Goal: Communication & Community: Answer question/provide support

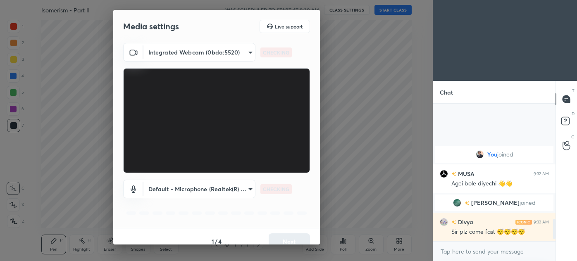
scroll to position [803, 0]
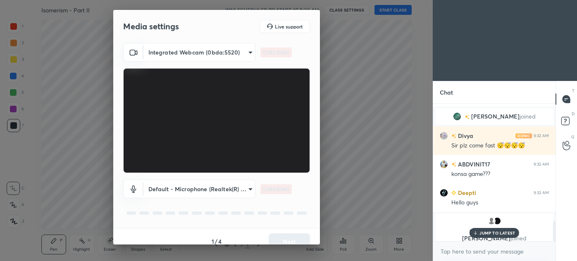
click at [288, 236] on div "1 / 4 Next" at bounding box center [216, 241] width 207 height 26
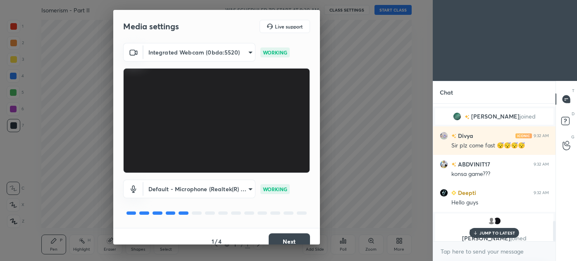
click at [288, 238] on button "Next" at bounding box center [289, 241] width 41 height 17
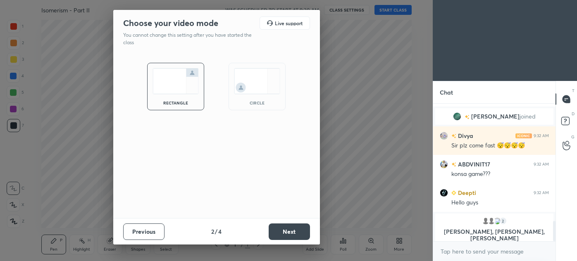
click at [288, 236] on button "Next" at bounding box center [289, 232] width 41 height 17
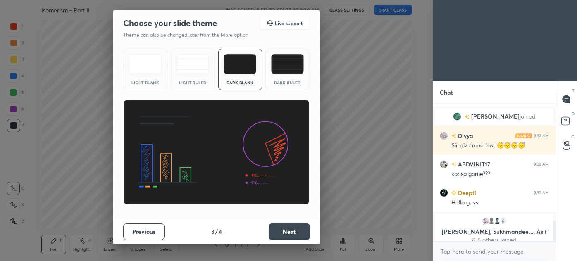
click at [292, 233] on button "Next" at bounding box center [289, 232] width 41 height 17
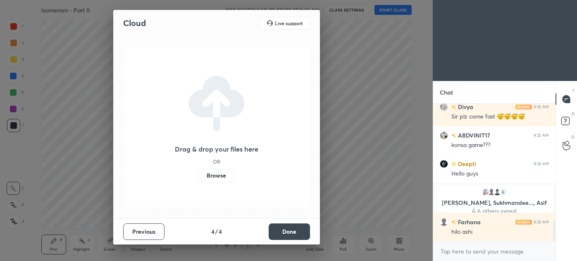
scroll to position [762, 0]
click at [294, 232] on button "Done" at bounding box center [289, 232] width 41 height 17
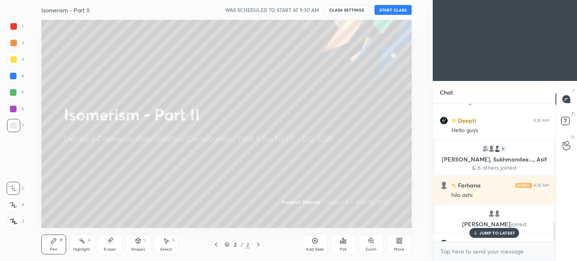
scroll to position [830, 0]
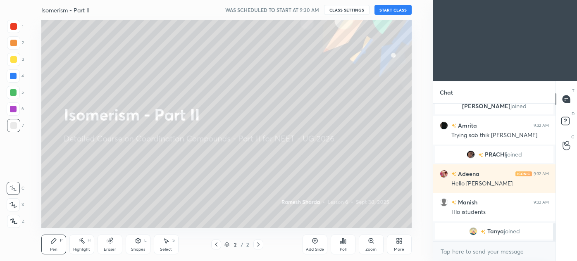
click at [399, 241] on icon at bounding box center [399, 241] width 7 height 7
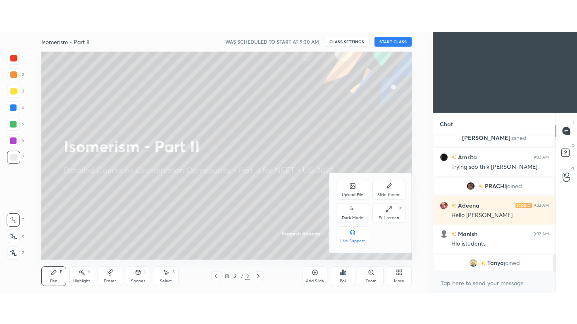
scroll to position [928, 0]
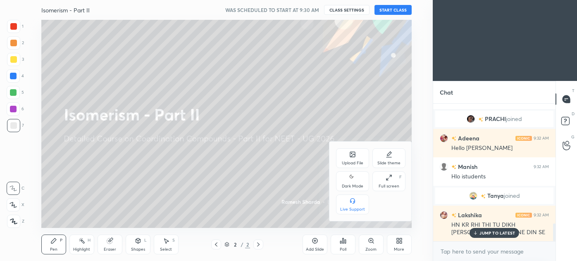
drag, startPoint x: 390, startPoint y: 178, endPoint x: 391, endPoint y: 222, distance: 44.6
click at [391, 178] on icon at bounding box center [389, 177] width 7 height 7
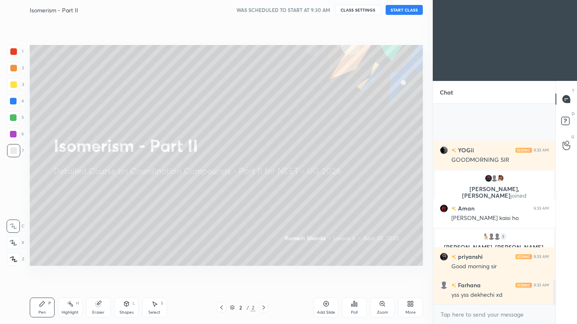
scroll to position [0, 0]
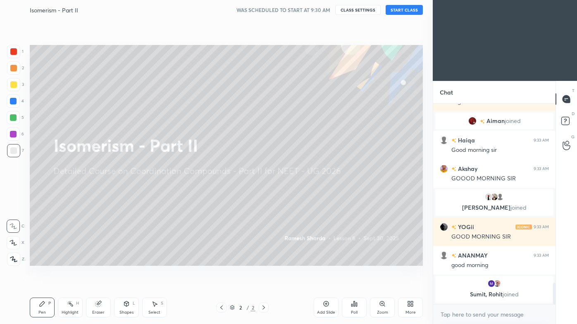
click at [404, 13] on button "START CLASS" at bounding box center [404, 10] width 37 height 10
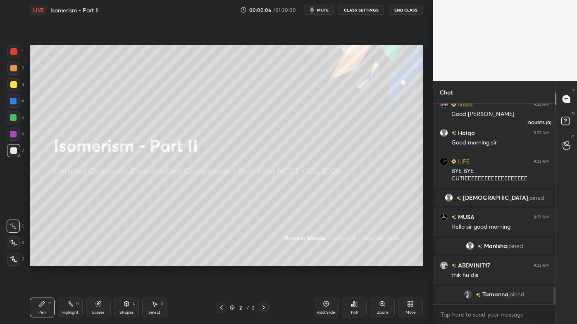
click at [566, 121] on rect at bounding box center [565, 121] width 8 height 8
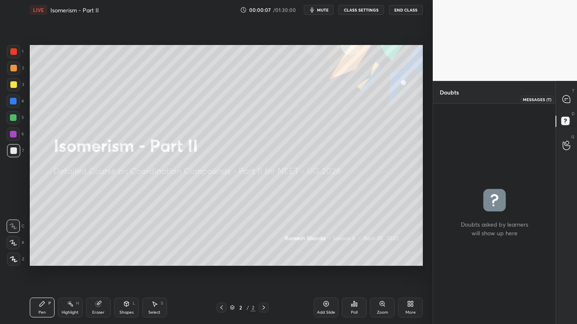
drag, startPoint x: 568, startPoint y: 98, endPoint x: 563, endPoint y: 108, distance: 11.1
click at [568, 98] on icon at bounding box center [566, 99] width 9 height 9
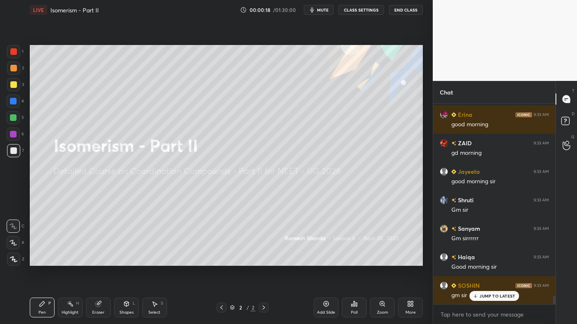
click at [12, 53] on div at bounding box center [13, 51] width 7 height 7
click at [12, 261] on icon at bounding box center [13, 260] width 7 height 6
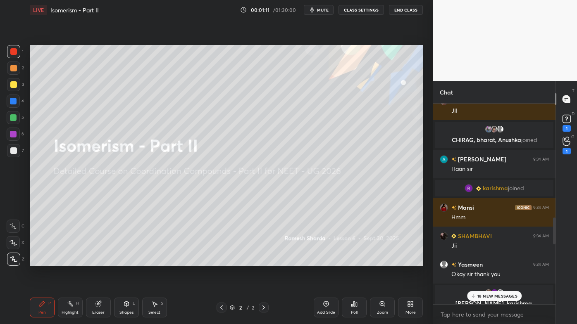
click at [494, 261] on p "18 NEW MESSAGES" at bounding box center [497, 296] width 40 height 5
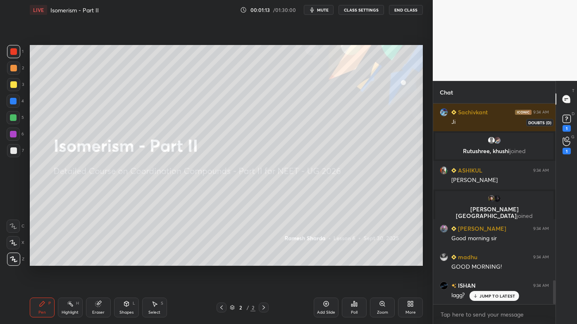
click at [566, 128] on div "1" at bounding box center [566, 128] width 8 height 7
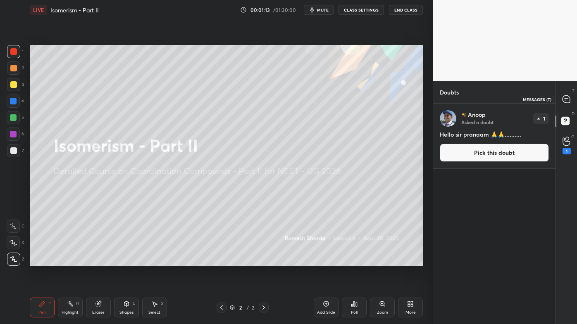
click at [564, 99] on icon at bounding box center [565, 98] width 7 height 7
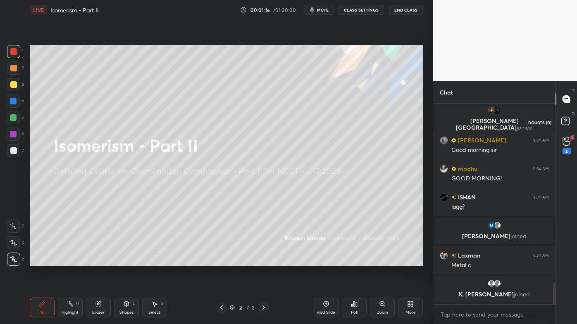
drag, startPoint x: 567, startPoint y: 120, endPoint x: 567, endPoint y: 109, distance: 10.8
click at [566, 119] on icon at bounding box center [566, 122] width 15 height 15
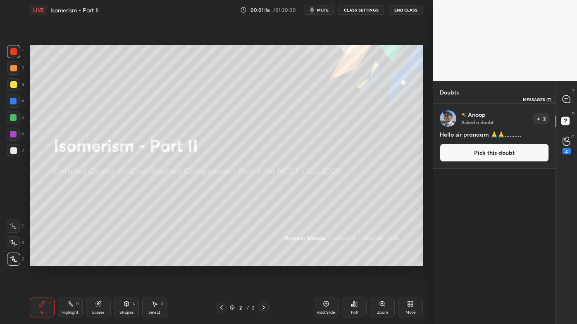
click at [566, 101] on icon at bounding box center [565, 98] width 7 height 7
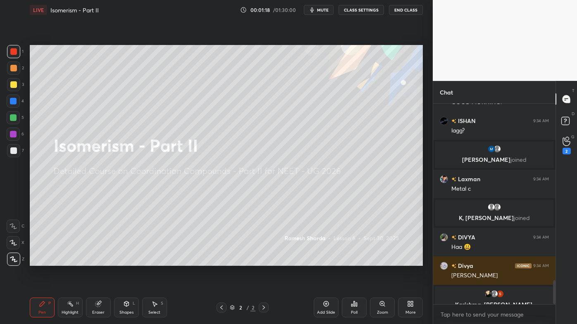
click at [486, 261] on p "Karishma, [PERSON_NAME], [PERSON_NAME] joined" at bounding box center [494, 308] width 108 height 13
click at [345, 261] on div "Setting up your live class Poll for secs No correct answer Start poll" at bounding box center [226, 156] width 400 height 272
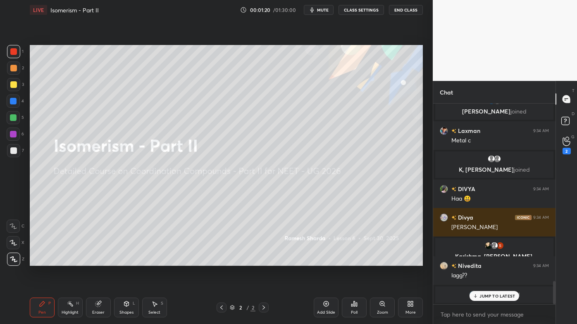
click at [327, 261] on icon at bounding box center [326, 304] width 7 height 7
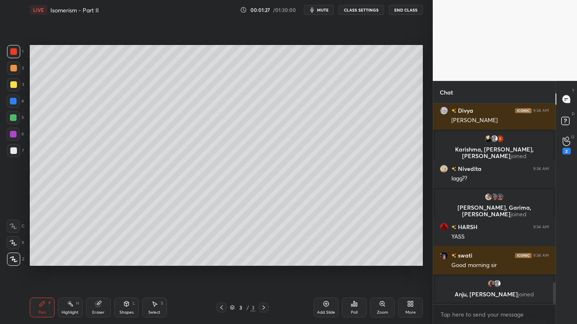
click at [11, 86] on div at bounding box center [13, 84] width 7 height 7
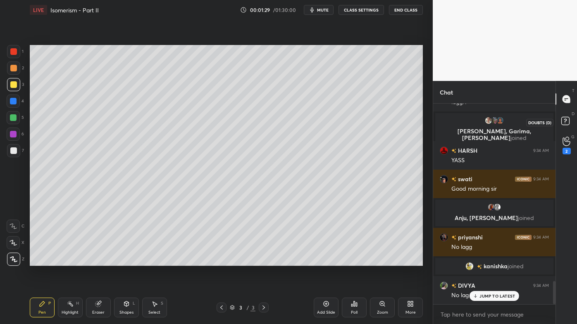
drag, startPoint x: 567, startPoint y: 121, endPoint x: 569, endPoint y: 115, distance: 5.9
click at [568, 121] on rect at bounding box center [565, 121] width 8 height 8
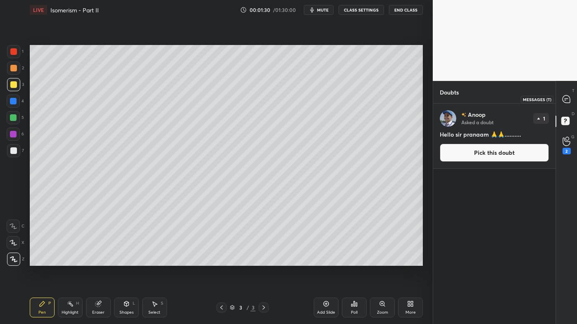
drag, startPoint x: 565, startPoint y: 100, endPoint x: 562, endPoint y: 107, distance: 7.8
click at [567, 99] on icon at bounding box center [565, 98] width 7 height 7
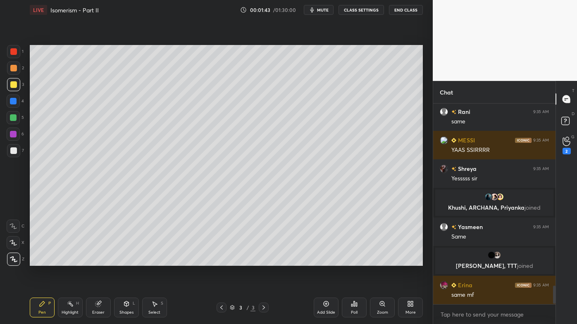
click at [223, 261] on icon at bounding box center [221, 308] width 7 height 7
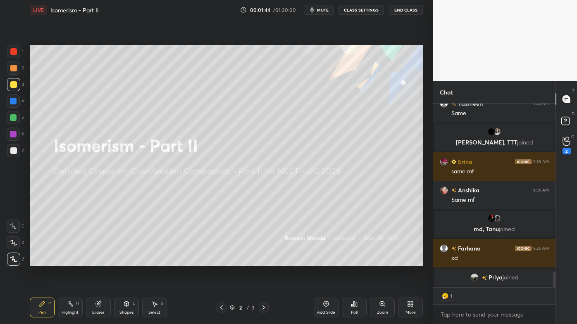
click at [264, 261] on icon at bounding box center [263, 308] width 2 height 4
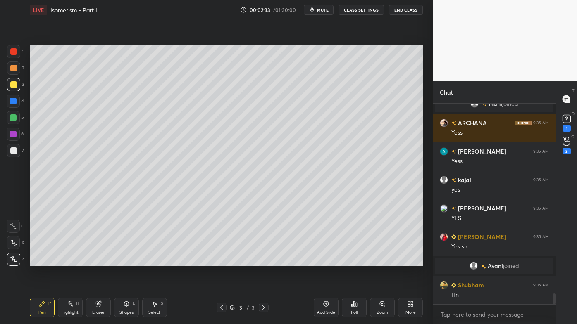
drag, startPoint x: 99, startPoint y: 304, endPoint x: 101, endPoint y: 299, distance: 4.8
click at [99, 261] on icon at bounding box center [97, 304] width 5 height 5
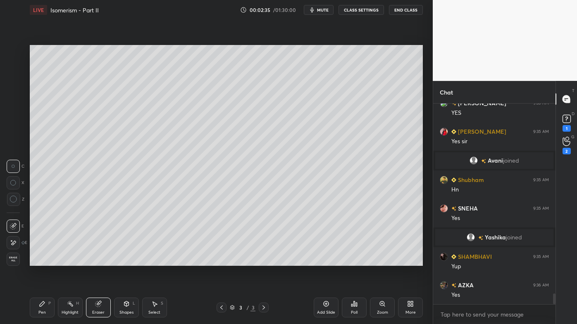
drag, startPoint x: 9, startPoint y: 245, endPoint x: 25, endPoint y: 229, distance: 22.5
click at [10, 245] on div at bounding box center [13, 242] width 13 height 13
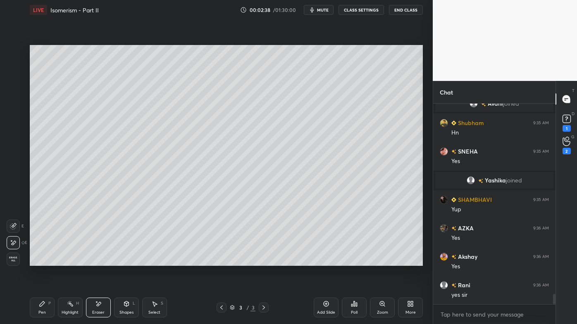
click at [46, 261] on div "Pen P" at bounding box center [42, 308] width 25 height 20
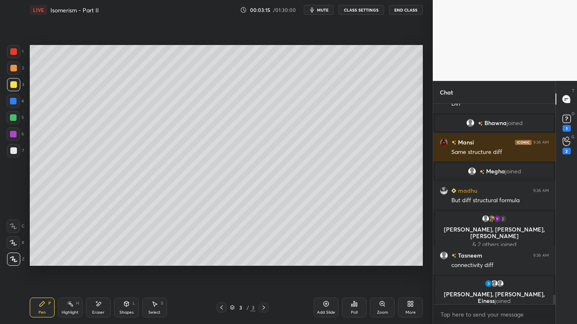
scroll to position [4046, 0]
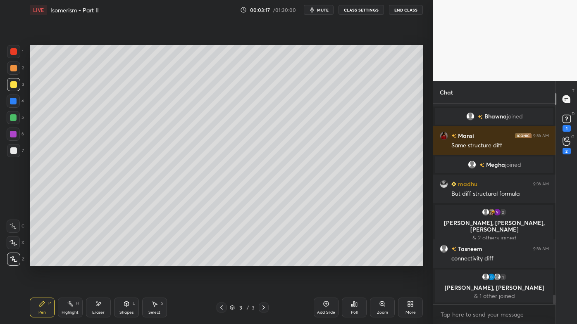
click at [102, 261] on div "Eraser" at bounding box center [98, 308] width 25 height 20
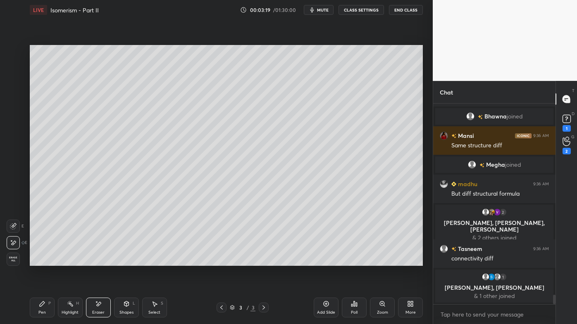
drag, startPoint x: 45, startPoint y: 304, endPoint x: 53, endPoint y: 293, distance: 13.6
click at [44, 261] on icon at bounding box center [42, 304] width 7 height 7
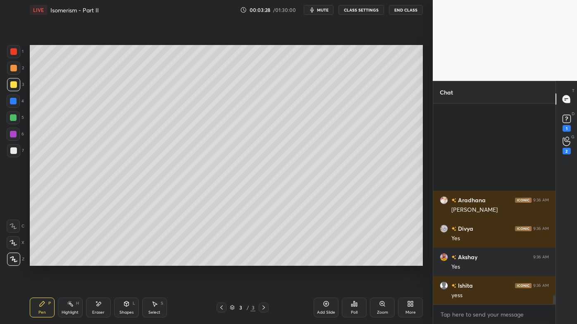
scroll to position [4449, 0]
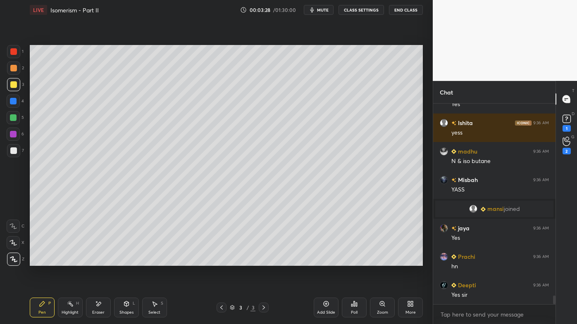
click at [326, 261] on icon at bounding box center [326, 304] width 7 height 7
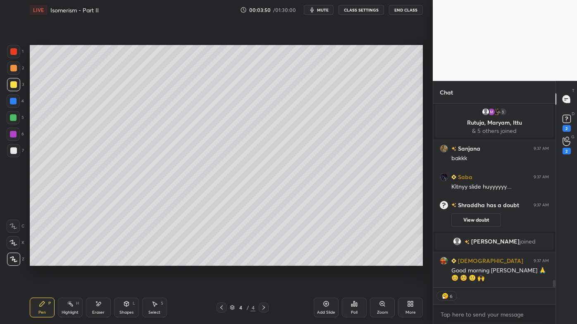
scroll to position [4640, 0]
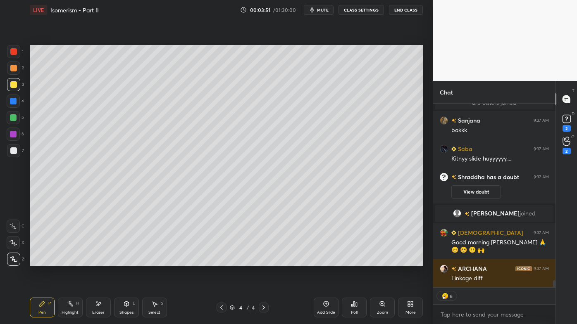
click at [100, 261] on div "Eraser" at bounding box center [98, 308] width 25 height 20
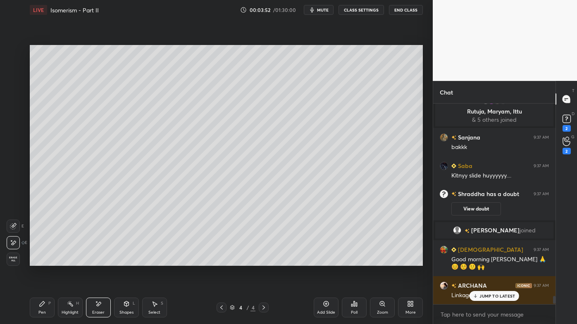
scroll to position [2, 2]
drag, startPoint x: 48, startPoint y: 306, endPoint x: 78, endPoint y: 278, distance: 41.5
click at [46, 261] on div "Pen P" at bounding box center [42, 308] width 25 height 20
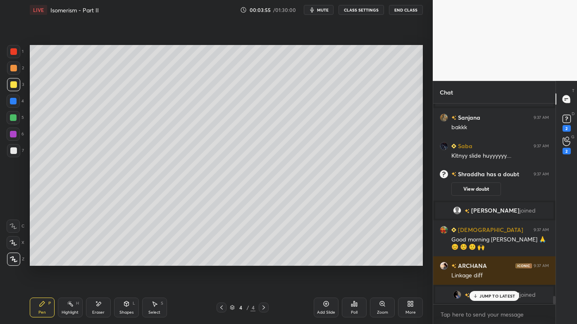
scroll to position [4656, 0]
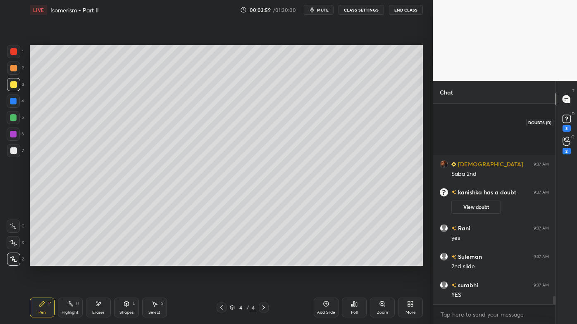
click at [565, 126] on div "3" at bounding box center [566, 128] width 8 height 7
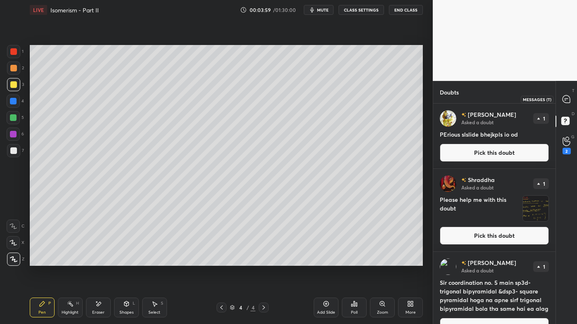
click at [562, 105] on div at bounding box center [566, 99] width 17 height 15
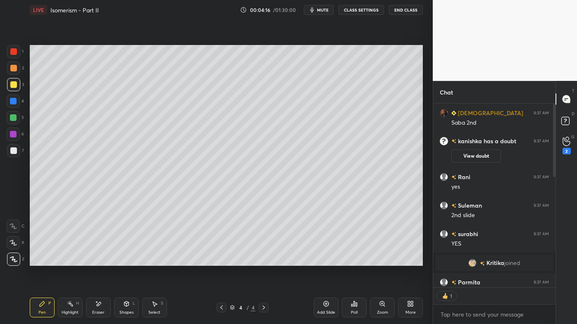
scroll to position [2, 2]
drag, startPoint x: 16, startPoint y: 66, endPoint x: 28, endPoint y: 63, distance: 11.8
click at [17, 66] on div at bounding box center [13, 68] width 13 height 13
click at [70, 261] on div "Highlight H" at bounding box center [70, 308] width 25 height 20
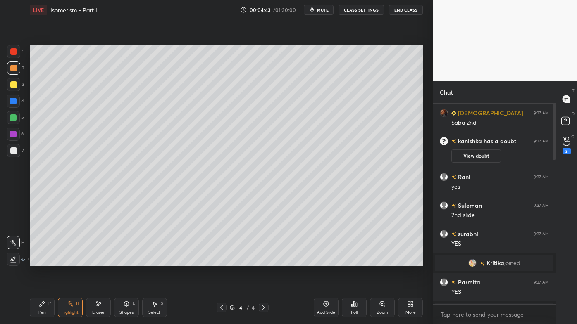
click at [219, 261] on icon at bounding box center [221, 308] width 7 height 7
drag, startPoint x: 98, startPoint y: 305, endPoint x: 124, endPoint y: 269, distance: 44.7
click at [98, 261] on icon at bounding box center [98, 304] width 5 height 4
drag, startPoint x: 40, startPoint y: 305, endPoint x: 80, endPoint y: 267, distance: 54.9
click at [40, 261] on icon at bounding box center [42, 304] width 5 height 5
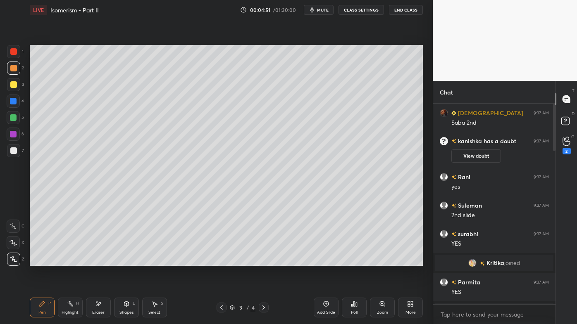
click at [97, 261] on icon at bounding box center [98, 304] width 7 height 7
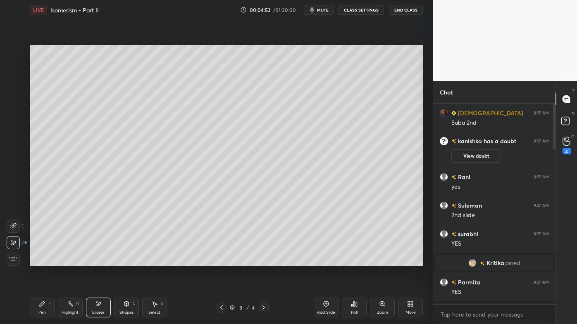
click at [43, 261] on icon at bounding box center [42, 304] width 5 height 5
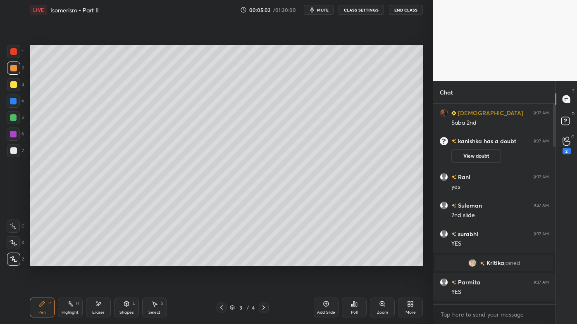
click at [348, 261] on div "Setting up your live class Poll for secs No correct answer Start poll" at bounding box center [226, 156] width 400 height 272
click at [351, 261] on div "Setting up your live class Poll for secs No correct answer Start poll" at bounding box center [226, 156] width 400 height 272
click at [350, 261] on div "Setting up your live class Poll for secs No correct answer Start poll" at bounding box center [226, 156] width 400 height 272
click at [101, 261] on div "Eraser" at bounding box center [98, 308] width 25 height 20
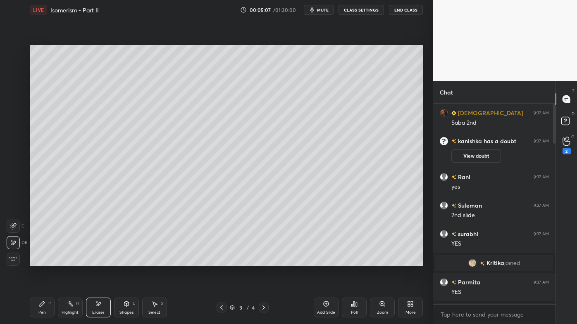
scroll to position [2, 2]
click at [48, 261] on div "P" at bounding box center [49, 304] width 2 height 4
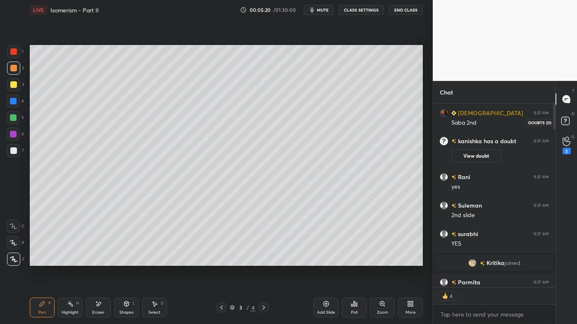
drag, startPoint x: 563, startPoint y: 120, endPoint x: 572, endPoint y: 111, distance: 12.6
click at [565, 120] on rect at bounding box center [565, 121] width 8 height 8
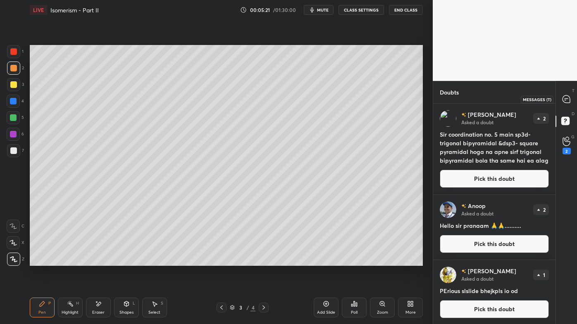
drag, startPoint x: 568, startPoint y: 105, endPoint x: 565, endPoint y: 109, distance: 5.4
click at [567, 104] on div at bounding box center [566, 99] width 17 height 15
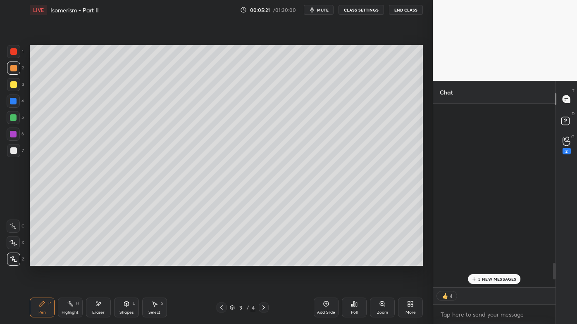
scroll to position [182, 120]
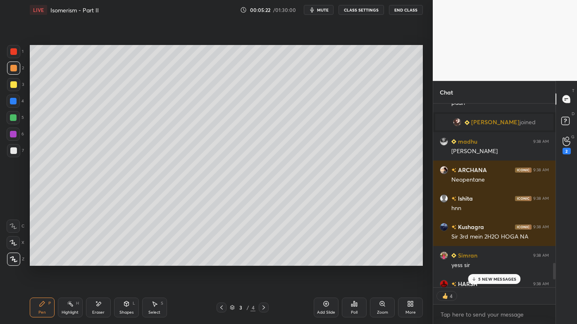
click at [496, 261] on p "5 NEW MESSAGES" at bounding box center [497, 279] width 38 height 5
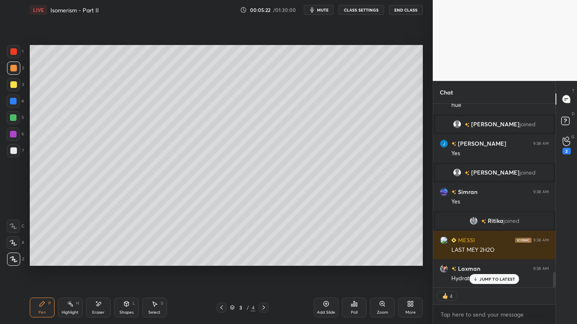
scroll to position [2003, 0]
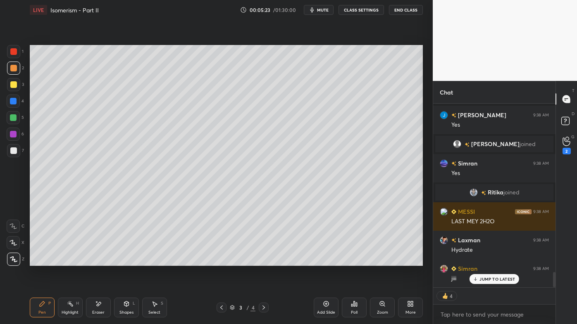
drag, startPoint x: 68, startPoint y: 302, endPoint x: 69, endPoint y: 298, distance: 4.5
click at [68, 261] on icon at bounding box center [70, 304] width 7 height 7
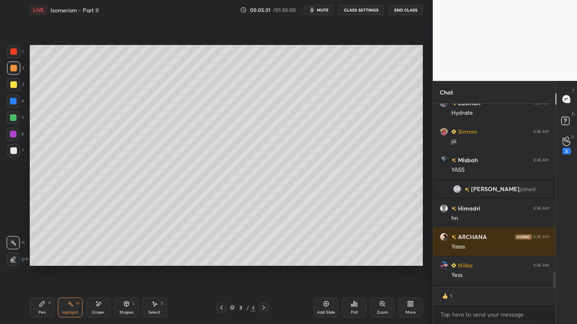
scroll to position [2, 2]
click at [264, 261] on icon at bounding box center [263, 308] width 7 height 7
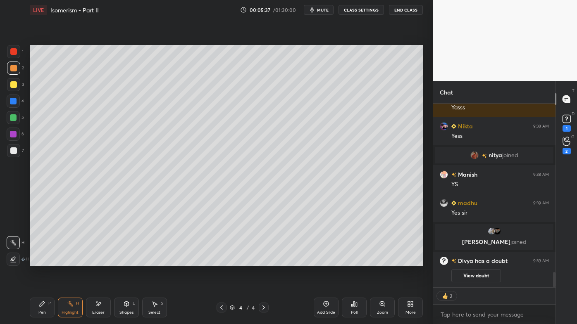
scroll to position [2079, 0]
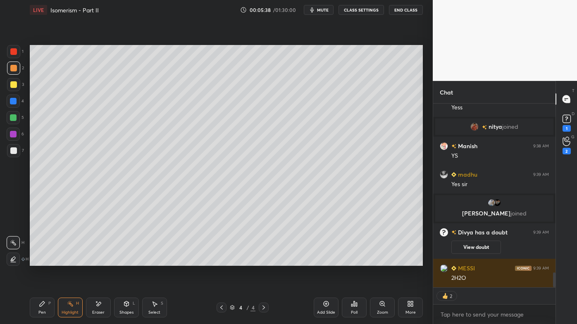
drag, startPoint x: 40, startPoint y: 307, endPoint x: 50, endPoint y: 293, distance: 17.7
click at [40, 261] on div "Pen P" at bounding box center [42, 308] width 25 height 20
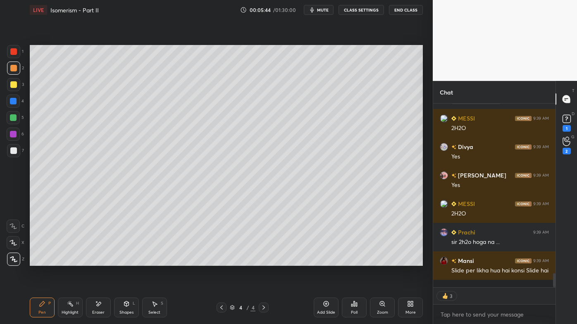
scroll to position [2306, 0]
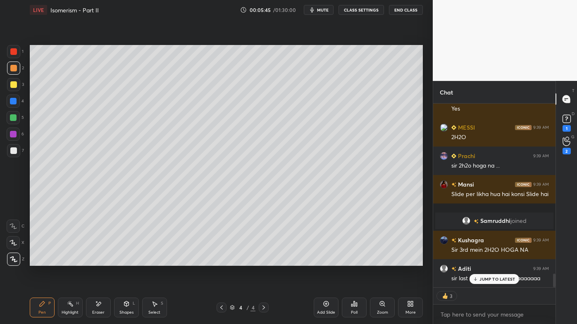
drag, startPoint x: 96, startPoint y: 303, endPoint x: 124, endPoint y: 274, distance: 40.0
click at [97, 261] on icon at bounding box center [98, 304] width 7 height 7
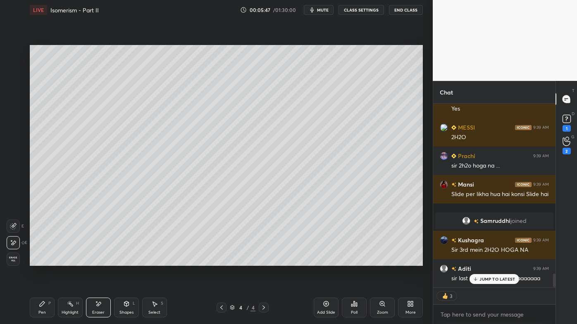
scroll to position [2334, 0]
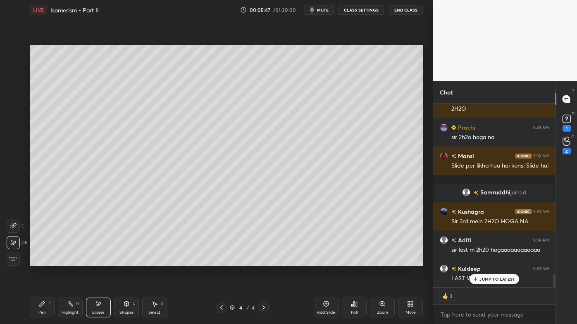
drag, startPoint x: 40, startPoint y: 306, endPoint x: 53, endPoint y: 288, distance: 22.3
click at [41, 261] on icon at bounding box center [42, 304] width 5 height 5
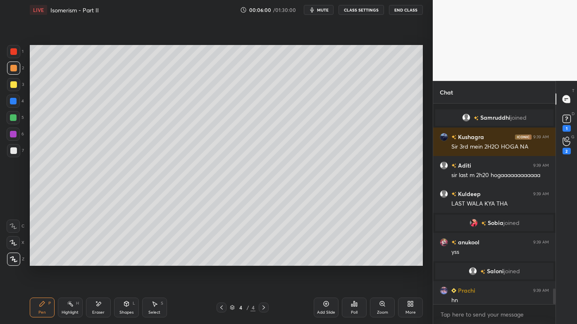
scroll to position [2347, 0]
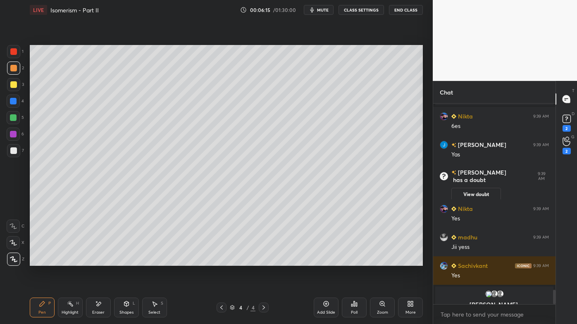
drag, startPoint x: 223, startPoint y: 306, endPoint x: 217, endPoint y: 308, distance: 6.4
click at [224, 261] on icon at bounding box center [221, 308] width 7 height 7
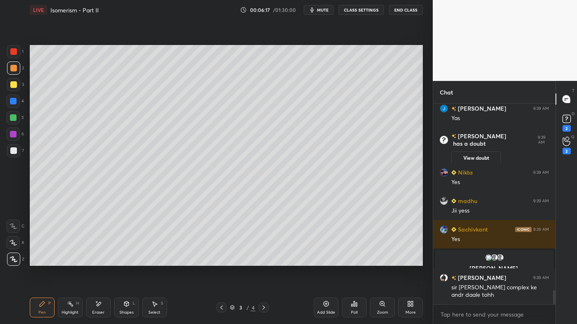
click at [316, 261] on div "Setting up your live class Poll for secs No correct answer Start poll" at bounding box center [226, 156] width 400 height 272
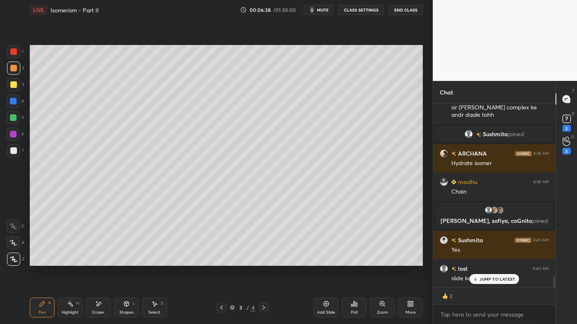
scroll to position [2794, 0]
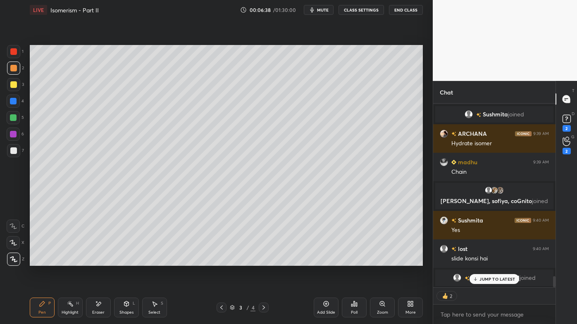
click at [262, 261] on icon at bounding box center [263, 308] width 7 height 7
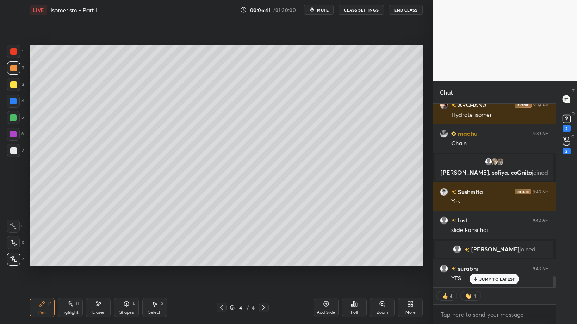
scroll to position [2842, 0]
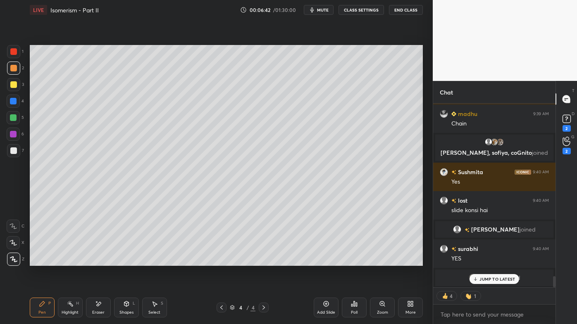
drag, startPoint x: 74, startPoint y: 305, endPoint x: 115, endPoint y: 266, distance: 56.4
click at [73, 261] on div "Highlight H" at bounding box center [70, 308] width 25 height 20
click at [326, 261] on icon at bounding box center [326, 304] width 7 height 7
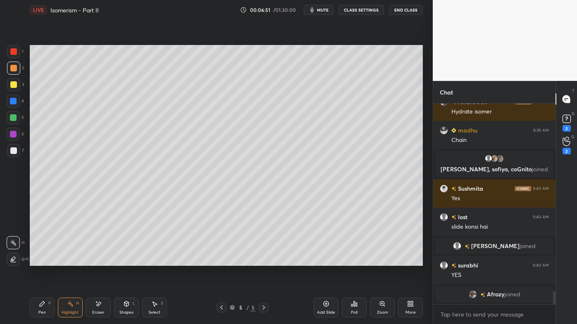
scroll to position [198, 120]
drag, startPoint x: 40, startPoint y: 308, endPoint x: 47, endPoint y: 282, distance: 26.9
click at [40, 261] on div "Pen P" at bounding box center [42, 308] width 25 height 20
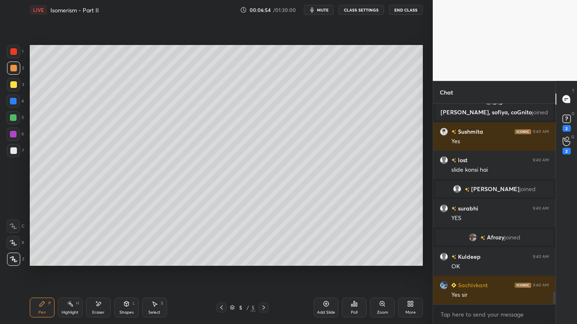
scroll to position [2911, 0]
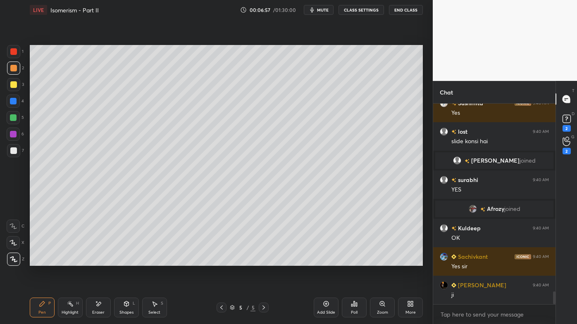
click at [98, 261] on icon at bounding box center [98, 304] width 5 height 4
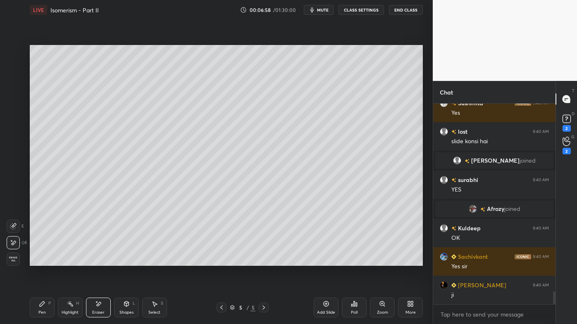
scroll to position [2939, 0]
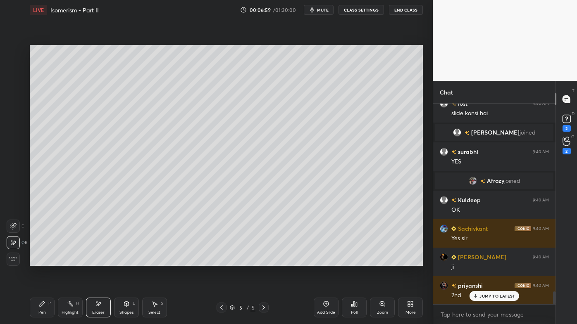
drag, startPoint x: 41, startPoint y: 306, endPoint x: 40, endPoint y: 290, distance: 16.6
click at [41, 261] on icon at bounding box center [42, 304] width 5 height 5
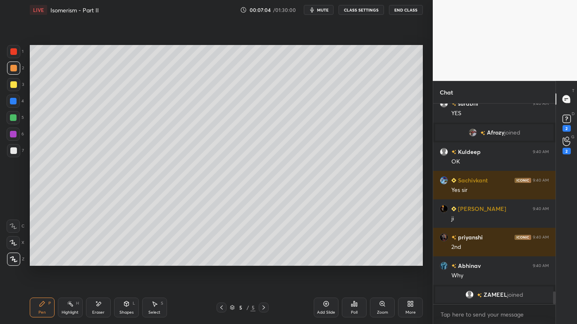
scroll to position [2997, 0]
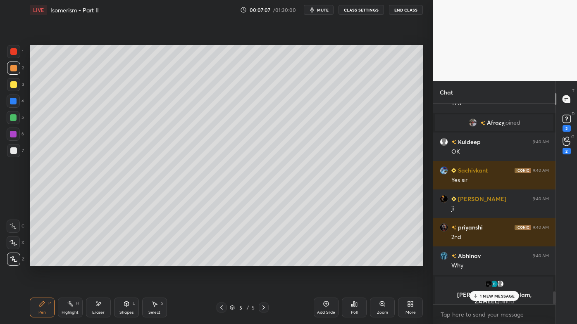
click at [13, 84] on div at bounding box center [13, 84] width 7 height 7
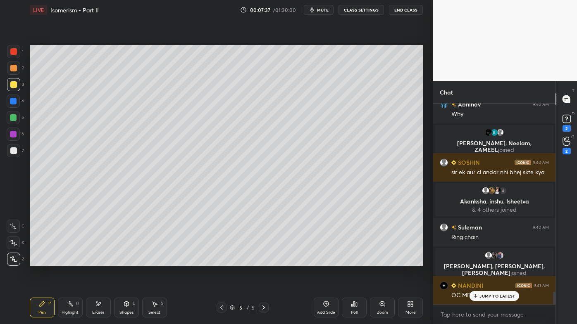
scroll to position [3053, 0]
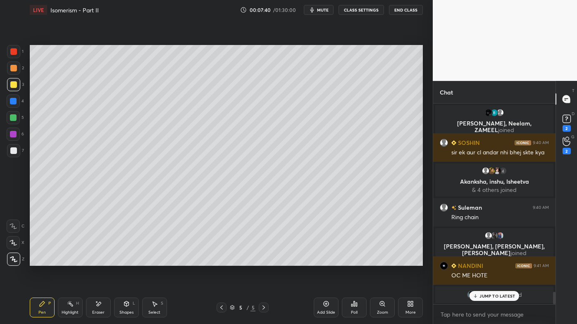
click at [263, 261] on icon at bounding box center [263, 308] width 7 height 7
click at [327, 261] on icon at bounding box center [326, 304] width 7 height 7
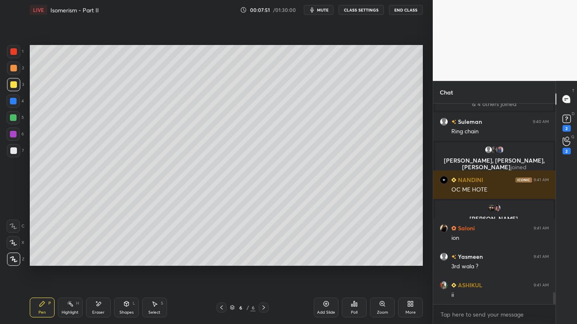
scroll to position [3168, 0]
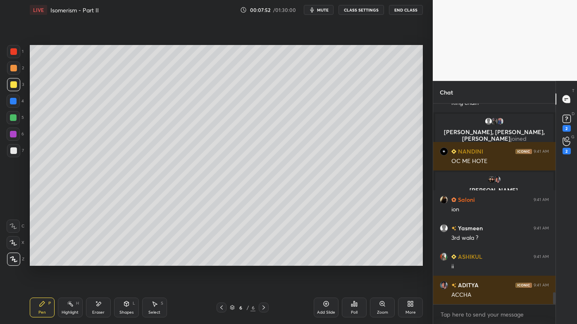
click at [11, 148] on div at bounding box center [13, 150] width 13 height 13
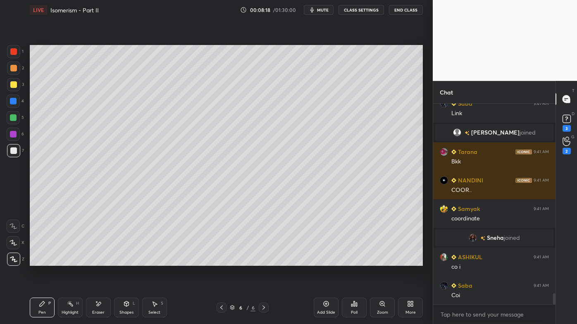
scroll to position [3508, 0]
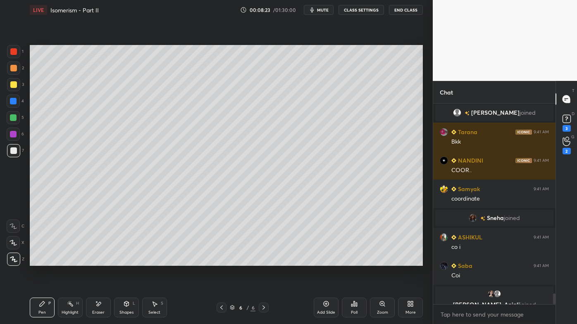
drag, startPoint x: 70, startPoint y: 305, endPoint x: 91, endPoint y: 267, distance: 43.3
click at [70, 261] on icon at bounding box center [70, 304] width 7 height 7
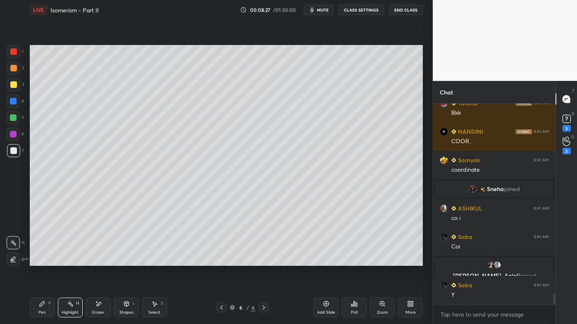
scroll to position [3543, 0]
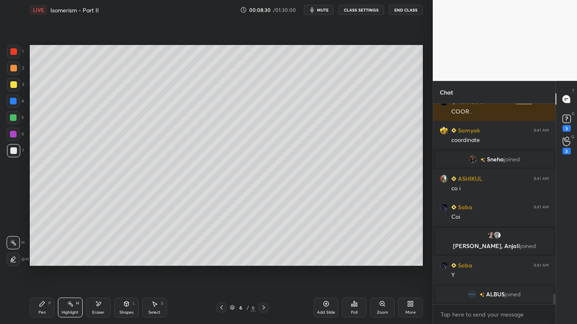
click at [326, 261] on icon at bounding box center [326, 304] width 7 height 7
drag, startPoint x: 38, startPoint y: 305, endPoint x: 40, endPoint y: 286, distance: 19.6
click at [38, 261] on div "Pen P" at bounding box center [42, 308] width 25 height 20
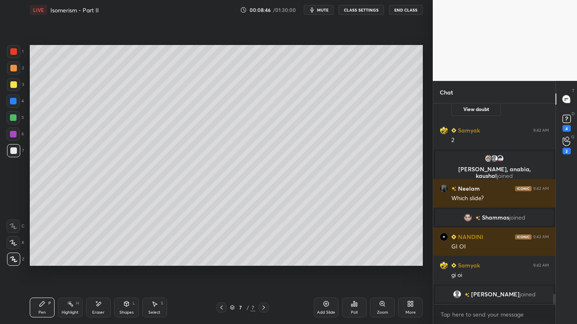
scroll to position [3721, 0]
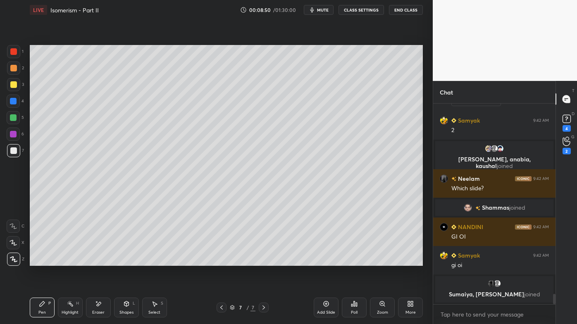
drag, startPoint x: 14, startPoint y: 66, endPoint x: 27, endPoint y: 63, distance: 13.9
click at [13, 66] on div at bounding box center [13, 68] width 7 height 7
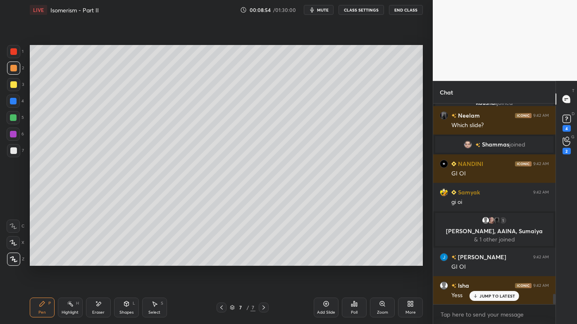
scroll to position [3799, 0]
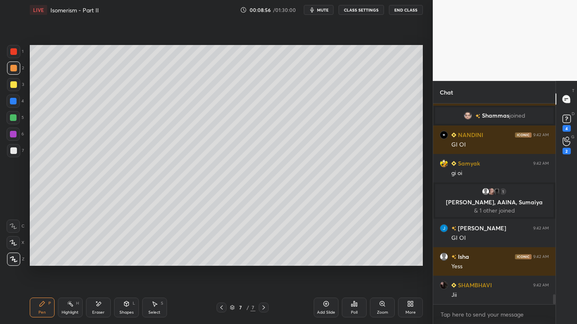
drag, startPoint x: 71, startPoint y: 300, endPoint x: 89, endPoint y: 270, distance: 35.0
click at [72, 261] on div "Highlight H" at bounding box center [70, 308] width 25 height 20
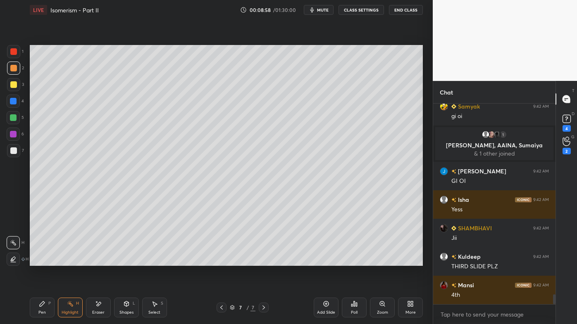
scroll to position [3884, 0]
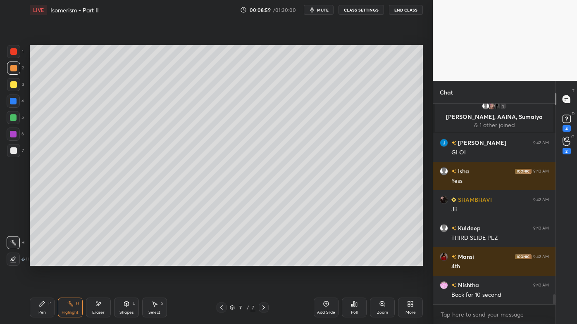
click at [221, 261] on icon at bounding box center [221, 308] width 7 height 7
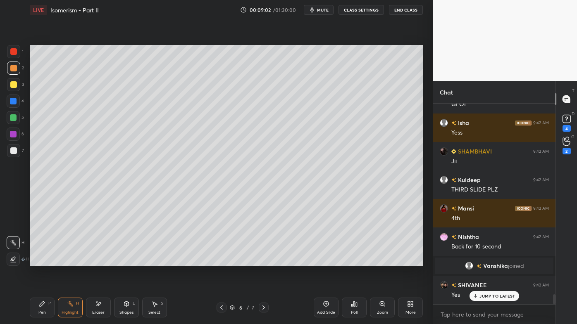
scroll to position [3885, 0]
drag, startPoint x: 222, startPoint y: 305, endPoint x: 218, endPoint y: 302, distance: 5.3
click at [221, 261] on icon at bounding box center [221, 308] width 7 height 7
drag, startPoint x: 42, startPoint y: 302, endPoint x: 39, endPoint y: 298, distance: 4.8
click at [40, 261] on div "Pen P" at bounding box center [42, 308] width 25 height 20
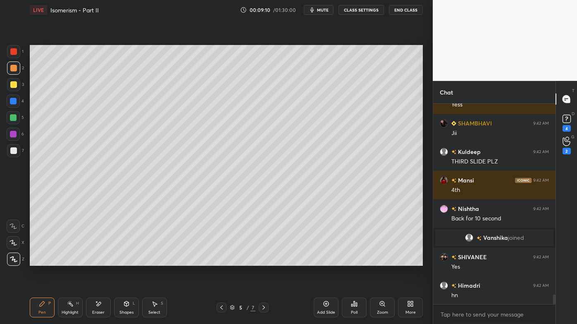
scroll to position [3933, 0]
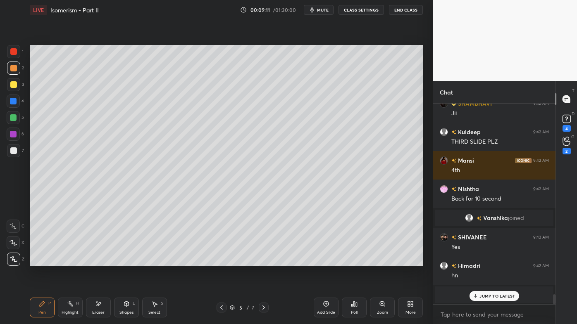
click at [222, 261] on icon at bounding box center [221, 308] width 2 height 4
click at [222, 261] on icon at bounding box center [221, 308] width 7 height 7
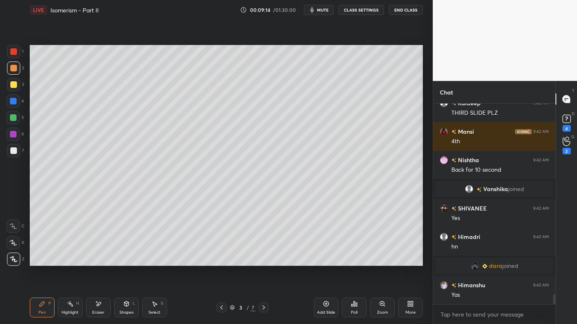
drag, startPoint x: 70, startPoint y: 304, endPoint x: 67, endPoint y: 272, distance: 31.5
click at [69, 261] on rect at bounding box center [71, 305] width 4 height 4
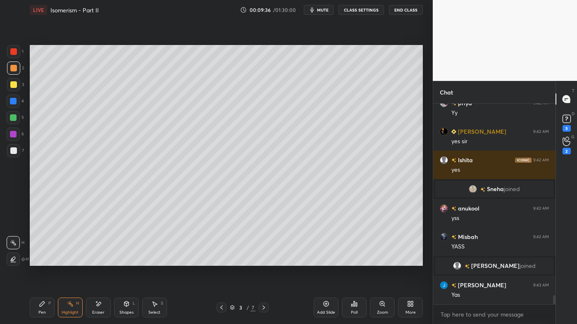
scroll to position [4176, 0]
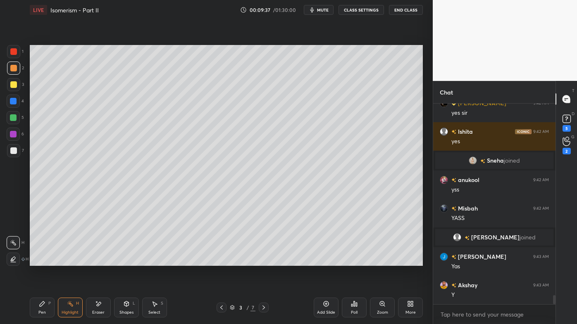
click at [263, 261] on icon at bounding box center [263, 308] width 7 height 7
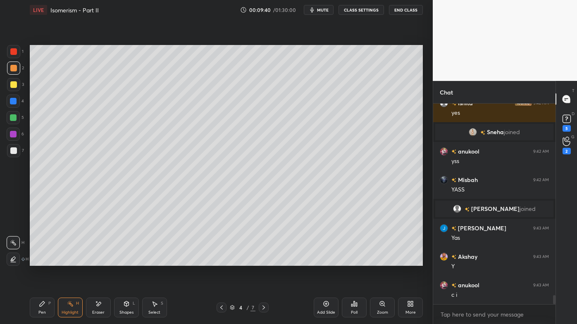
scroll to position [4233, 0]
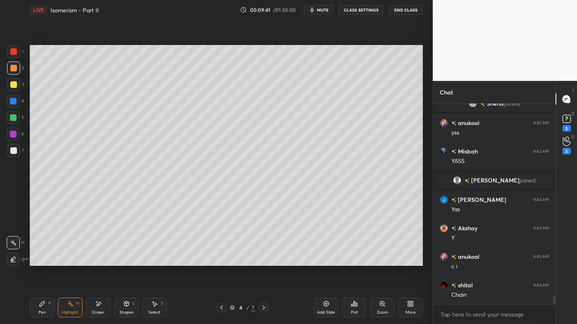
click at [222, 261] on icon at bounding box center [221, 308] width 7 height 7
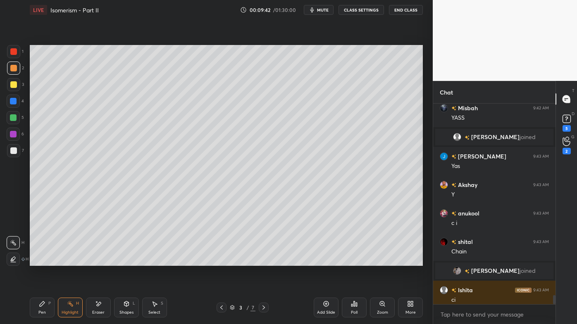
scroll to position [4258, 0]
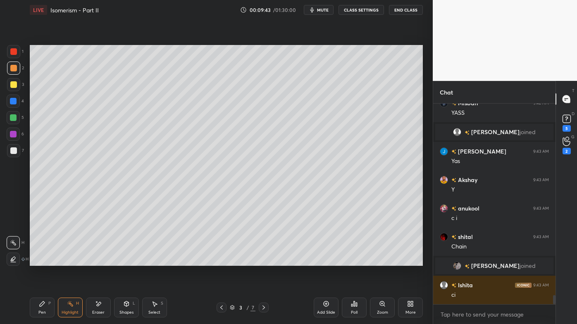
click at [262, 261] on icon at bounding box center [263, 308] width 7 height 7
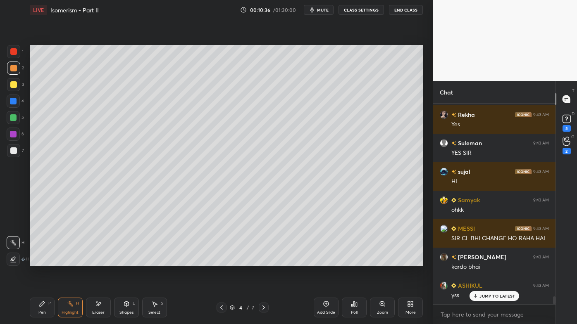
scroll to position [4860, 0]
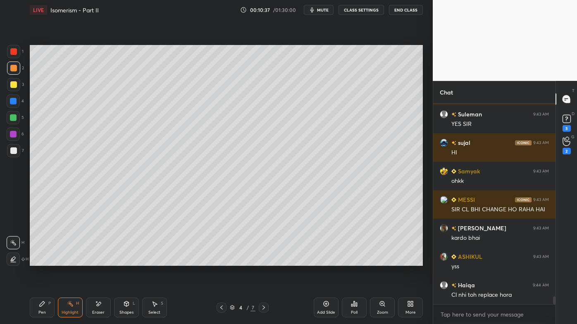
click at [266, 261] on icon at bounding box center [263, 308] width 7 height 7
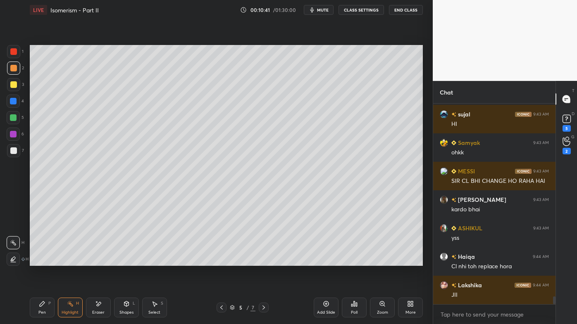
scroll to position [4917, 0]
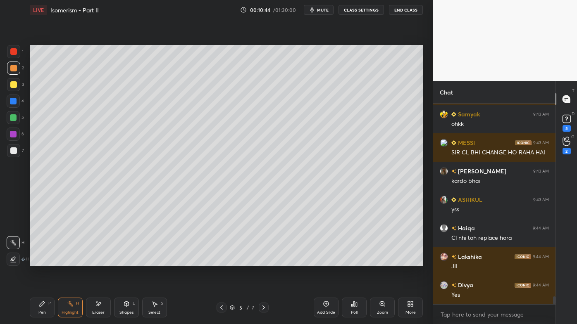
drag, startPoint x: 264, startPoint y: 310, endPoint x: 263, endPoint y: 305, distance: 4.6
click at [264, 261] on icon at bounding box center [263, 308] width 2 height 4
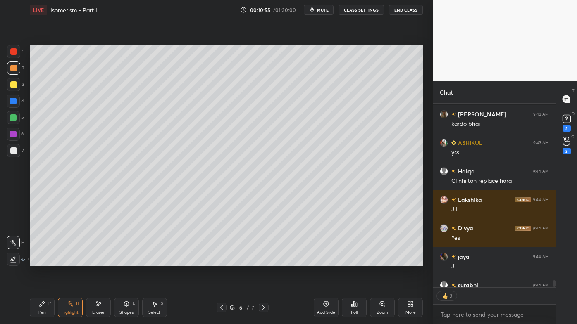
scroll to position [5011, 0]
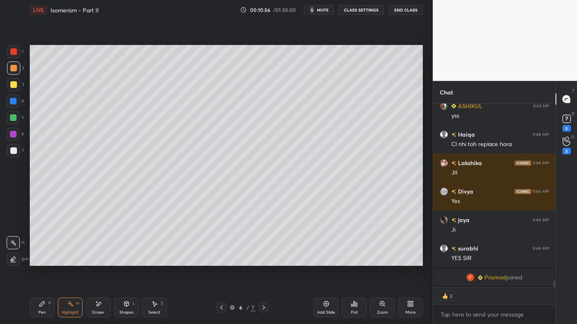
click at [263, 261] on icon at bounding box center [263, 308] width 7 height 7
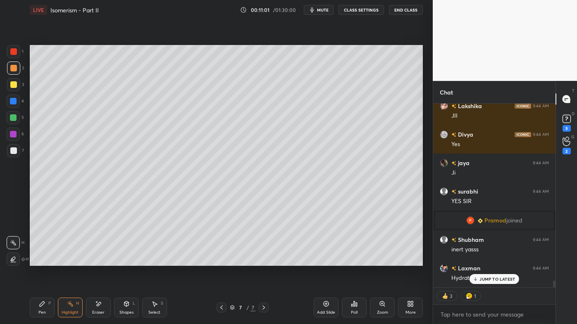
scroll to position [5049, 0]
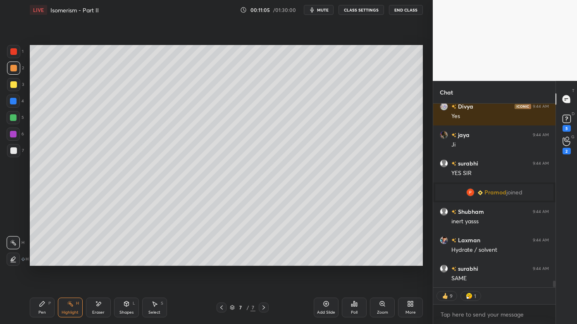
click at [223, 261] on icon at bounding box center [221, 308] width 7 height 7
click at [222, 261] on icon at bounding box center [221, 308] width 7 height 7
click at [47, 261] on div "Pen P" at bounding box center [42, 308] width 25 height 20
drag, startPoint x: 12, startPoint y: 152, endPoint x: 15, endPoint y: 144, distance: 8.2
click at [12, 151] on div at bounding box center [13, 151] width 7 height 7
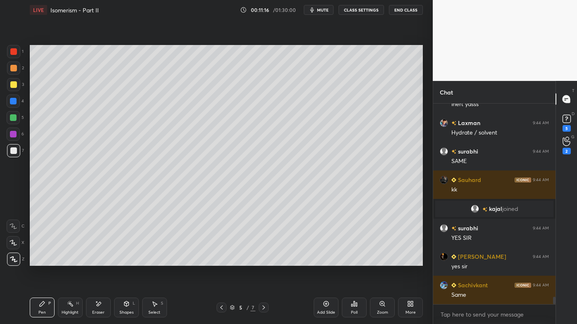
scroll to position [2, 2]
drag, startPoint x: 99, startPoint y: 303, endPoint x: 100, endPoint y: 299, distance: 4.6
click at [99, 261] on icon at bounding box center [98, 304] width 7 height 7
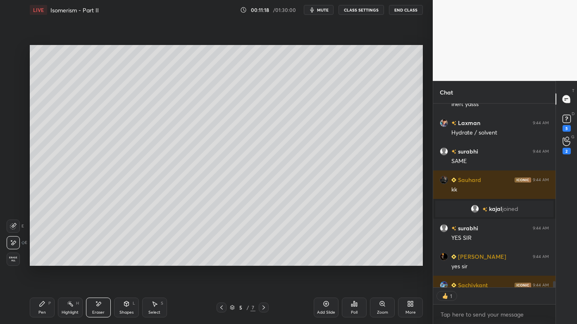
scroll to position [5212, 0]
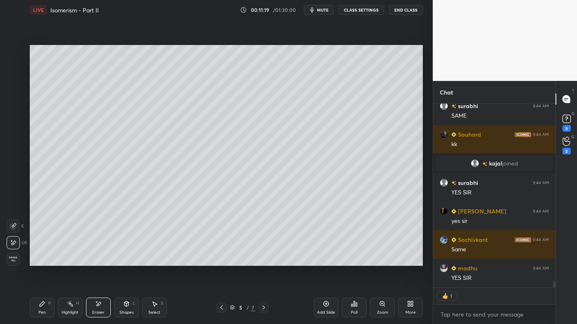
click at [45, 261] on div "Pen P" at bounding box center [42, 308] width 25 height 20
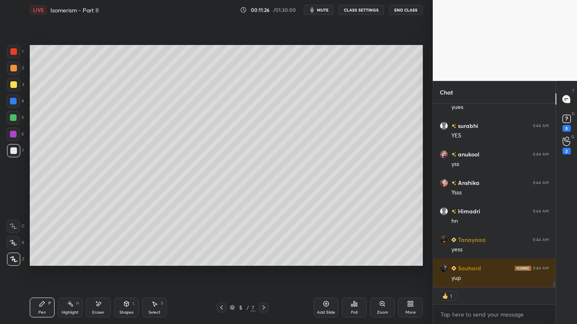
scroll to position [2, 2]
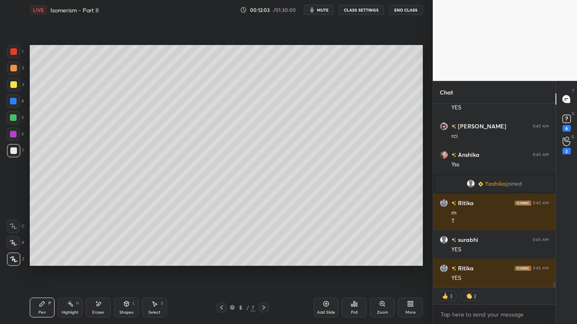
drag, startPoint x: 102, startPoint y: 305, endPoint x: 160, endPoint y: 274, distance: 65.6
click at [103, 261] on div "Eraser" at bounding box center [98, 308] width 25 height 20
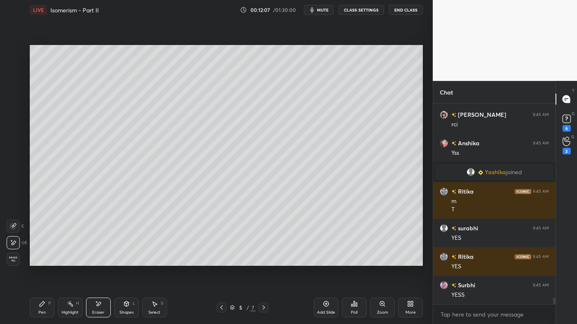
drag, startPoint x: 74, startPoint y: 304, endPoint x: 79, endPoint y: 291, distance: 13.4
click at [74, 261] on div "Highlight H" at bounding box center [70, 308] width 25 height 20
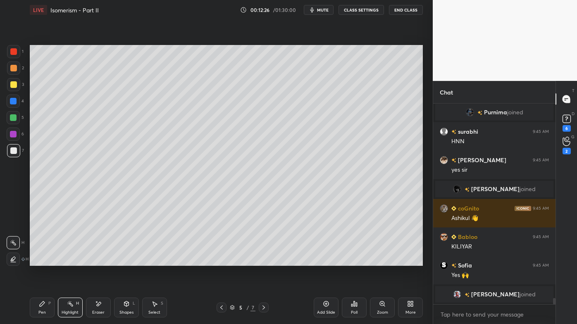
click at [264, 261] on icon at bounding box center [263, 308] width 7 height 7
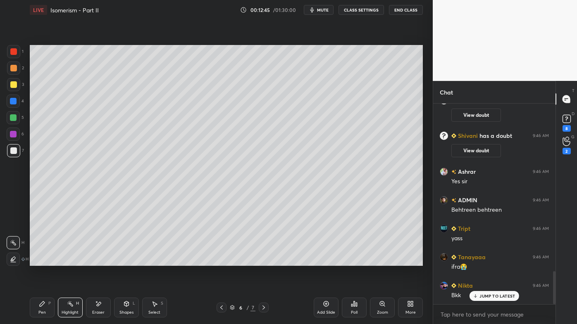
scroll to position [1029, 0]
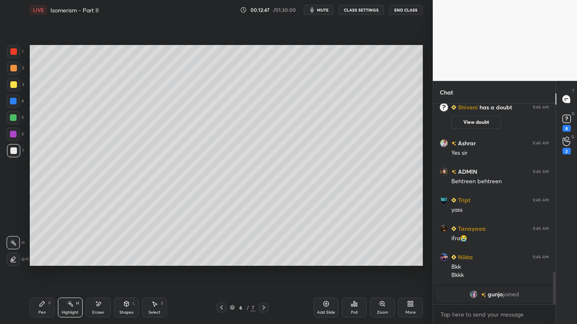
click at [219, 261] on icon at bounding box center [221, 308] width 7 height 7
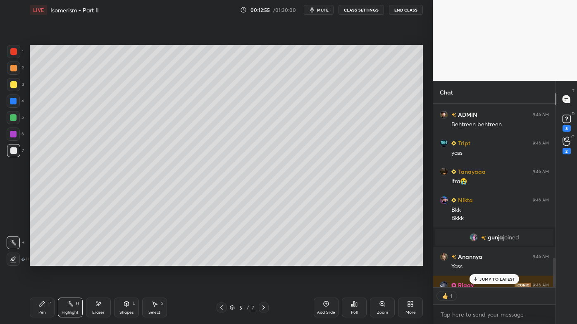
scroll to position [182, 120]
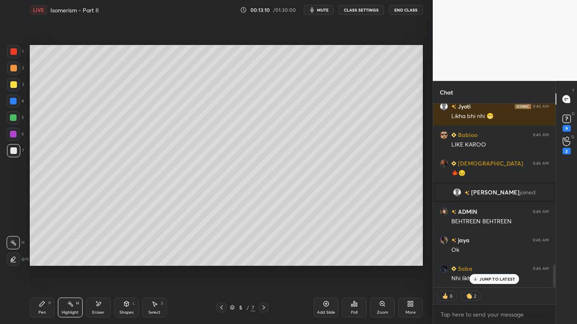
click at [263, 261] on icon at bounding box center [263, 308] width 7 height 7
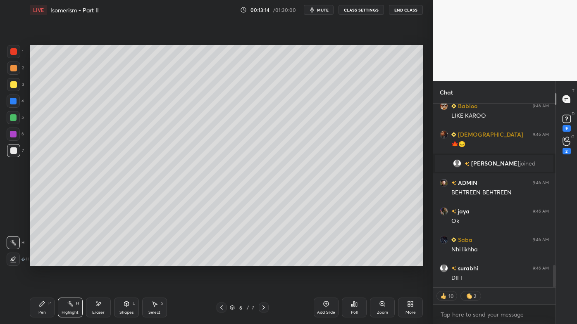
click at [263, 261] on icon at bounding box center [263, 308] width 7 height 7
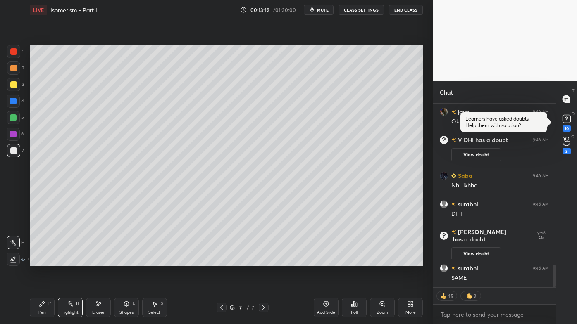
scroll to position [1311, 0]
click at [569, 126] on div "10" at bounding box center [566, 128] width 8 height 7
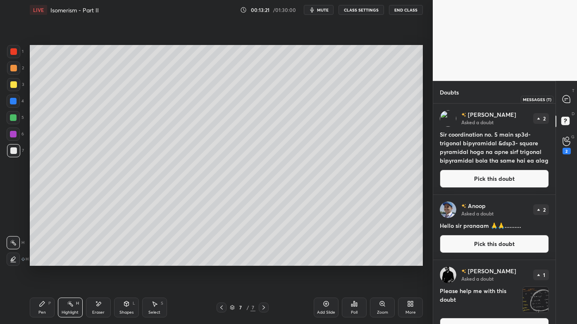
drag, startPoint x: 569, startPoint y: 99, endPoint x: 563, endPoint y: 117, distance: 19.1
click at [569, 99] on icon at bounding box center [565, 98] width 7 height 7
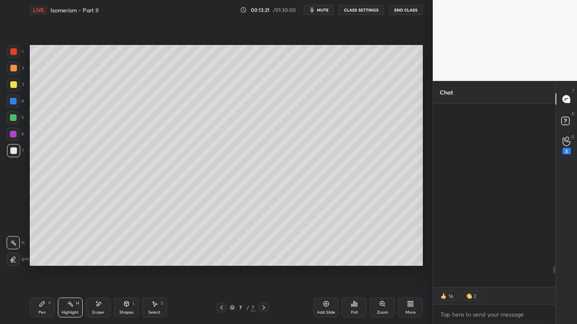
scroll to position [2, 2]
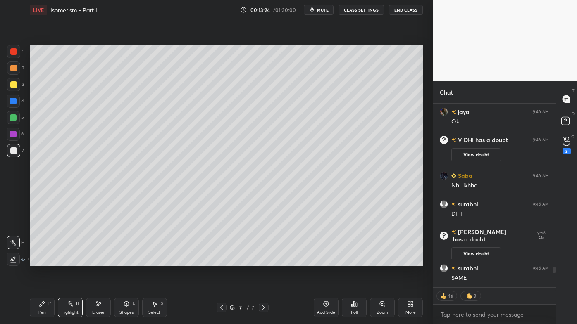
click at [44, 261] on icon at bounding box center [42, 304] width 7 height 7
click at [222, 261] on icon at bounding box center [221, 308] width 7 height 7
click at [222, 261] on icon at bounding box center [221, 308] width 2 height 4
drag, startPoint x: 263, startPoint y: 308, endPoint x: 269, endPoint y: 280, distance: 28.6
click at [263, 261] on icon at bounding box center [263, 308] width 7 height 7
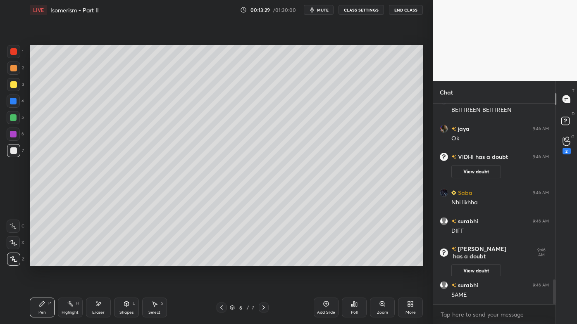
scroll to position [198, 120]
click at [265, 261] on icon at bounding box center [263, 308] width 7 height 7
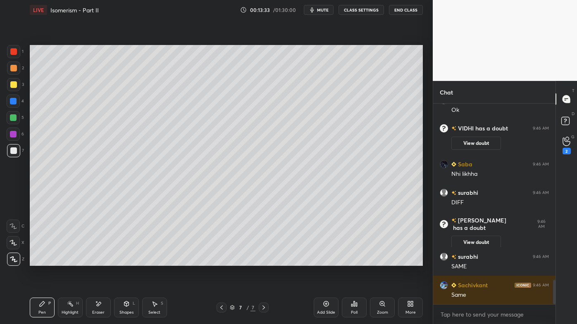
drag, startPoint x: 326, startPoint y: 304, endPoint x: 326, endPoint y: 297, distance: 7.4
click at [326, 261] on icon at bounding box center [326, 304] width 2 height 2
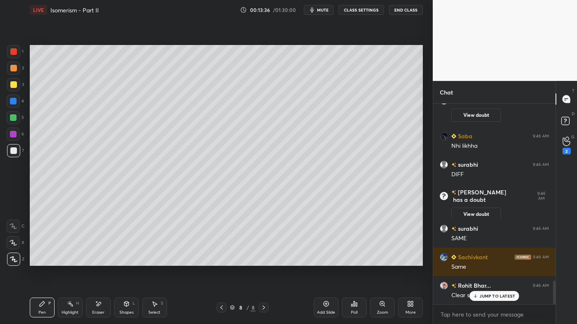
scroll to position [1520, 0]
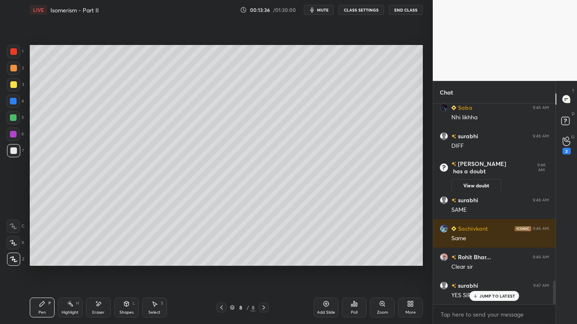
click at [14, 66] on div at bounding box center [13, 68] width 7 height 7
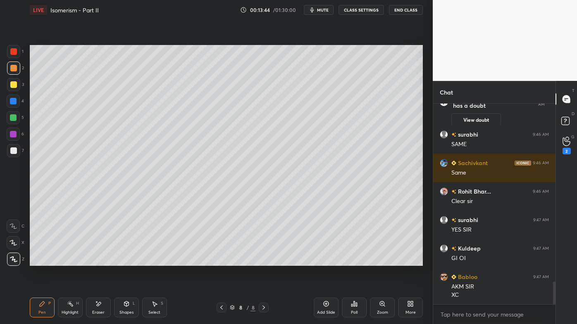
scroll to position [182, 120]
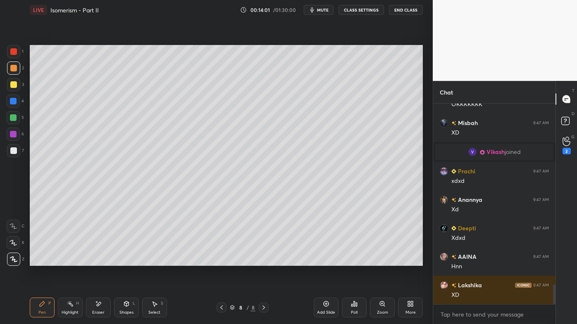
drag, startPoint x: 13, startPoint y: 83, endPoint x: 19, endPoint y: 78, distance: 7.0
click at [14, 83] on div at bounding box center [13, 84] width 7 height 7
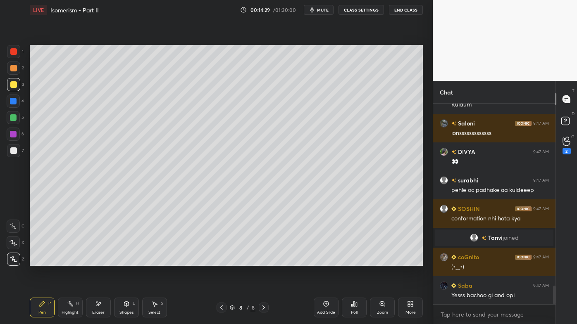
scroll to position [1991, 0]
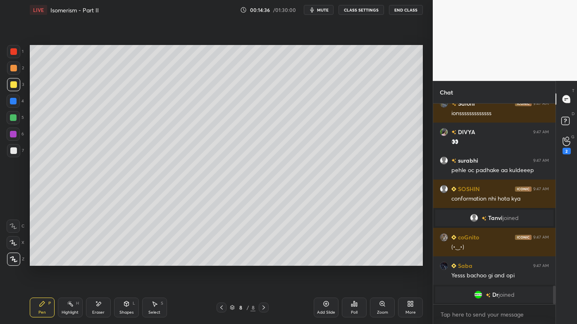
click at [101, 261] on icon at bounding box center [98, 304] width 7 height 7
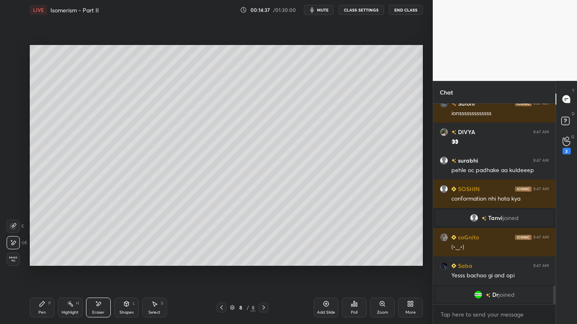
click at [45, 261] on div "Pen P" at bounding box center [42, 308] width 25 height 20
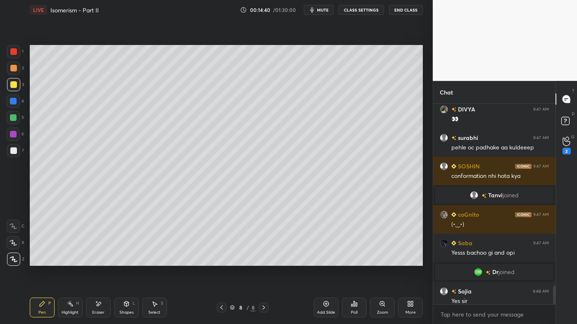
scroll to position [1997, 0]
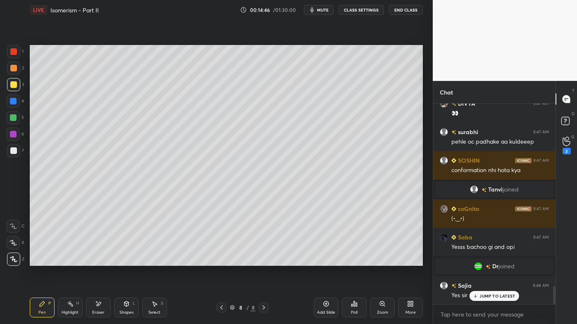
click at [67, 261] on div "Highlight H" at bounding box center [70, 308] width 25 height 20
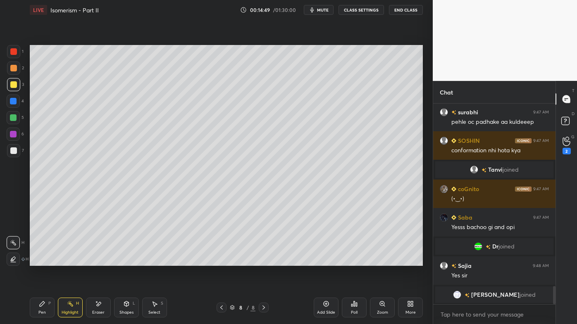
drag, startPoint x: 40, startPoint y: 310, endPoint x: 46, endPoint y: 290, distance: 20.7
click at [39, 261] on div "Pen P" at bounding box center [42, 308] width 25 height 20
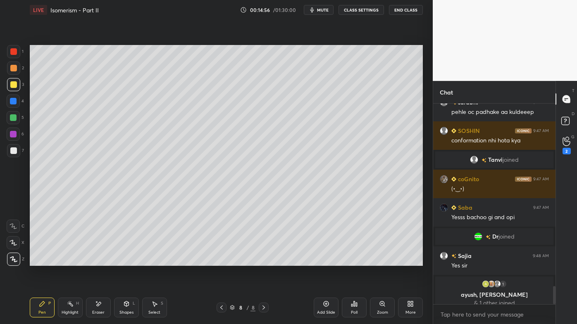
click at [41, 261] on icon at bounding box center [42, 304] width 5 height 5
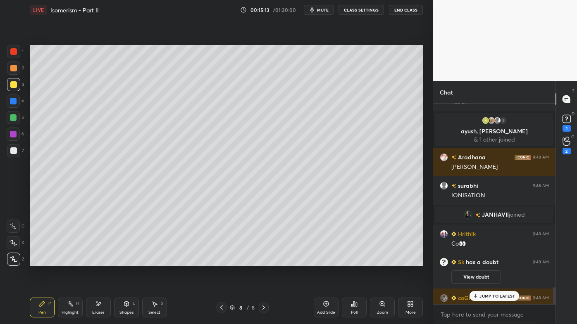
scroll to position [2155, 0]
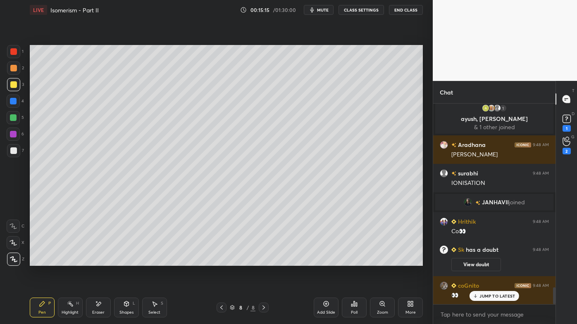
click at [69, 261] on icon at bounding box center [70, 304] width 7 height 7
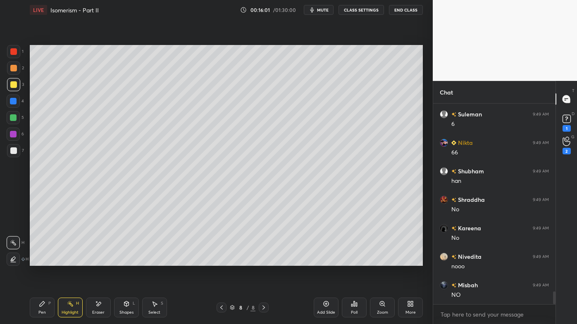
scroll to position [182, 120]
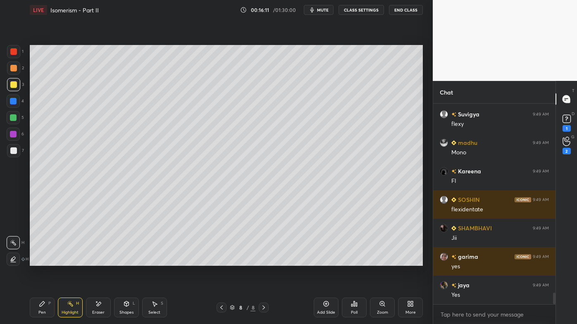
drag, startPoint x: 45, startPoint y: 305, endPoint x: 76, endPoint y: 272, distance: 45.0
click at [45, 261] on icon at bounding box center [42, 304] width 7 height 7
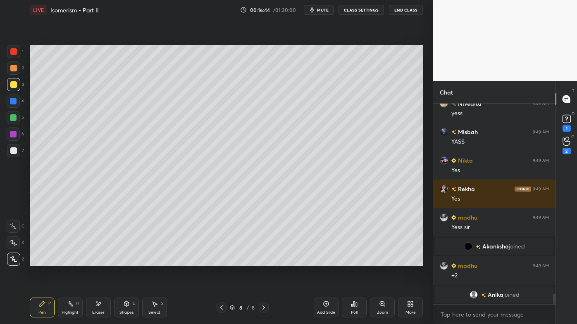
click at [71, 261] on div "Highlight H" at bounding box center [70, 308] width 25 height 20
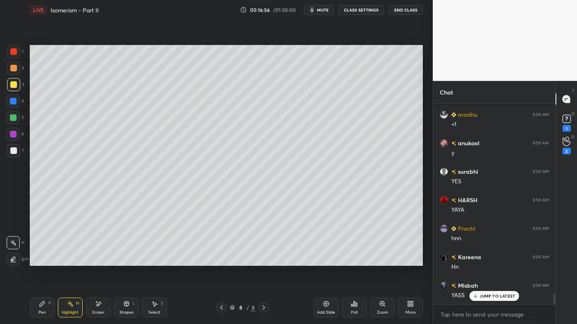
click at [40, 261] on icon at bounding box center [42, 304] width 7 height 7
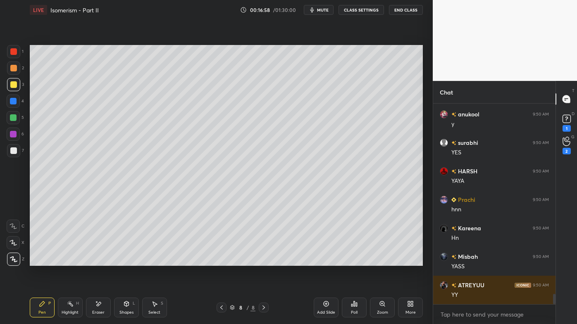
click at [14, 156] on div at bounding box center [13, 150] width 13 height 13
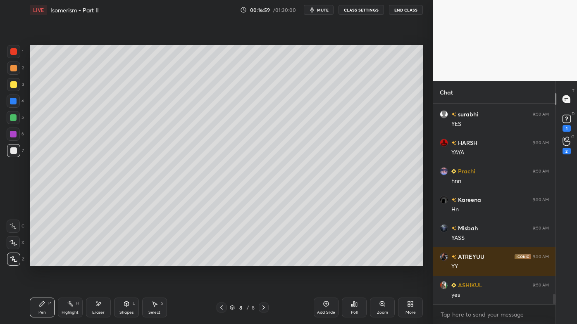
drag, startPoint x: 69, startPoint y: 307, endPoint x: 71, endPoint y: 300, distance: 7.2
click at [69, 261] on div "Highlight H" at bounding box center [70, 308] width 25 height 20
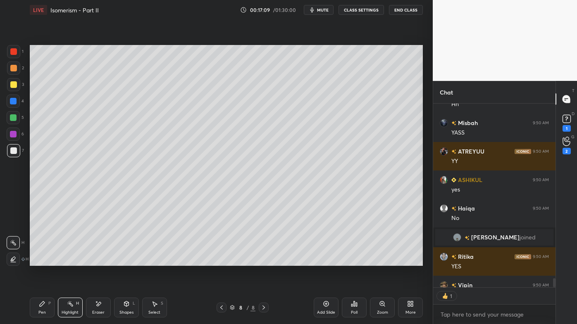
scroll to position [2, 2]
drag, startPoint x: 43, startPoint y: 307, endPoint x: 98, endPoint y: 271, distance: 65.5
click at [40, 261] on icon at bounding box center [42, 304] width 7 height 7
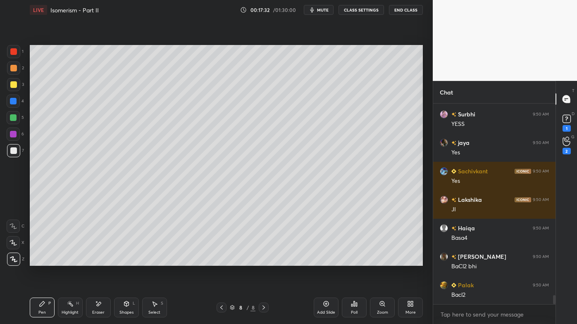
scroll to position [4287, 0]
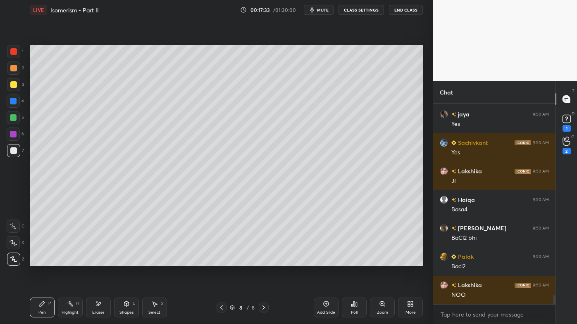
click at [70, 261] on icon at bounding box center [70, 304] width 7 height 7
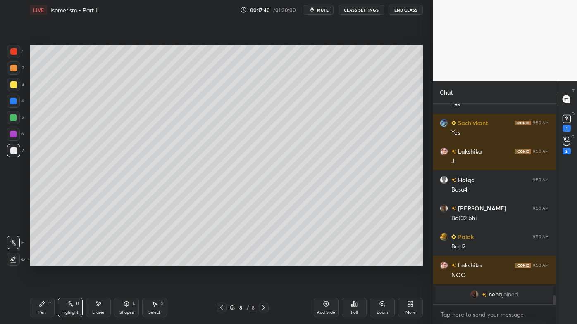
drag, startPoint x: 38, startPoint y: 305, endPoint x: 64, endPoint y: 286, distance: 32.1
click at [37, 261] on div "Pen P" at bounding box center [42, 308] width 25 height 20
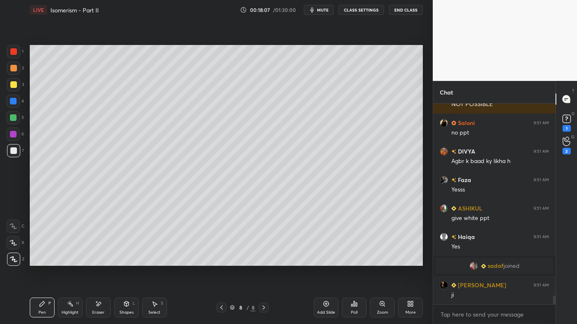
scroll to position [4389, 0]
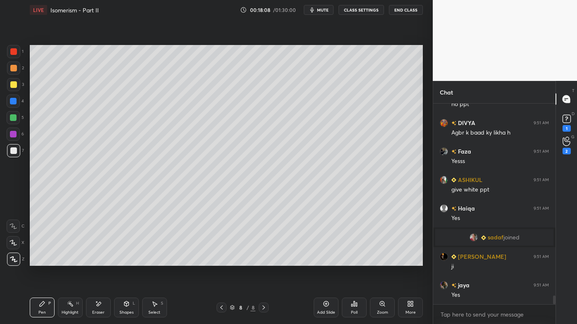
drag, startPoint x: 77, startPoint y: 308, endPoint x: 75, endPoint y: 301, distance: 7.3
click at [77, 261] on div "Highlight H" at bounding box center [70, 308] width 25 height 20
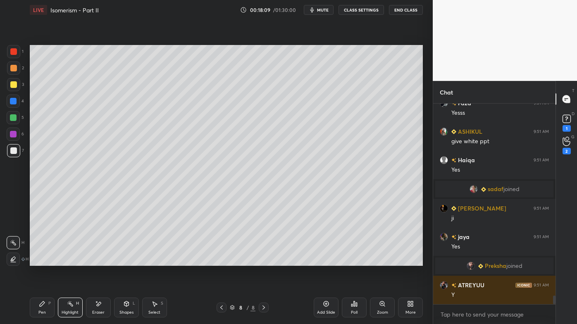
scroll to position [4523, 0]
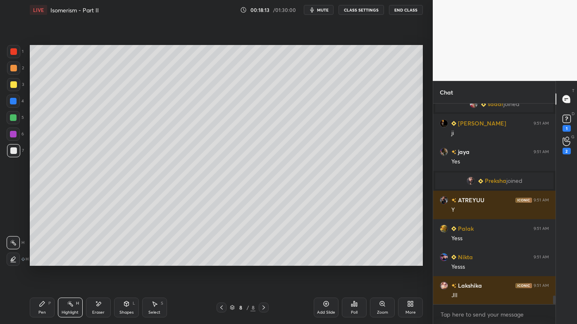
drag, startPoint x: 103, startPoint y: 306, endPoint x: 147, endPoint y: 282, distance: 50.3
click at [102, 261] on div "Eraser" at bounding box center [98, 308] width 25 height 20
click at [43, 261] on icon at bounding box center [42, 304] width 7 height 7
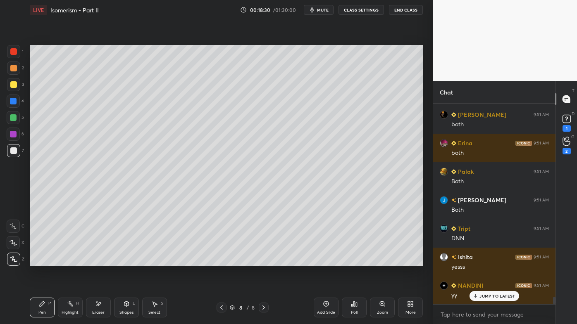
scroll to position [5378, 0]
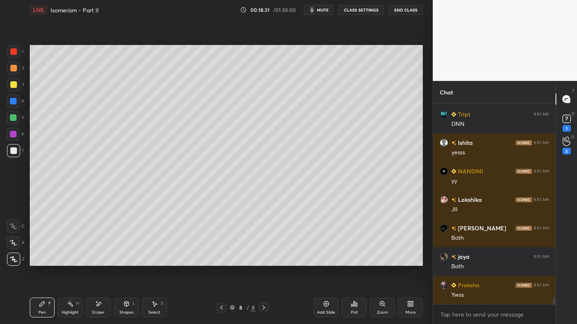
drag, startPoint x: 69, startPoint y: 305, endPoint x: 88, endPoint y: 270, distance: 39.4
click at [69, 261] on icon at bounding box center [70, 304] width 7 height 7
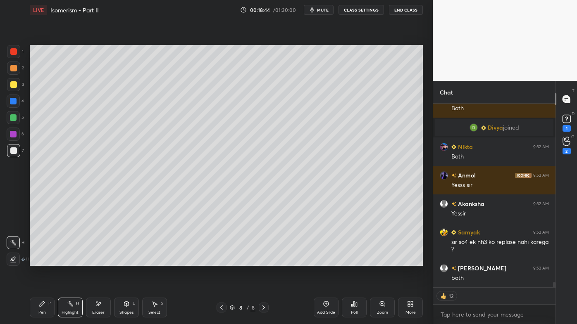
scroll to position [6127, 0]
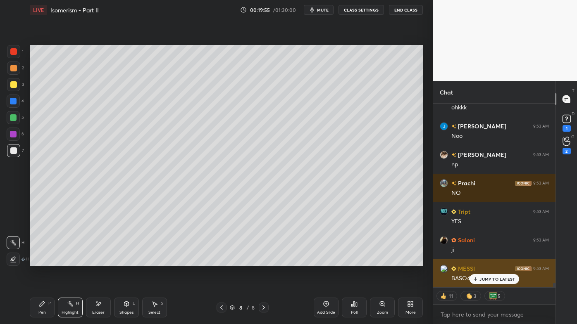
click at [481, 261] on p "JUMP TO LATEST" at bounding box center [497, 279] width 36 height 5
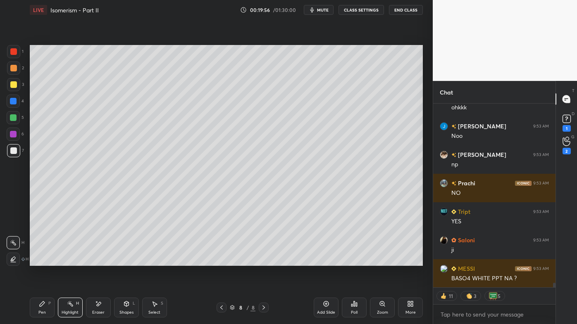
click at [288, 261] on div "Setting up your live class Poll for secs No correct answer Start poll" at bounding box center [226, 156] width 400 height 272
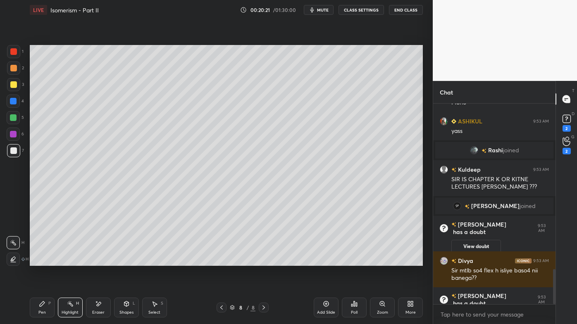
scroll to position [186, 120]
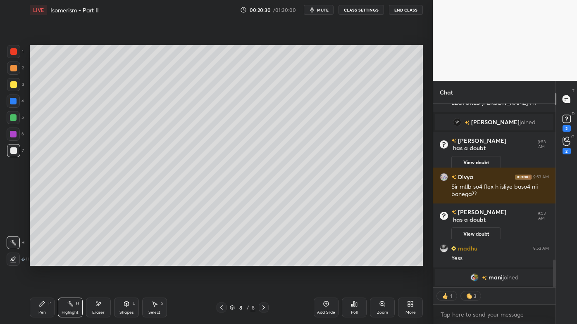
drag, startPoint x: 42, startPoint y: 305, endPoint x: 81, endPoint y: 272, distance: 51.0
click at [40, 261] on icon at bounding box center [42, 304] width 5 height 5
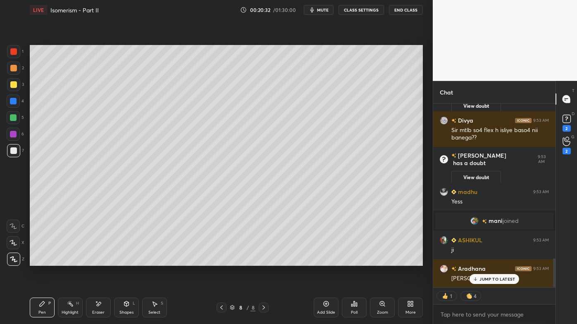
click at [98, 261] on icon at bounding box center [98, 304] width 5 height 4
drag, startPoint x: 38, startPoint y: 305, endPoint x: 40, endPoint y: 297, distance: 7.9
click at [38, 261] on div "Pen P" at bounding box center [42, 308] width 25 height 20
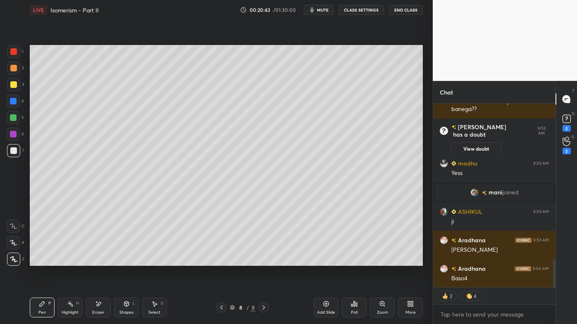
drag, startPoint x: 67, startPoint y: 302, endPoint x: 72, endPoint y: 283, distance: 20.2
click at [68, 261] on icon at bounding box center [70, 304] width 7 height 7
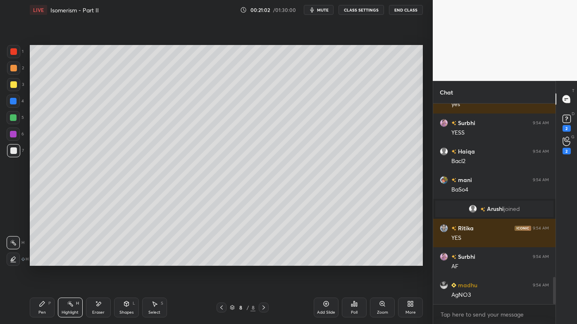
scroll to position [1270, 0]
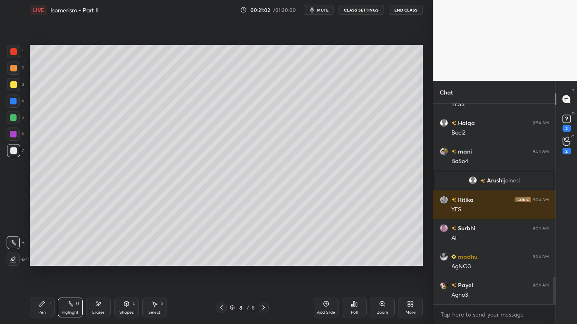
drag, startPoint x: 327, startPoint y: 302, endPoint x: 325, endPoint y: 293, distance: 9.6
click at [327, 261] on icon at bounding box center [326, 304] width 7 height 7
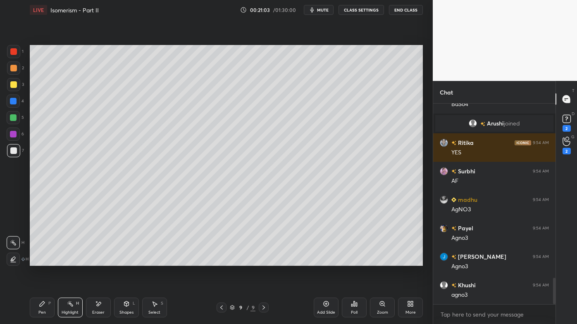
drag, startPoint x: 40, startPoint y: 304, endPoint x: 36, endPoint y: 286, distance: 18.4
click at [40, 261] on icon at bounding box center [42, 304] width 7 height 7
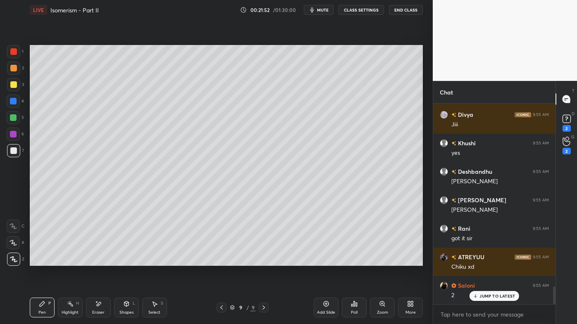
scroll to position [2067, 0]
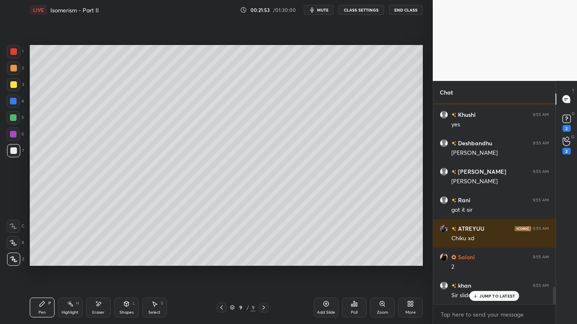
drag, startPoint x: 67, startPoint y: 301, endPoint x: 77, endPoint y: 267, distance: 35.7
click at [66, 261] on div "Highlight H" at bounding box center [70, 308] width 25 height 20
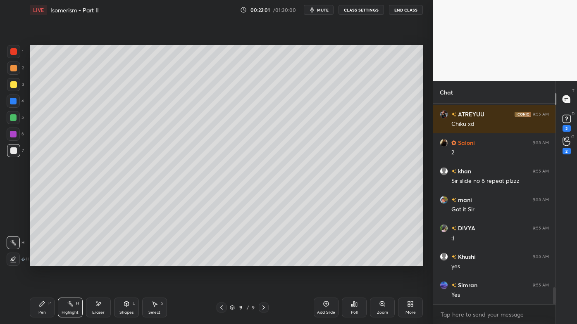
scroll to position [182, 120]
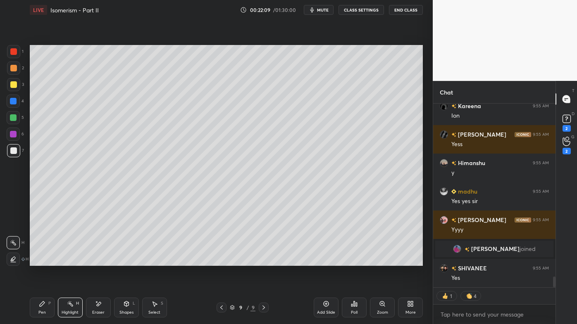
click at [220, 261] on icon at bounding box center [221, 308] width 7 height 7
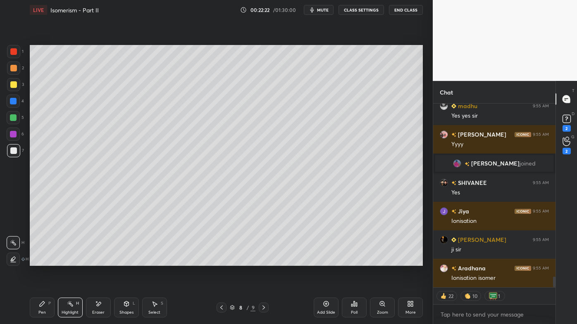
click at [261, 261] on icon at bounding box center [263, 308] width 7 height 7
drag, startPoint x: 40, startPoint y: 310, endPoint x: 70, endPoint y: 269, distance: 50.3
click at [40, 261] on div "Pen P" at bounding box center [42, 308] width 25 height 20
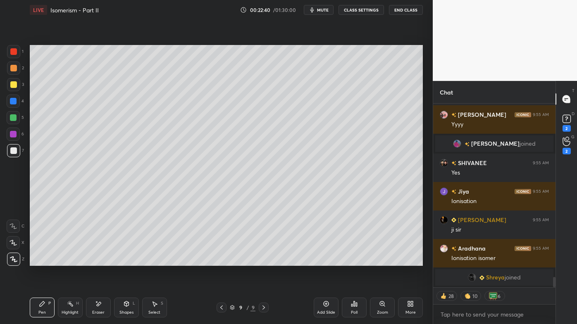
scroll to position [2522, 0]
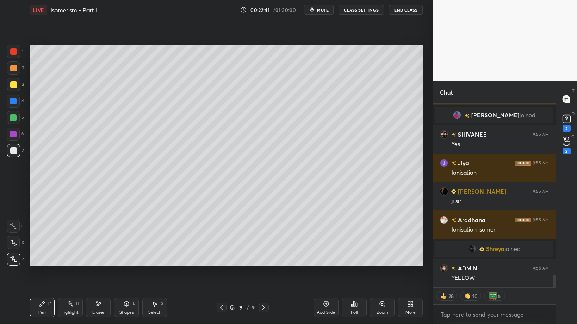
drag, startPoint x: 73, startPoint y: 301, endPoint x: 75, endPoint y: 280, distance: 21.6
click at [71, 261] on div "Pen P Highlight H Eraser Shapes L Select S 9 / 9 Add Slide Poll Zoom More" at bounding box center [226, 307] width 393 height 33
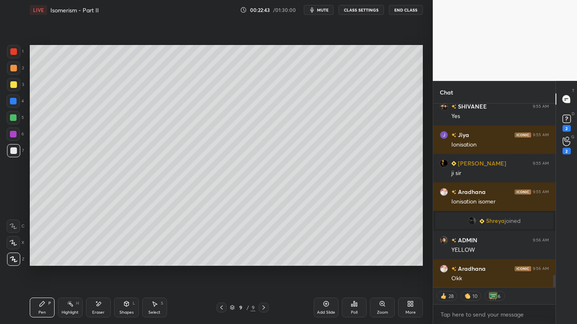
drag, startPoint x: 100, startPoint y: 300, endPoint x: 102, endPoint y: 293, distance: 7.7
click at [100, 261] on div "Eraser" at bounding box center [98, 308] width 25 height 20
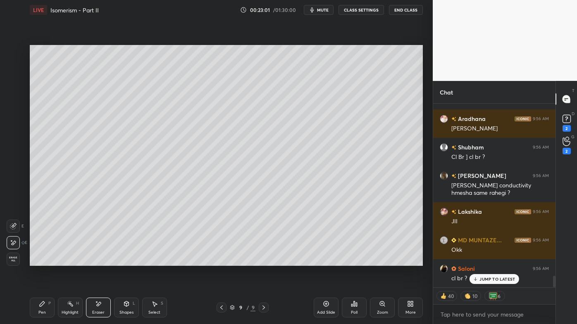
scroll to position [2786, 0]
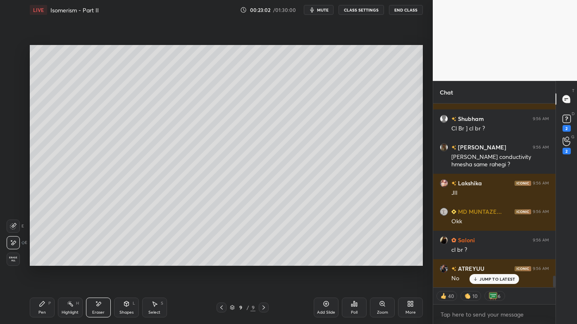
click at [222, 261] on icon at bounding box center [221, 308] width 7 height 7
click at [68, 261] on icon at bounding box center [70, 304] width 7 height 7
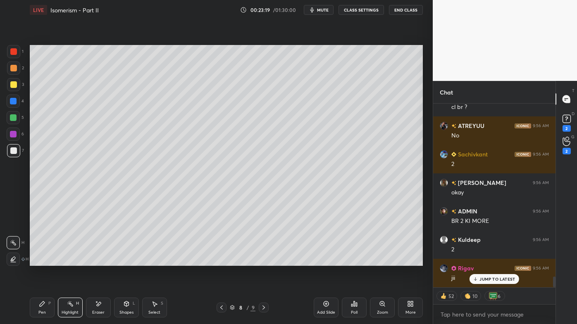
scroll to position [2957, 0]
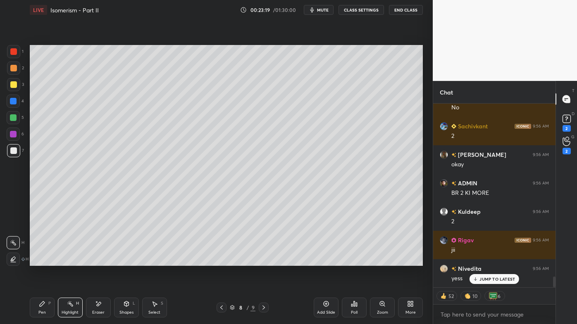
click at [261, 261] on icon at bounding box center [263, 308] width 7 height 7
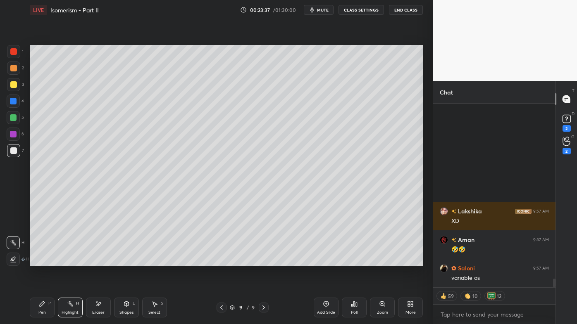
scroll to position [3680, 0]
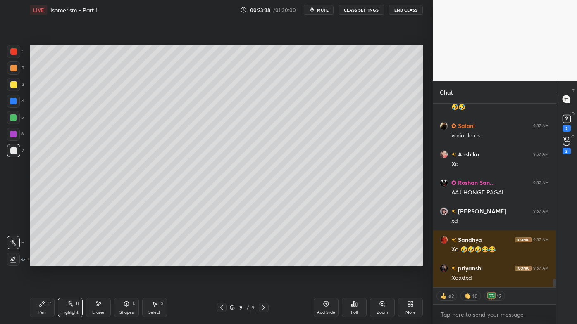
click at [327, 261] on icon at bounding box center [326, 304] width 5 height 5
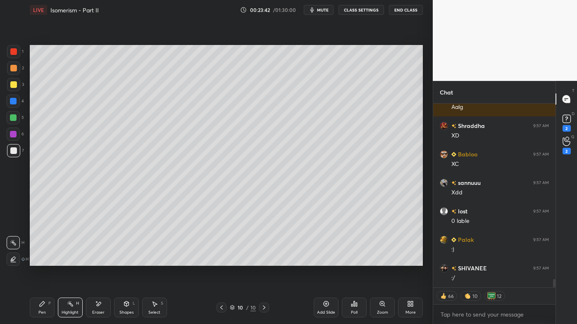
scroll to position [4021, 0]
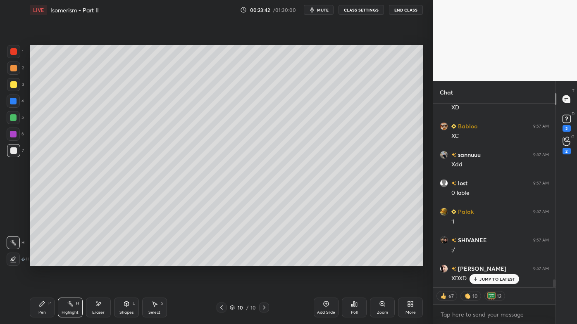
drag, startPoint x: 41, startPoint y: 305, endPoint x: 50, endPoint y: 290, distance: 17.4
click at [40, 261] on icon at bounding box center [42, 304] width 5 height 5
click at [219, 261] on icon at bounding box center [221, 308] width 7 height 7
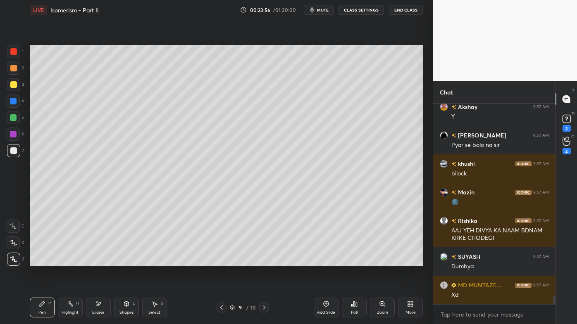
scroll to position [198, 120]
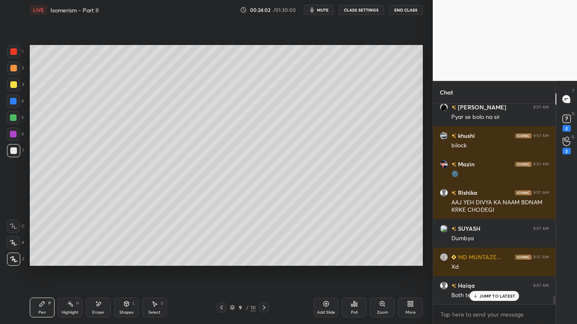
drag, startPoint x: 69, startPoint y: 305, endPoint x: 73, endPoint y: 275, distance: 30.4
click at [69, 261] on icon at bounding box center [70, 304] width 7 height 7
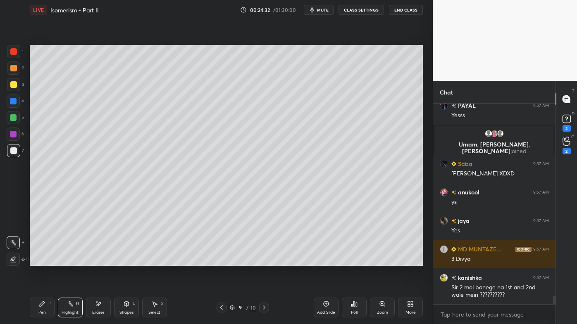
scroll to position [4445, 0]
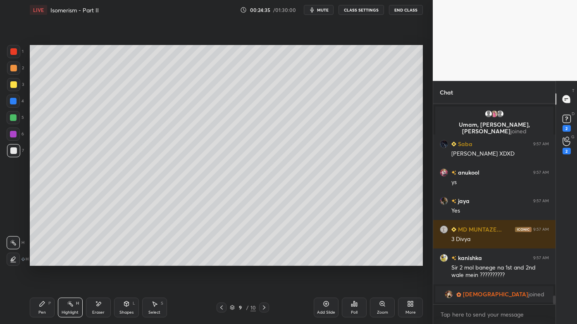
drag, startPoint x: 38, startPoint y: 304, endPoint x: 36, endPoint y: 298, distance: 6.1
click at [37, 261] on div "Pen P" at bounding box center [42, 308] width 25 height 20
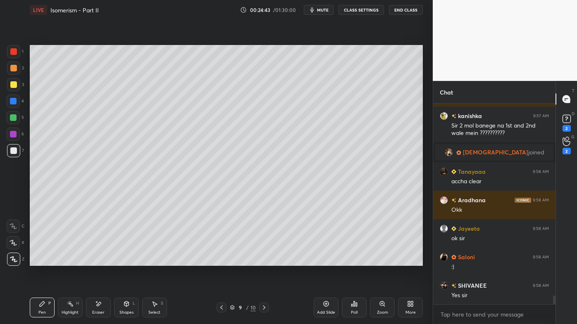
scroll to position [4561, 0]
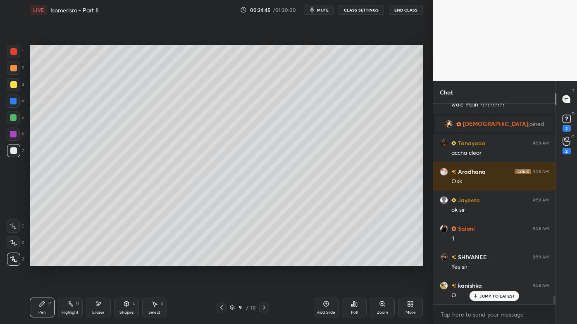
drag, startPoint x: 78, startPoint y: 306, endPoint x: 76, endPoint y: 290, distance: 16.2
click at [76, 261] on div "Highlight H" at bounding box center [70, 308] width 25 height 20
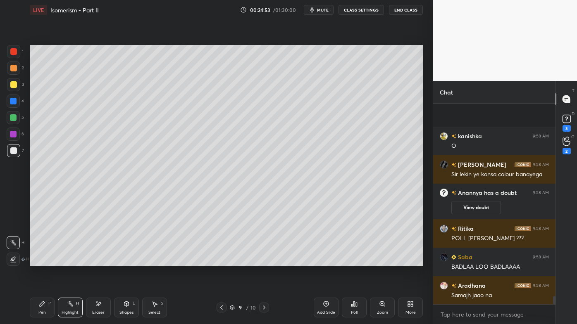
scroll to position [4690, 0]
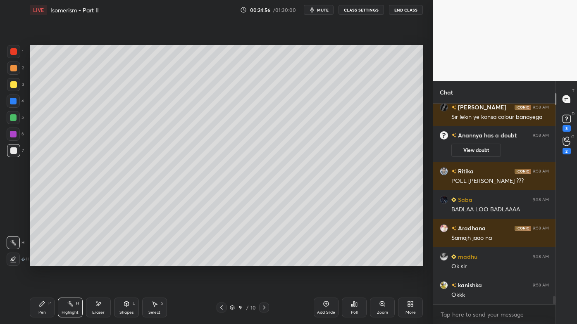
click at [328, 261] on icon at bounding box center [326, 304] width 7 height 7
click at [43, 261] on icon at bounding box center [42, 304] width 7 height 7
drag, startPoint x: 11, startPoint y: 69, endPoint x: 21, endPoint y: 66, distance: 10.6
click at [12, 69] on div at bounding box center [13, 68] width 7 height 7
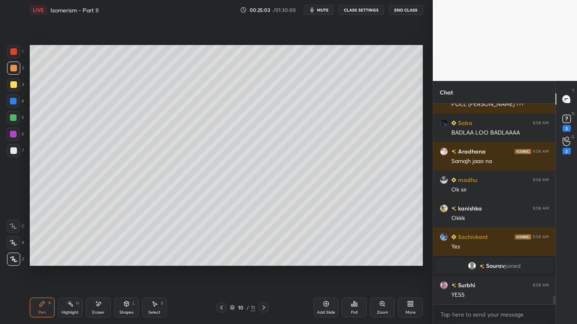
scroll to position [4718, 0]
drag, startPoint x: 222, startPoint y: 306, endPoint x: 218, endPoint y: 307, distance: 4.2
click at [222, 261] on icon at bounding box center [221, 308] width 7 height 7
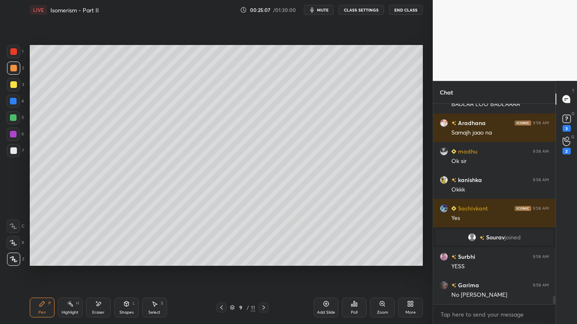
click at [221, 261] on icon at bounding box center [221, 308] width 7 height 7
drag, startPoint x: 65, startPoint y: 305, endPoint x: 85, endPoint y: 275, distance: 35.4
click at [64, 261] on div "Highlight H" at bounding box center [70, 308] width 25 height 20
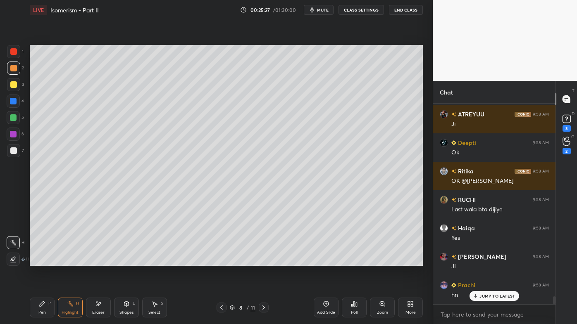
scroll to position [5060, 0]
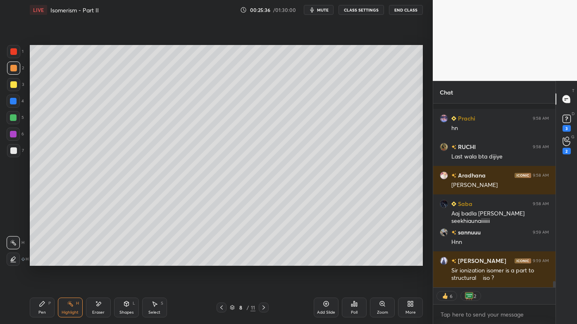
drag, startPoint x: 264, startPoint y: 307, endPoint x: 264, endPoint y: 302, distance: 5.4
click at [264, 261] on icon at bounding box center [263, 308] width 7 height 7
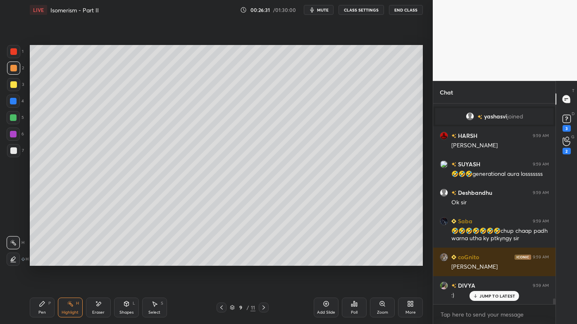
click at [40, 261] on div "Pen P" at bounding box center [42, 308] width 25 height 20
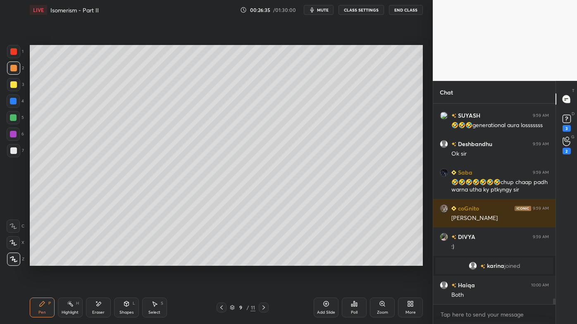
drag, startPoint x: 70, startPoint y: 307, endPoint x: 108, endPoint y: 267, distance: 54.9
click at [69, 261] on icon at bounding box center [70, 304] width 7 height 7
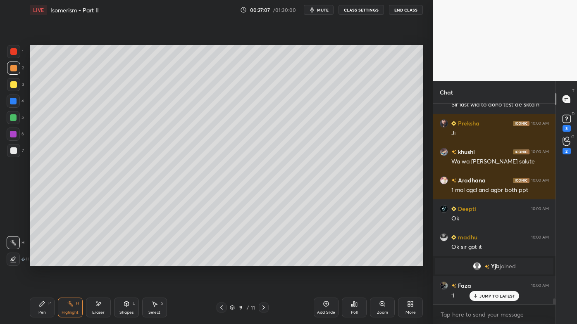
click at [263, 261] on icon at bounding box center [263, 308] width 7 height 7
click at [40, 261] on icon at bounding box center [42, 304] width 5 height 5
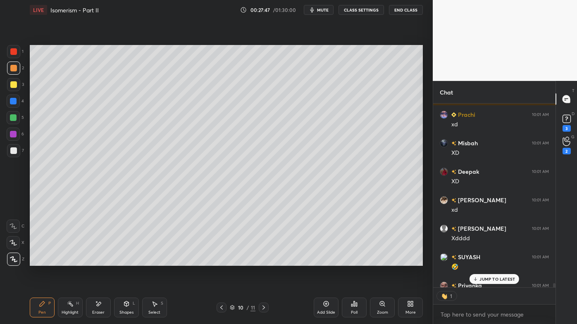
scroll to position [2, 2]
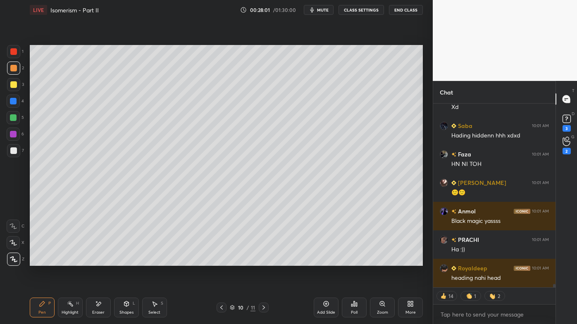
click at [100, 261] on div "Pen P Highlight H Eraser Shapes L Select S 10 / 11 Add Slide Poll Zoom More" at bounding box center [226, 307] width 393 height 33
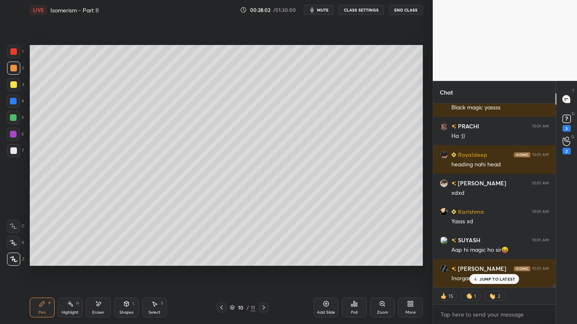
drag, startPoint x: 99, startPoint y: 304, endPoint x: 107, endPoint y: 286, distance: 19.4
click at [98, 261] on icon at bounding box center [98, 304] width 5 height 4
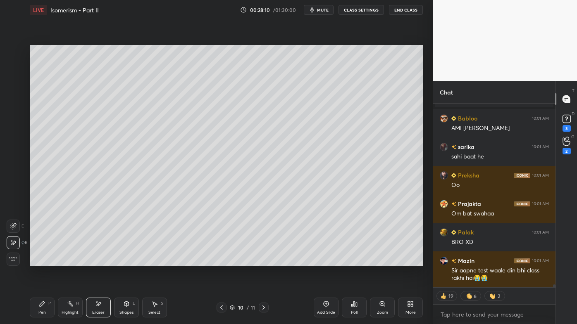
click at [41, 261] on icon at bounding box center [42, 304] width 7 height 7
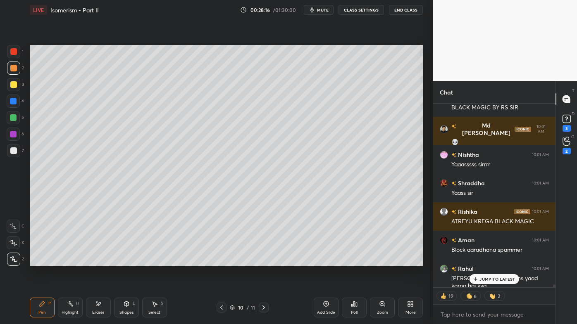
drag, startPoint x: 43, startPoint y: 303, endPoint x: 51, endPoint y: 268, distance: 36.1
click at [43, 261] on icon at bounding box center [42, 304] width 7 height 7
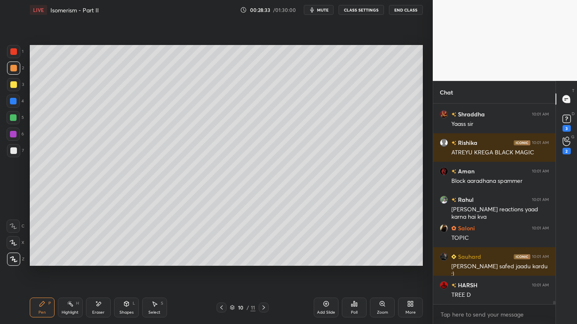
click at [12, 83] on div at bounding box center [13, 84] width 7 height 7
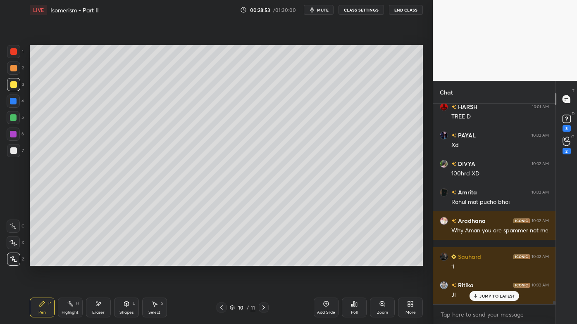
scroll to position [11948, 0]
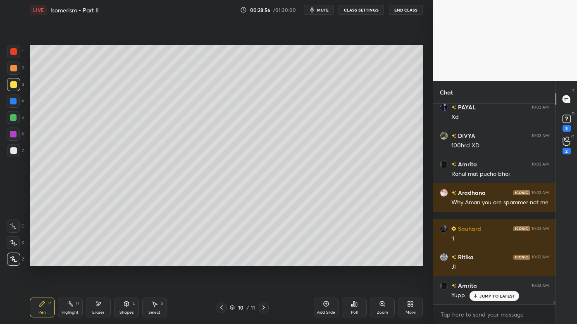
click at [327, 261] on icon at bounding box center [326, 304] width 5 height 5
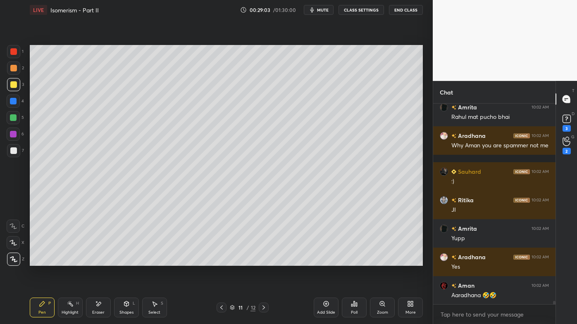
scroll to position [12034, 0]
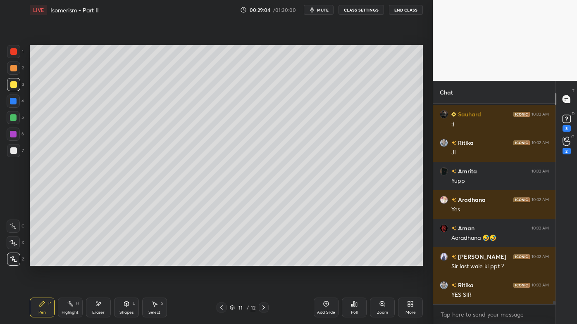
drag, startPoint x: 12, startPoint y: 150, endPoint x: 14, endPoint y: 142, distance: 7.8
click at [13, 149] on div at bounding box center [13, 151] width 7 height 7
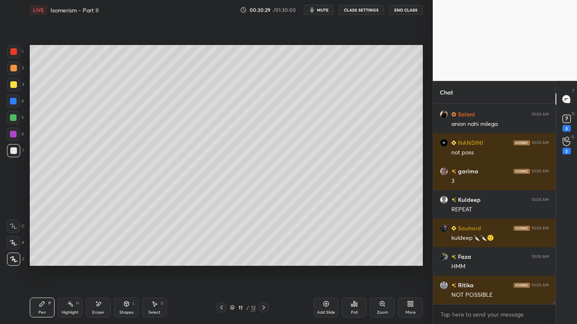
scroll to position [12115, 0]
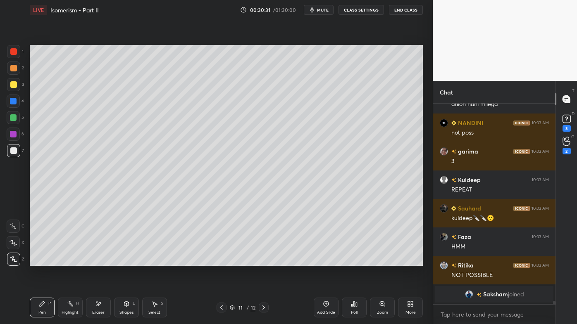
drag, startPoint x: 71, startPoint y: 305, endPoint x: 79, endPoint y: 274, distance: 31.1
click at [70, 261] on icon at bounding box center [70, 304] width 7 height 7
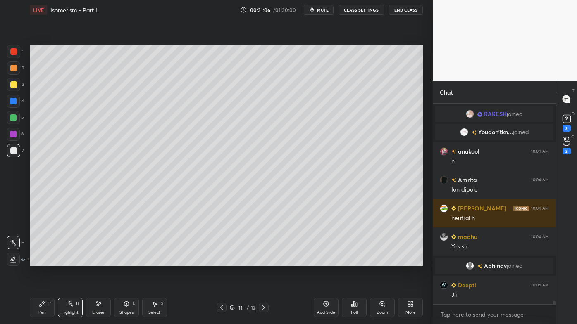
scroll to position [12320, 0]
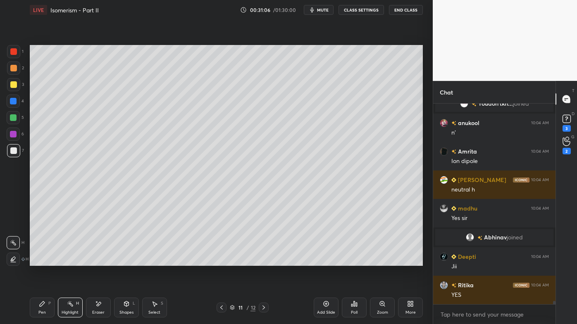
click at [221, 261] on icon at bounding box center [221, 308] width 7 height 7
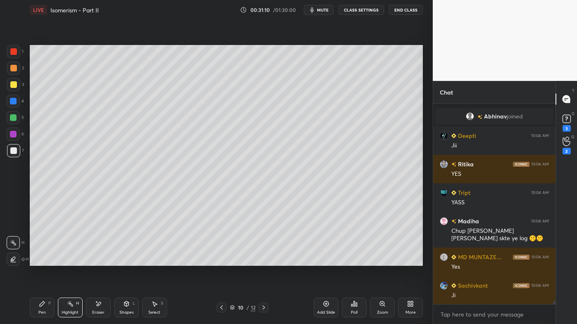
scroll to position [12470, 0]
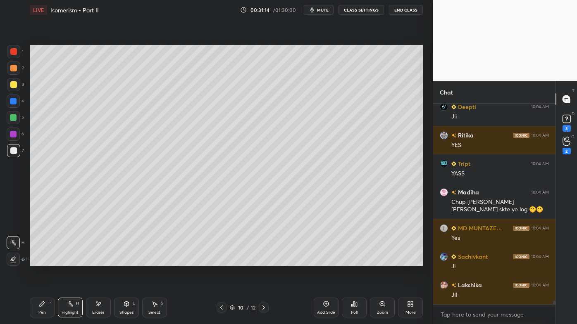
click at [263, 261] on icon at bounding box center [263, 308] width 7 height 7
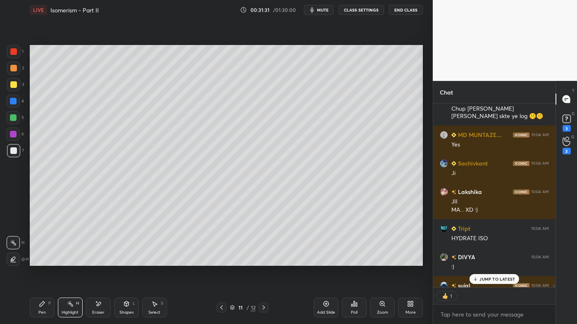
scroll to position [182, 120]
drag, startPoint x: 36, startPoint y: 298, endPoint x: 49, endPoint y: 288, distance: 16.7
click at [36, 261] on div "Pen P" at bounding box center [42, 308] width 25 height 20
drag, startPoint x: 74, startPoint y: 301, endPoint x: 73, endPoint y: 285, distance: 16.1
click at [72, 261] on div "Highlight H" at bounding box center [70, 308] width 25 height 20
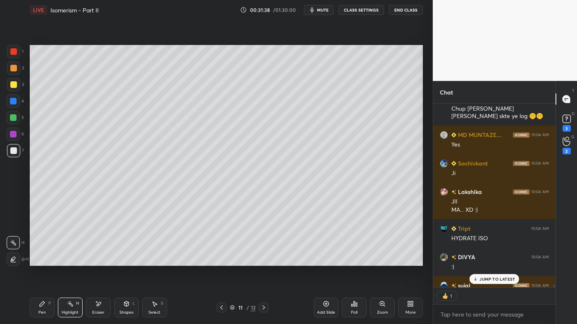
click at [484, 261] on p "JUMP TO LATEST" at bounding box center [497, 279] width 36 height 5
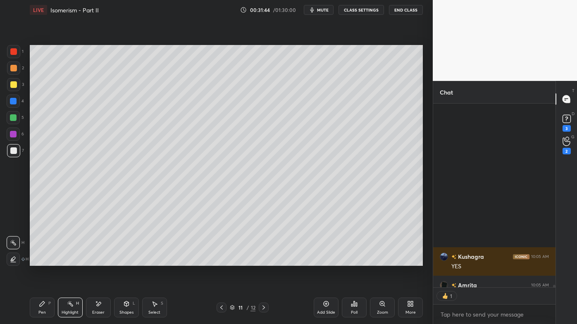
scroll to position [13028, 0]
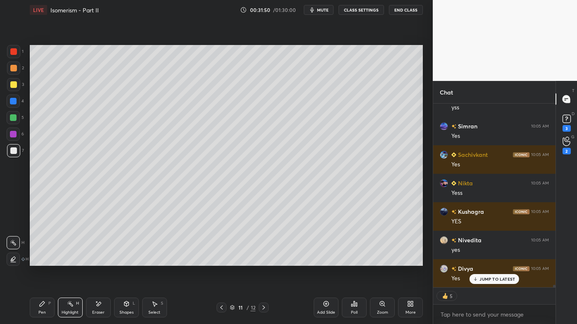
click at [68, 261] on div "Highlight H" at bounding box center [70, 308] width 25 height 20
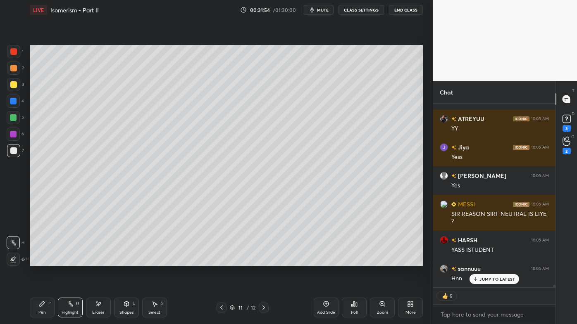
drag, startPoint x: 38, startPoint y: 305, endPoint x: 46, endPoint y: 275, distance: 30.7
click at [39, 261] on icon at bounding box center [42, 304] width 7 height 7
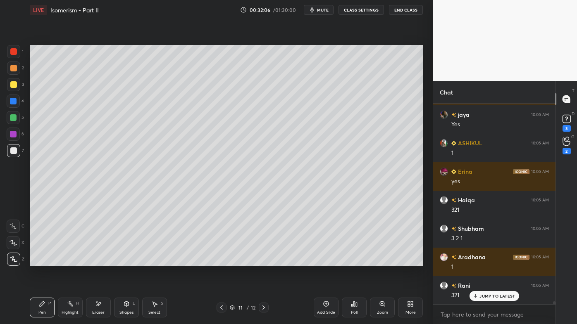
drag, startPoint x: 69, startPoint y: 303, endPoint x: 75, endPoint y: 274, distance: 29.3
click at [70, 261] on div "Highlight H" at bounding box center [70, 308] width 25 height 20
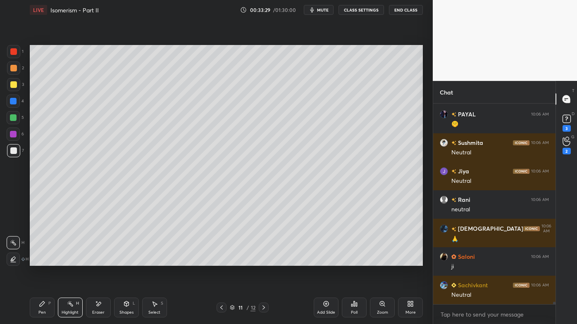
drag, startPoint x: 40, startPoint y: 303, endPoint x: 43, endPoint y: 285, distance: 18.4
click at [39, 261] on icon at bounding box center [42, 304] width 7 height 7
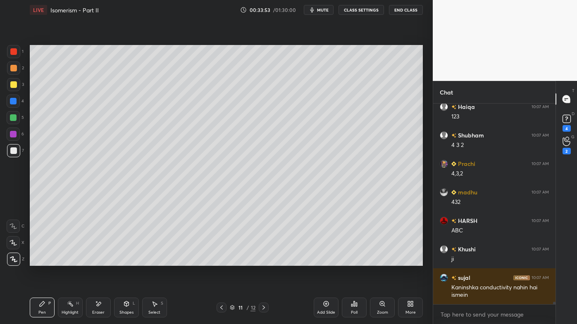
click at [67, 261] on icon at bounding box center [70, 304] width 7 height 7
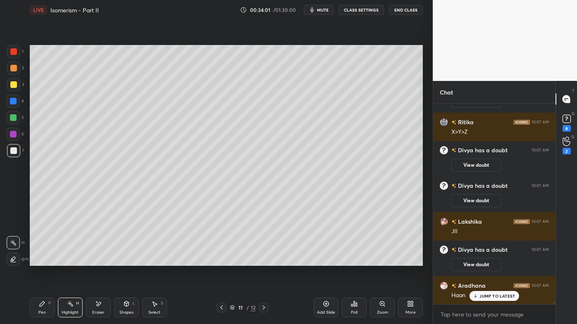
drag, startPoint x: 40, startPoint y: 305, endPoint x: 42, endPoint y: 277, distance: 27.8
click at [40, 261] on icon at bounding box center [42, 304] width 7 height 7
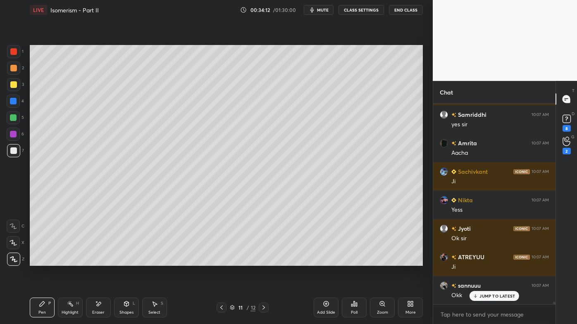
click at [325, 261] on icon at bounding box center [326, 304] width 7 height 7
click at [15, 68] on div at bounding box center [13, 68] width 7 height 7
click at [35, 261] on div "Pen P" at bounding box center [42, 308] width 25 height 20
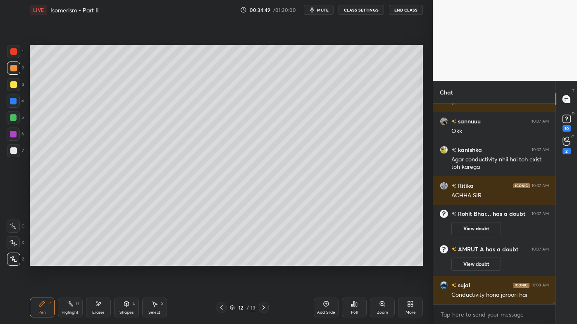
scroll to position [15941, 0]
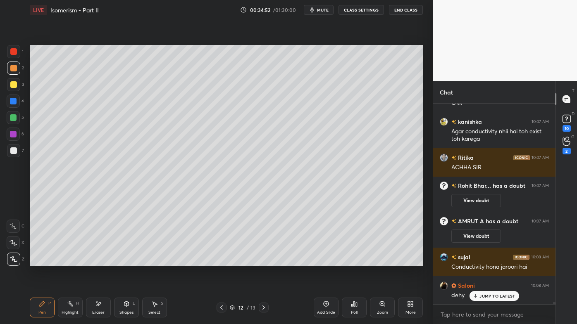
drag, startPoint x: 222, startPoint y: 307, endPoint x: 217, endPoint y: 306, distance: 4.7
click at [222, 261] on icon at bounding box center [221, 308] width 7 height 7
drag, startPoint x: 69, startPoint y: 304, endPoint x: 83, endPoint y: 272, distance: 35.2
click at [69, 261] on icon at bounding box center [70, 304] width 7 height 7
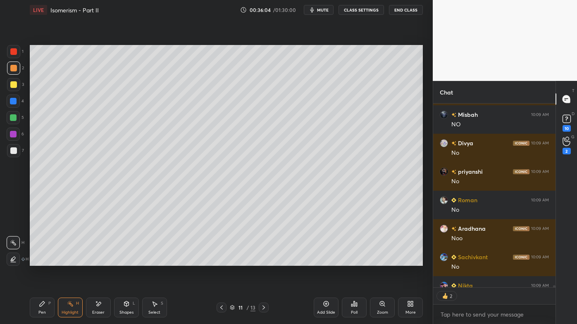
scroll to position [17220, 0]
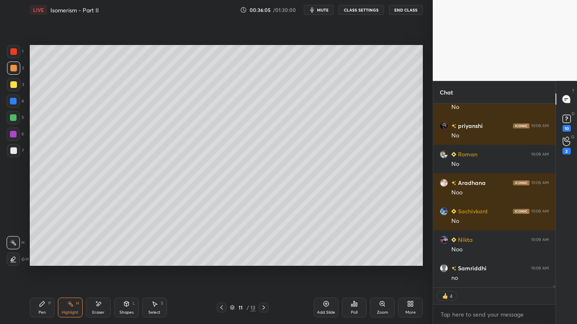
click at [264, 261] on icon at bounding box center [263, 308] width 7 height 7
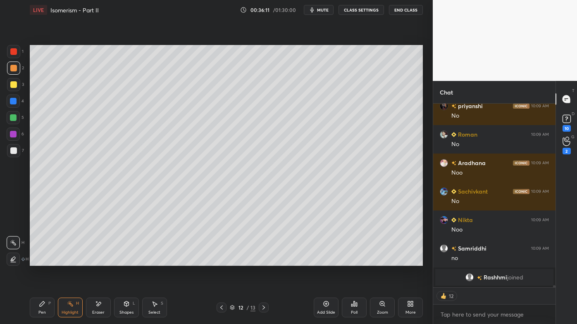
drag, startPoint x: 40, startPoint y: 301, endPoint x: 46, endPoint y: 268, distance: 33.2
click at [40, 261] on icon at bounding box center [42, 304] width 7 height 7
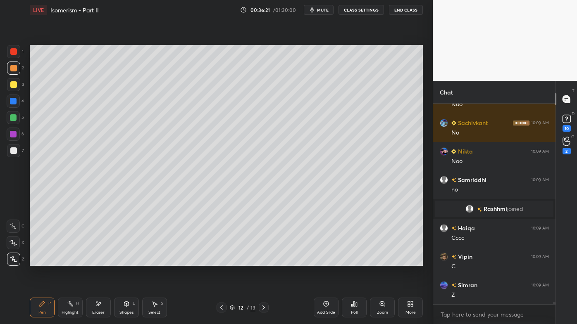
scroll to position [17236, 0]
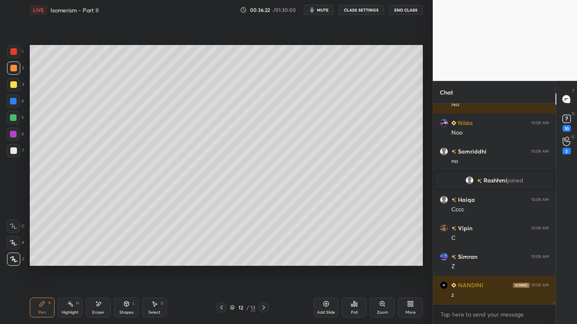
click at [69, 261] on div "Highlight H" at bounding box center [70, 308] width 25 height 20
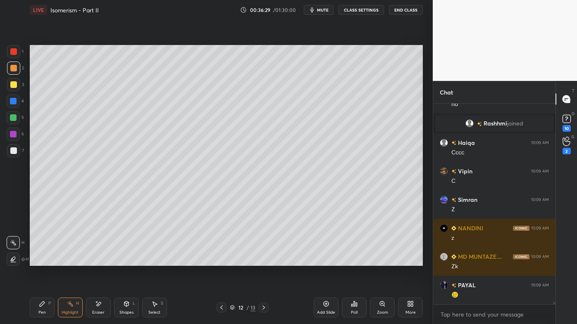
scroll to position [17322, 0]
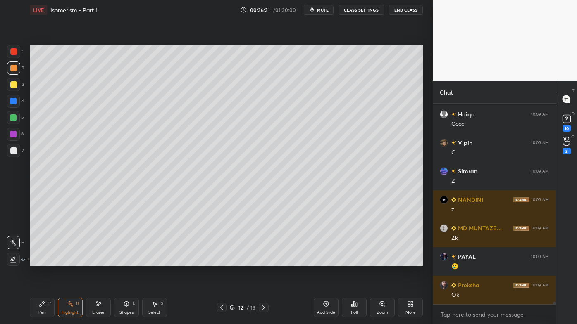
click at [40, 261] on icon at bounding box center [42, 304] width 5 height 5
click at [219, 261] on icon at bounding box center [221, 308] width 7 height 7
drag, startPoint x: 72, startPoint y: 301, endPoint x: 74, endPoint y: 288, distance: 13.3
click at [72, 261] on div "Highlight H" at bounding box center [70, 308] width 25 height 20
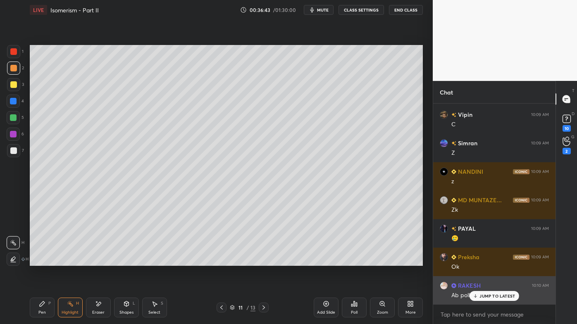
click at [478, 261] on div "JUMP TO LATEST" at bounding box center [494, 296] width 50 height 10
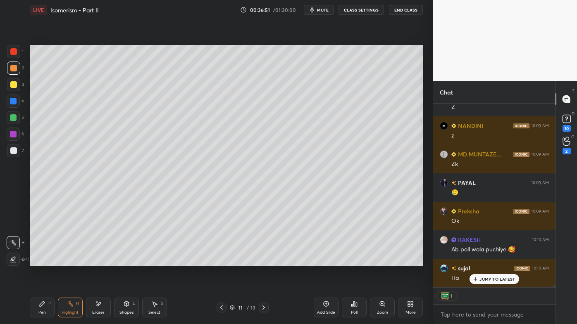
scroll to position [17424, 0]
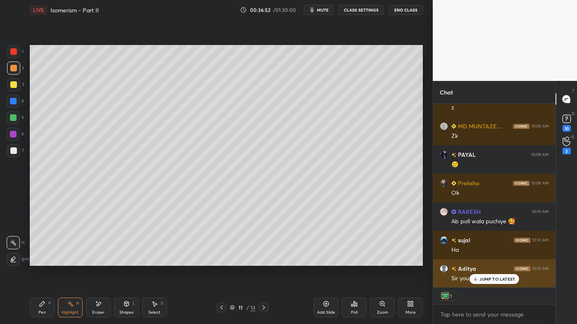
click at [452, 261] on div "Sir you are king" at bounding box center [500, 279] width 98 height 8
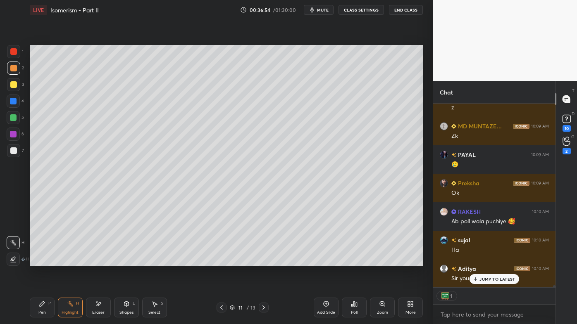
click at [483, 261] on p "JUMP TO LATEST" at bounding box center [497, 279] width 36 height 5
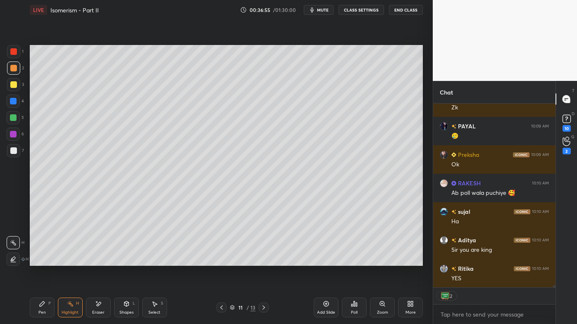
scroll to position [17481, 0]
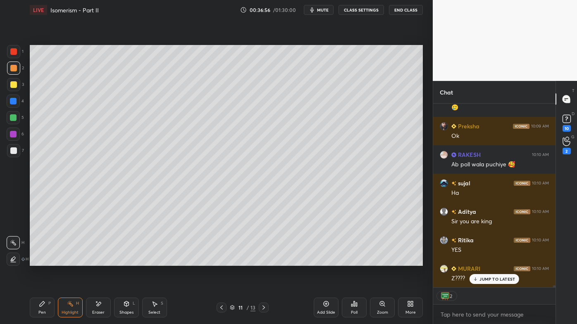
click at [265, 261] on icon at bounding box center [263, 308] width 7 height 7
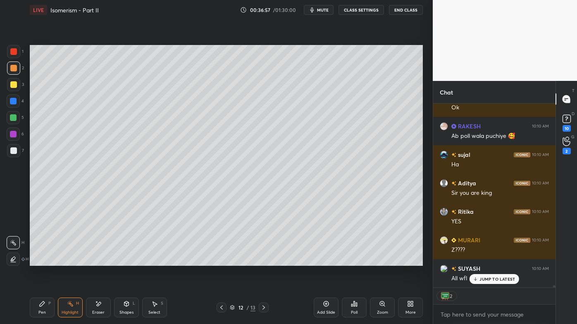
drag, startPoint x: 40, startPoint y: 300, endPoint x: 106, endPoint y: 268, distance: 73.8
click at [39, 261] on div "Pen P" at bounding box center [42, 308] width 25 height 20
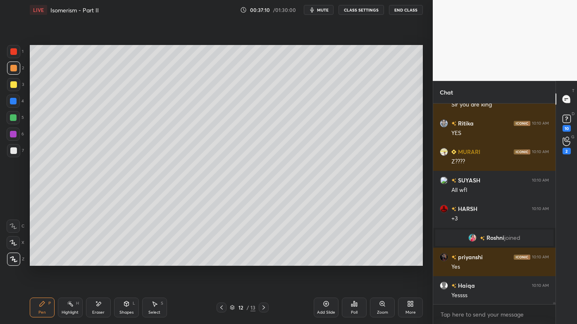
scroll to position [17626, 0]
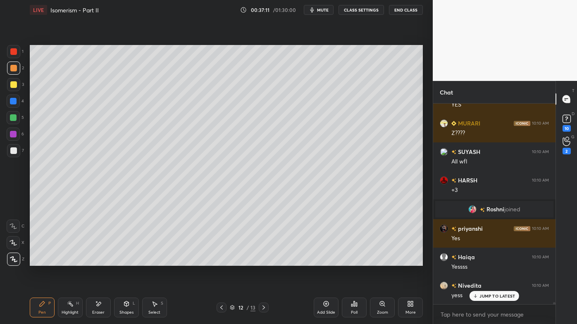
click at [220, 261] on icon at bounding box center [221, 308] width 7 height 7
drag, startPoint x: 71, startPoint y: 304, endPoint x: 76, endPoint y: 290, distance: 14.8
click at [71, 261] on icon at bounding box center [70, 304] width 7 height 7
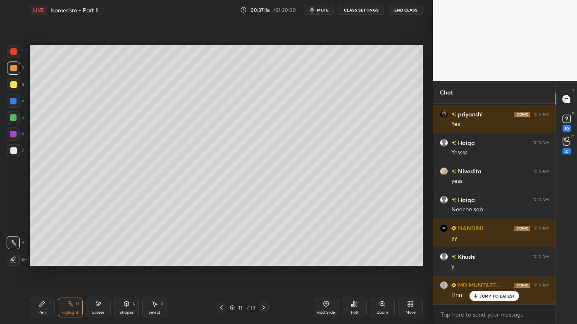
scroll to position [17854, 0]
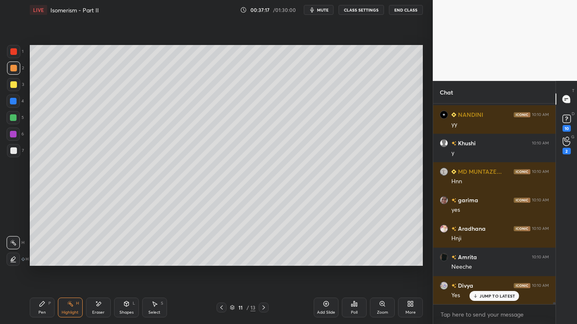
drag, startPoint x: 265, startPoint y: 307, endPoint x: 262, endPoint y: 304, distance: 5.0
click at [264, 261] on icon at bounding box center [263, 308] width 7 height 7
drag, startPoint x: 37, startPoint y: 307, endPoint x: 45, endPoint y: 287, distance: 21.7
click at [37, 261] on div "Pen P" at bounding box center [42, 308] width 25 height 20
drag, startPoint x: 16, startPoint y: 80, endPoint x: 21, endPoint y: 83, distance: 6.2
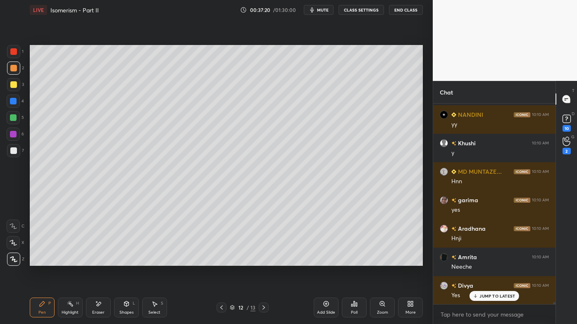
click at [15, 80] on div at bounding box center [13, 84] width 13 height 13
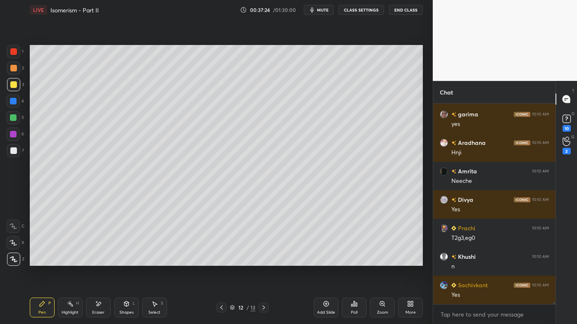
scroll to position [17969, 0]
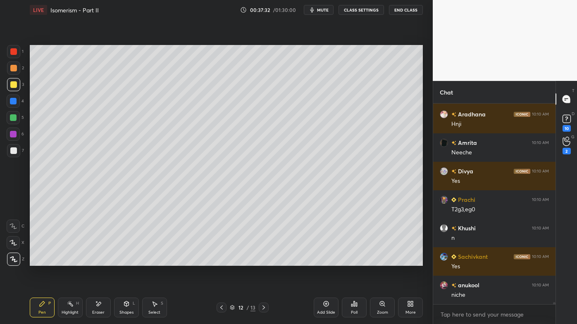
click at [221, 261] on div at bounding box center [222, 308] width 10 height 10
drag, startPoint x: 64, startPoint y: 304, endPoint x: 77, endPoint y: 269, distance: 37.6
click at [64, 261] on div "Highlight H" at bounding box center [70, 308] width 25 height 20
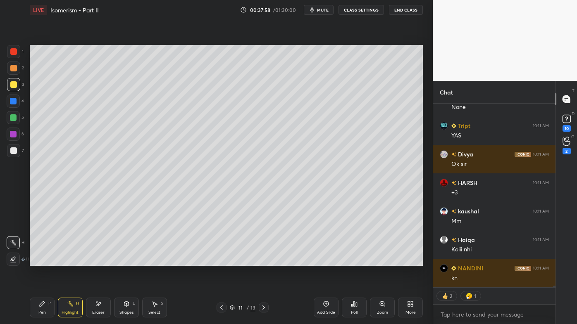
scroll to position [18878, 0]
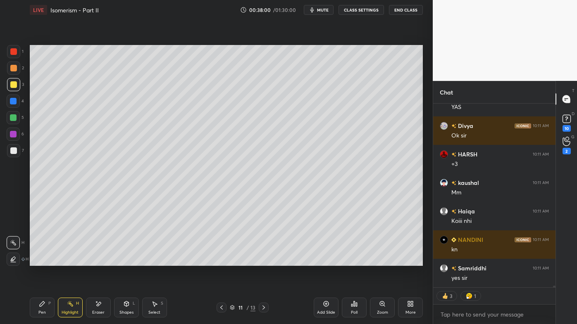
click at [265, 261] on icon at bounding box center [263, 308] width 7 height 7
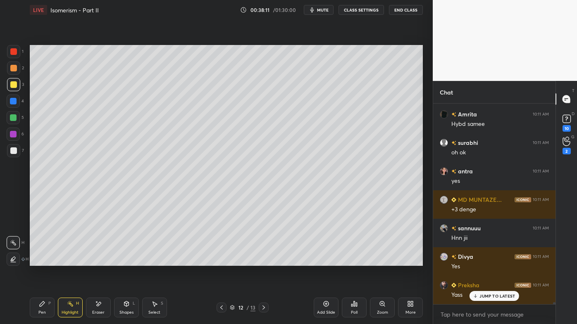
scroll to position [19089, 0]
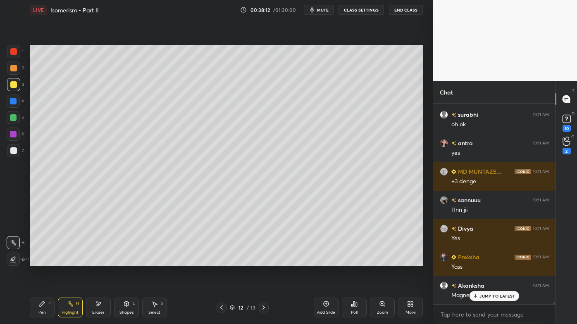
click at [222, 261] on icon at bounding box center [221, 308] width 7 height 7
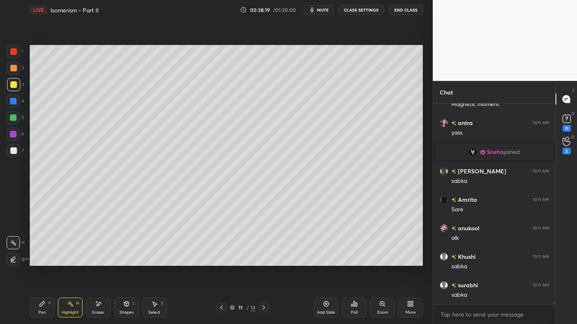
scroll to position [18846, 0]
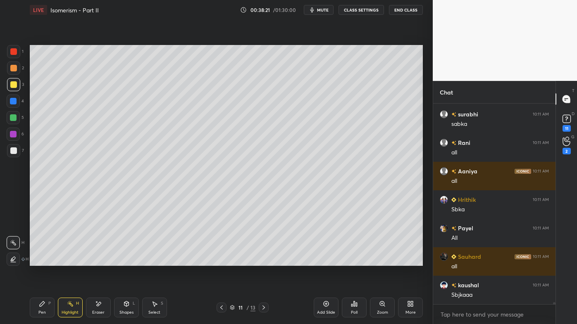
drag, startPoint x: 263, startPoint y: 307, endPoint x: 260, endPoint y: 305, distance: 4.4
click at [262, 261] on icon at bounding box center [263, 308] width 7 height 7
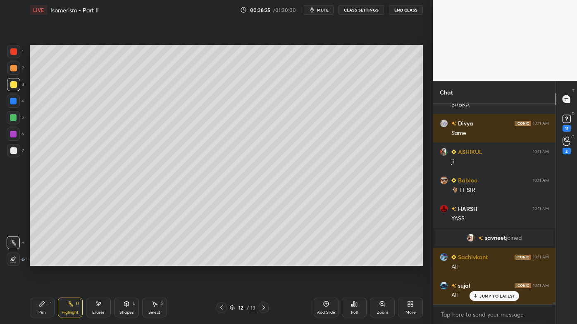
scroll to position [19237, 0]
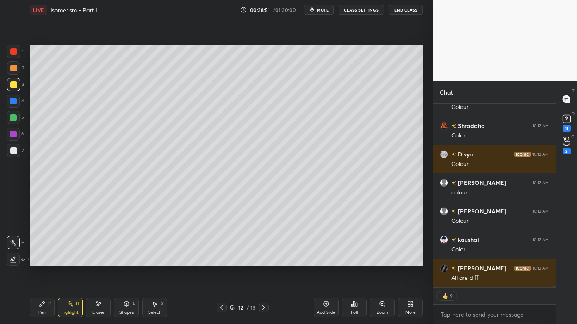
click at [201, 261] on div "Setting up your live class Poll for secs No correct answer Start poll" at bounding box center [226, 156] width 400 height 272
click at [220, 261] on icon at bounding box center [221, 308] width 7 height 7
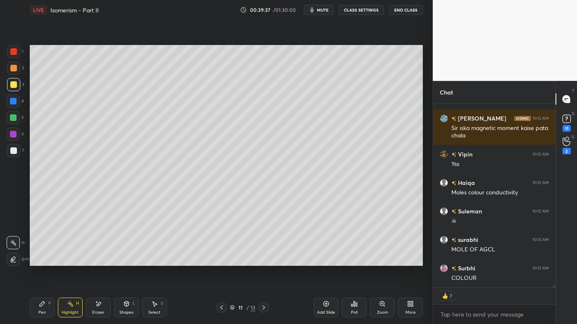
click at [263, 261] on icon at bounding box center [263, 308] width 2 height 4
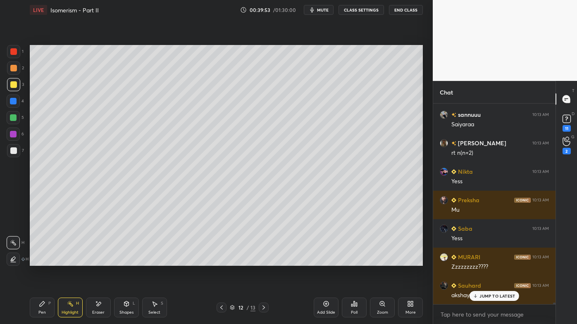
drag, startPoint x: 40, startPoint y: 303, endPoint x: 57, endPoint y: 285, distance: 25.1
click at [40, 261] on icon at bounding box center [42, 304] width 7 height 7
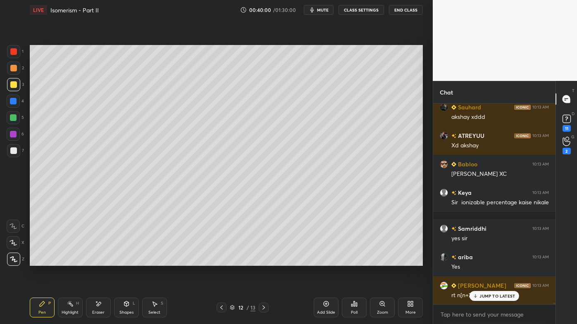
drag, startPoint x: 70, startPoint y: 298, endPoint x: 111, endPoint y: 272, distance: 48.7
click at [71, 261] on div "Pen P Highlight H Eraser Shapes L Select S 12 / 13 Add Slide Poll Zoom More" at bounding box center [226, 307] width 393 height 33
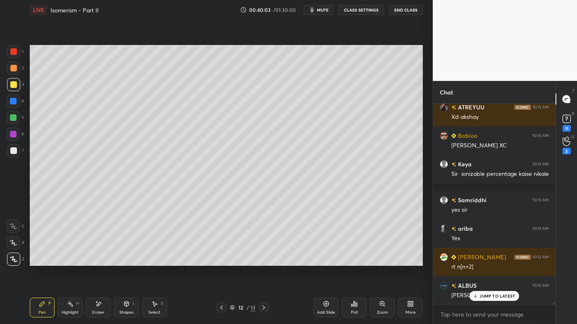
drag, startPoint x: 100, startPoint y: 302, endPoint x: 149, endPoint y: 267, distance: 60.7
click at [101, 261] on icon at bounding box center [98, 304] width 7 height 7
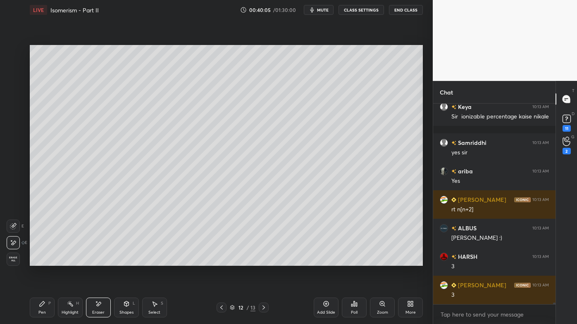
click at [71, 261] on icon at bounding box center [70, 304] width 7 height 7
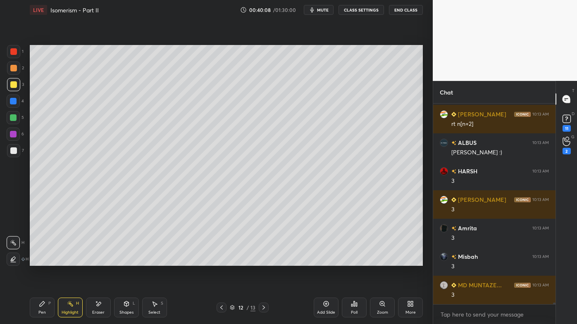
drag, startPoint x: 46, startPoint y: 307, endPoint x: 103, endPoint y: 267, distance: 69.7
click at [46, 261] on div "Pen P" at bounding box center [42, 308] width 25 height 20
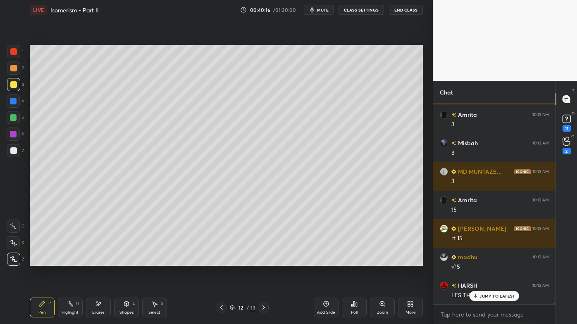
click at [262, 261] on icon at bounding box center [263, 308] width 7 height 7
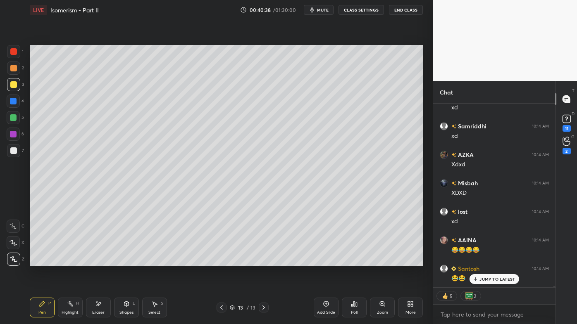
click at [221, 261] on icon at bounding box center [221, 308] width 7 height 7
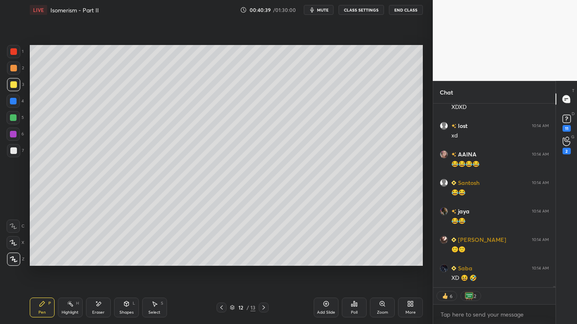
click at [220, 261] on icon at bounding box center [221, 308] width 7 height 7
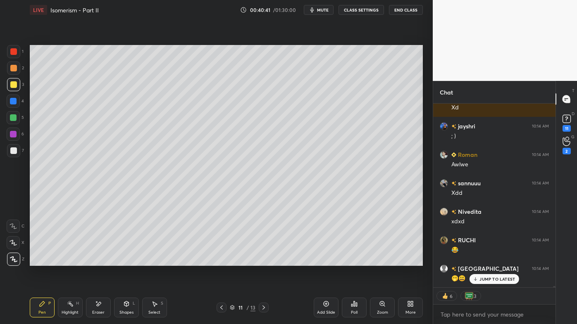
drag, startPoint x: 71, startPoint y: 301, endPoint x: 68, endPoint y: 297, distance: 4.5
click at [70, 261] on div "Highlight H" at bounding box center [70, 308] width 25 height 20
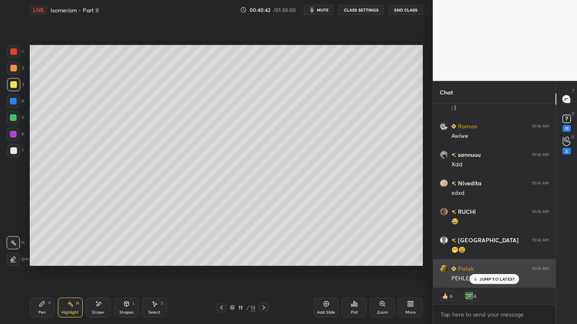
drag, startPoint x: 484, startPoint y: 280, endPoint x: 474, endPoint y: 283, distance: 10.7
click at [483, 261] on p "JUMP TO LATEST" at bounding box center [497, 279] width 36 height 5
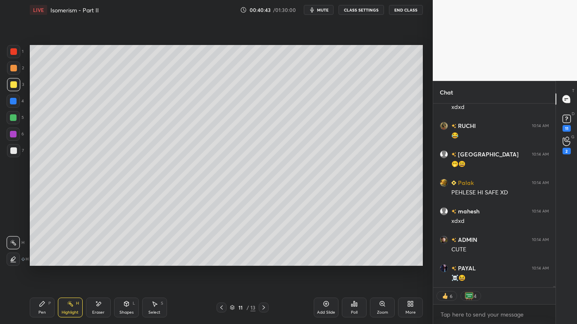
click at [302, 261] on div "Setting up your live class Poll for secs No correct answer Start poll" at bounding box center [226, 156] width 400 height 272
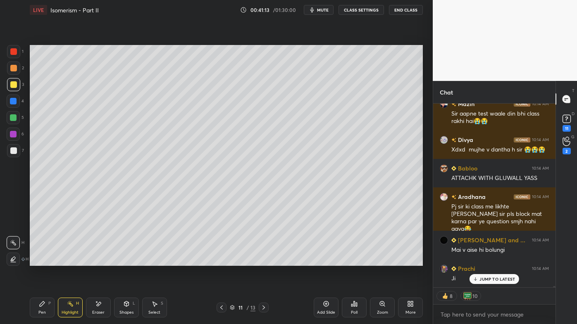
click at [264, 261] on div at bounding box center [264, 308] width 10 height 10
click at [263, 261] on icon at bounding box center [263, 308] width 7 height 7
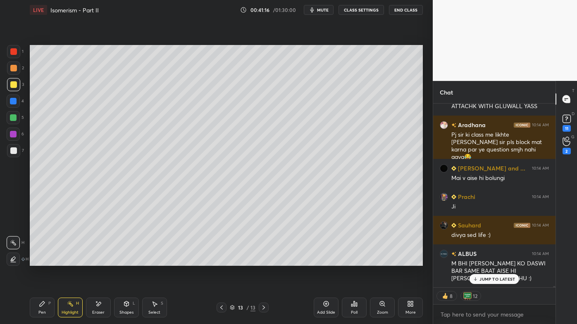
drag, startPoint x: 33, startPoint y: 306, endPoint x: 32, endPoint y: 281, distance: 25.2
click at [33, 261] on div "Pen P" at bounding box center [42, 308] width 25 height 20
click at [9, 66] on div at bounding box center [13, 68] width 13 height 13
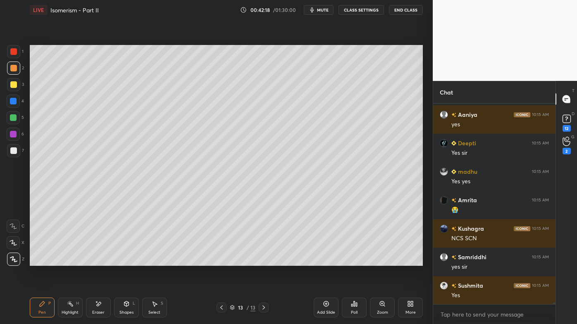
scroll to position [25854, 0]
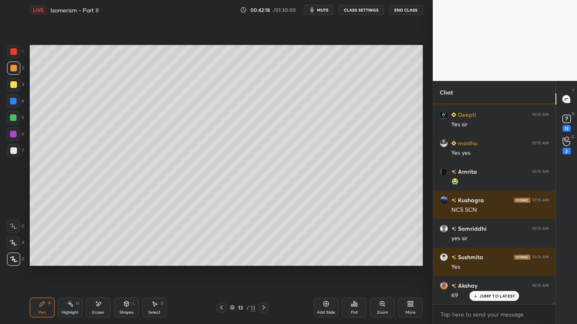
drag, startPoint x: 67, startPoint y: 305, endPoint x: 69, endPoint y: 295, distance: 9.7
click at [69, 261] on icon at bounding box center [70, 304] width 7 height 7
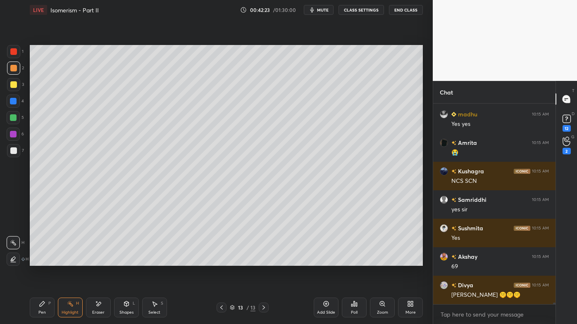
drag, startPoint x: 42, startPoint y: 308, endPoint x: 66, endPoint y: 275, distance: 40.8
click at [43, 261] on div "Pen P" at bounding box center [42, 308] width 25 height 20
drag, startPoint x: 77, startPoint y: 307, endPoint x: 83, endPoint y: 291, distance: 17.4
click at [76, 261] on div "Highlight H" at bounding box center [70, 308] width 25 height 20
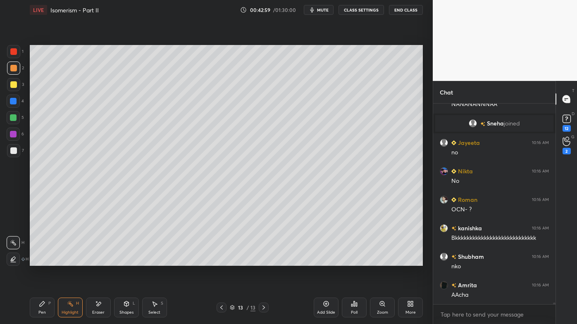
scroll to position [26416, 0]
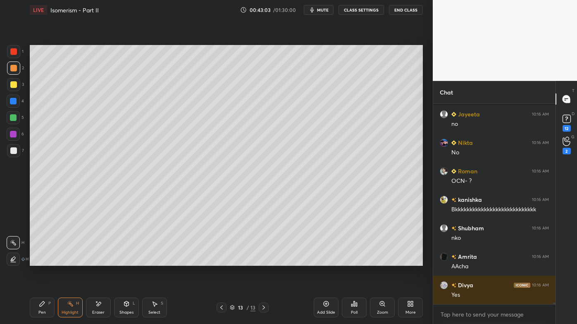
drag, startPoint x: 327, startPoint y: 302, endPoint x: 325, endPoint y: 295, distance: 8.1
click at [326, 261] on icon at bounding box center [326, 304] width 7 height 7
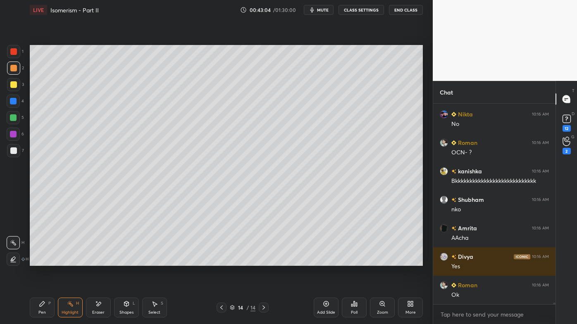
click at [37, 261] on div "Pen P" at bounding box center [42, 308] width 25 height 20
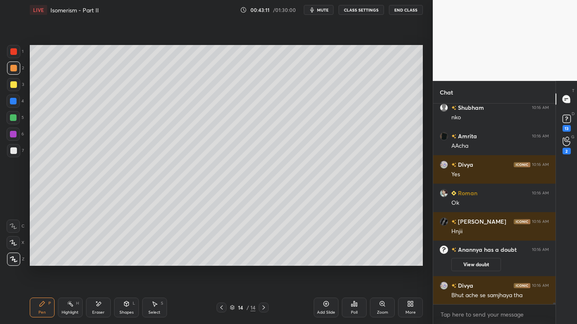
scroll to position [24856, 0]
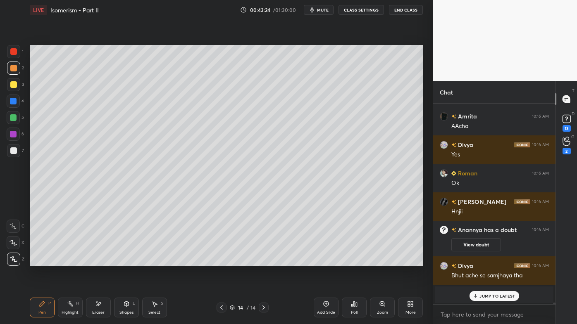
drag, startPoint x: 69, startPoint y: 304, endPoint x: 71, endPoint y: 285, distance: 19.1
click at [68, 261] on icon at bounding box center [70, 304] width 7 height 7
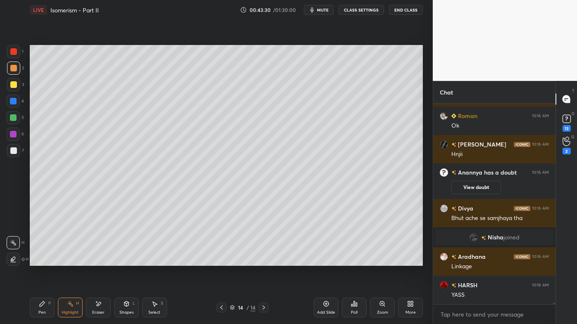
scroll to position [24963, 0]
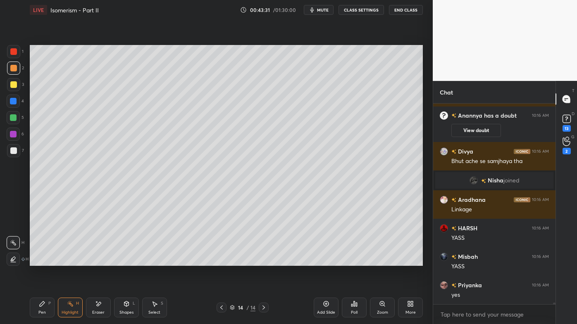
drag, startPoint x: 43, startPoint y: 304, endPoint x: 40, endPoint y: 300, distance: 5.0
click at [42, 261] on icon at bounding box center [42, 304] width 5 height 5
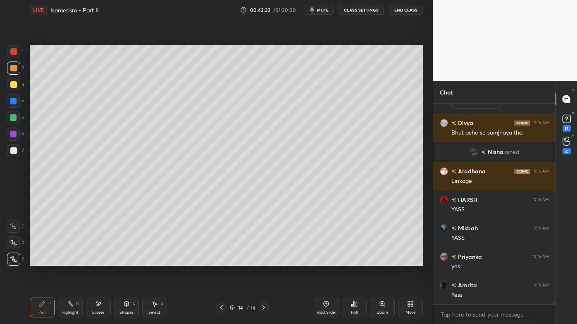
drag, startPoint x: 16, startPoint y: 149, endPoint x: 23, endPoint y: 140, distance: 11.4
click at [15, 148] on div at bounding box center [13, 150] width 13 height 13
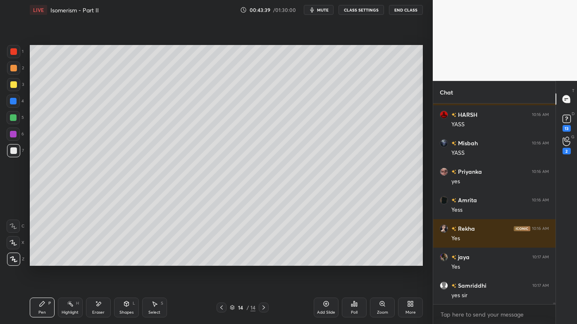
scroll to position [25106, 0]
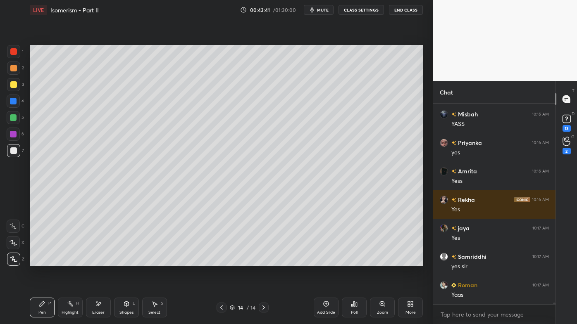
click at [66, 261] on div "Highlight H" at bounding box center [70, 308] width 25 height 20
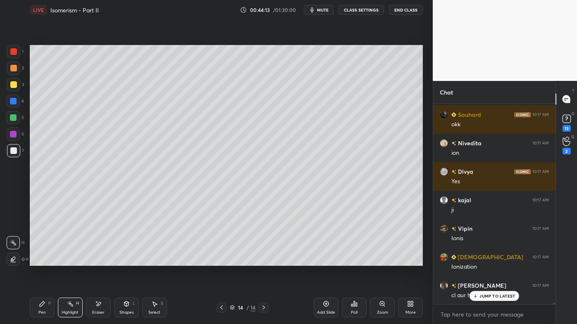
scroll to position [25733, 0]
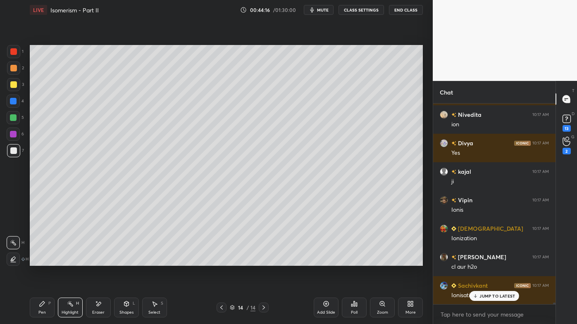
drag, startPoint x: 42, startPoint y: 302, endPoint x: 57, endPoint y: 267, distance: 39.1
click at [42, 261] on icon at bounding box center [42, 304] width 7 height 7
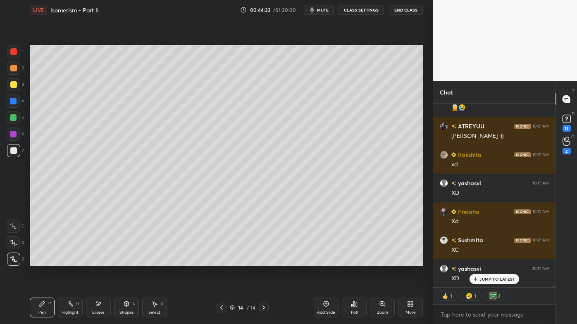
scroll to position [26641, 0]
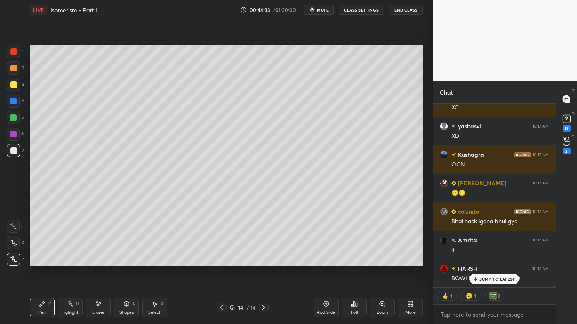
click at [219, 261] on icon at bounding box center [221, 308] width 7 height 7
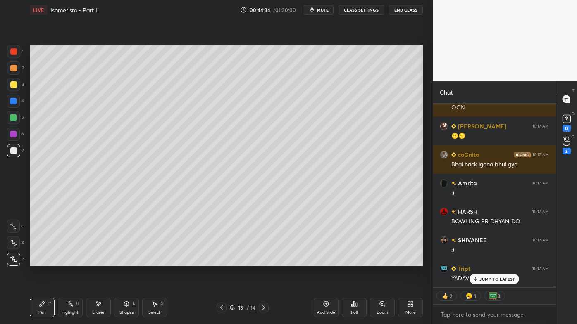
drag, startPoint x: 70, startPoint y: 303, endPoint x: 83, endPoint y: 276, distance: 29.6
click at [69, 261] on icon at bounding box center [70, 304] width 7 height 7
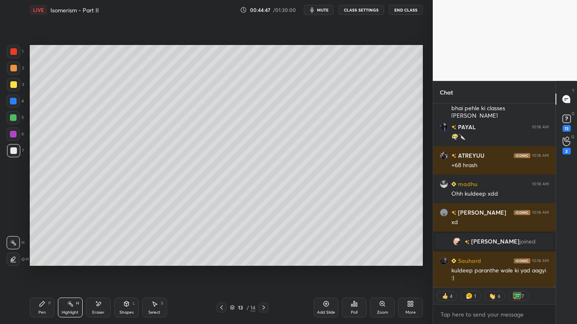
scroll to position [26626, 0]
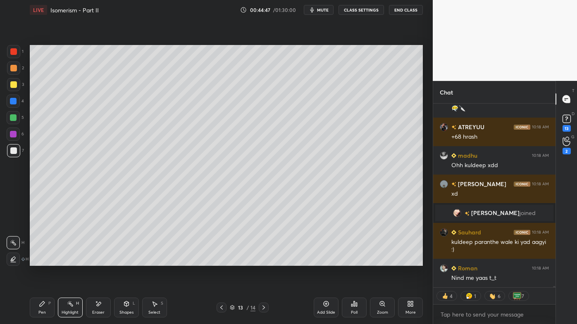
drag, startPoint x: 37, startPoint y: 303, endPoint x: 74, endPoint y: 269, distance: 50.3
click at [36, 261] on div "Pen P" at bounding box center [42, 308] width 25 height 20
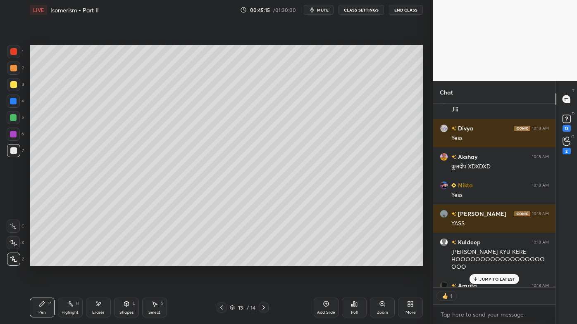
click at [262, 261] on icon at bounding box center [263, 308] width 7 height 7
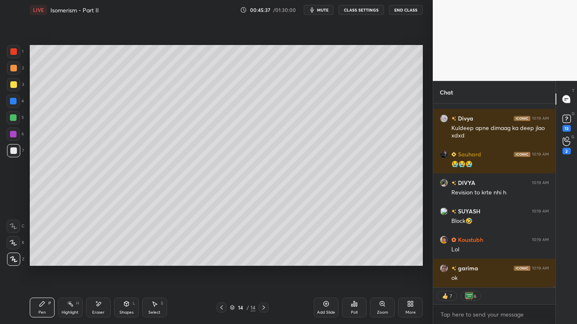
click at [42, 261] on icon at bounding box center [42, 304] width 7 height 7
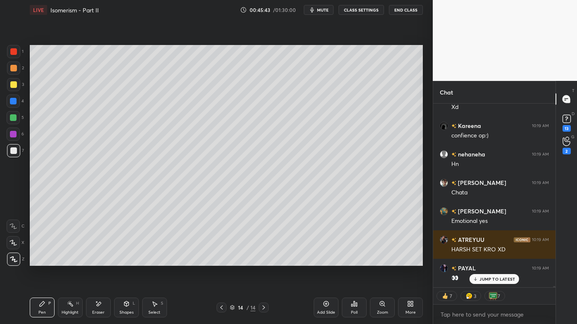
drag, startPoint x: 96, startPoint y: 302, endPoint x: 105, endPoint y: 281, distance: 22.8
click at [97, 261] on div "Eraser" at bounding box center [98, 308] width 25 height 20
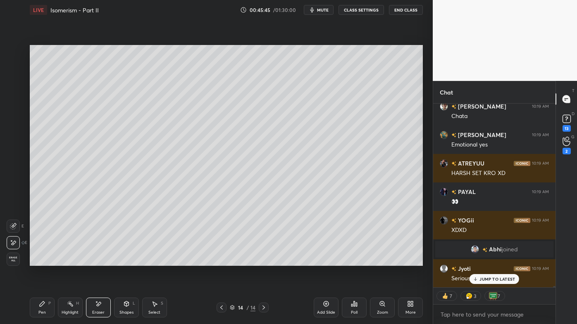
click at [326, 261] on icon at bounding box center [326, 304] width 7 height 7
click at [34, 261] on div "Pen P" at bounding box center [42, 308] width 25 height 20
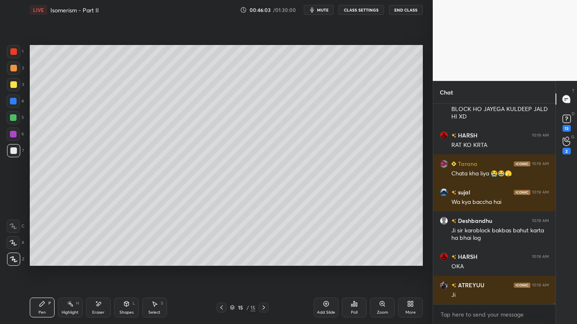
click at [14, 83] on div at bounding box center [13, 84] width 7 height 7
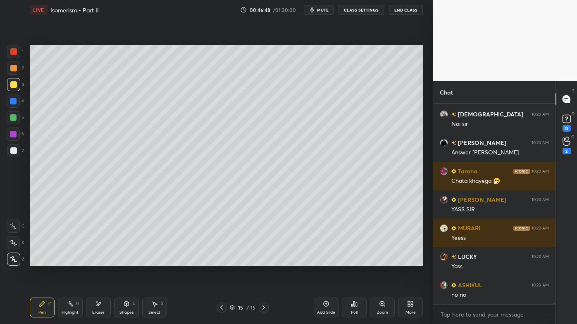
click at [69, 261] on icon at bounding box center [70, 304] width 7 height 7
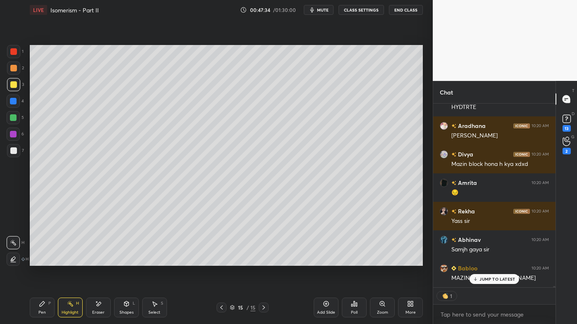
click at [326, 261] on icon at bounding box center [326, 304] width 5 height 5
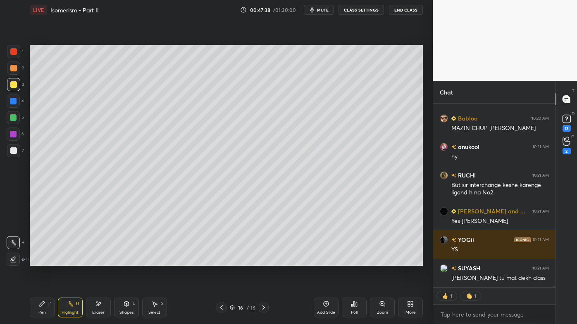
drag, startPoint x: 39, startPoint y: 302, endPoint x: 48, endPoint y: 274, distance: 29.5
click at [38, 261] on div "Pen P" at bounding box center [42, 308] width 25 height 20
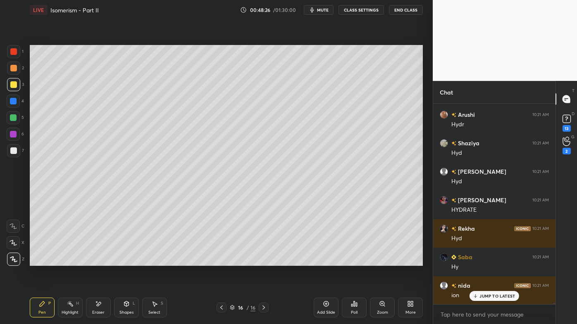
drag, startPoint x: 15, startPoint y: 65, endPoint x: 29, endPoint y: 63, distance: 13.8
click at [17, 66] on div at bounding box center [13, 68] width 13 height 13
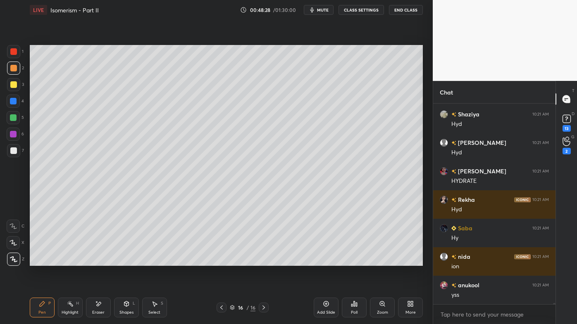
click at [66, 261] on div "Highlight H" at bounding box center [70, 308] width 25 height 20
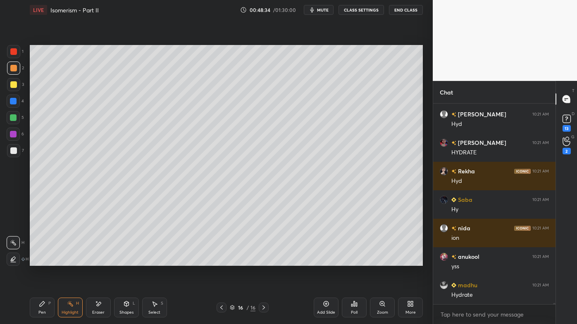
click at [40, 261] on icon at bounding box center [42, 304] width 7 height 7
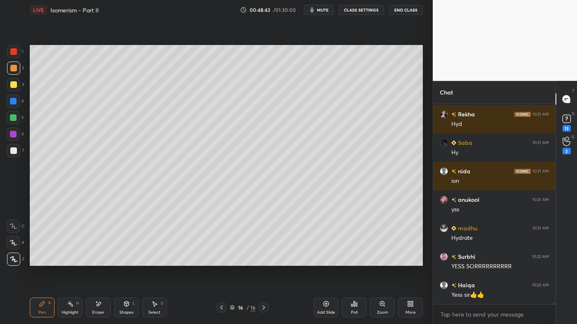
click at [66, 261] on div "Highlight H" at bounding box center [70, 308] width 25 height 20
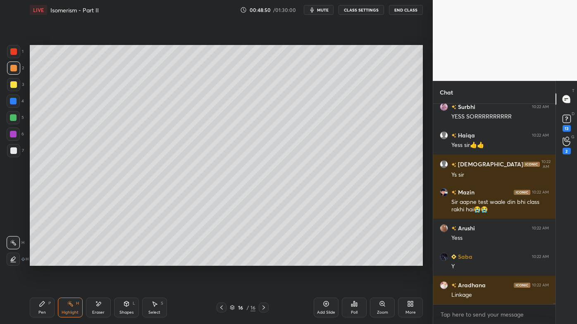
scroll to position [33935, 0]
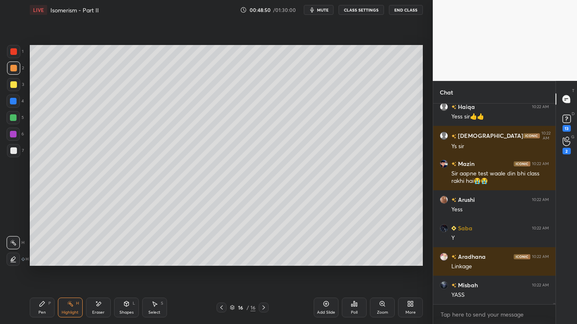
click at [472, 206] on div "[PERSON_NAME] 10:22 AM YESS SORRRRRRRRRR Haiqa 10:22 AM Yess sir👍👍 [PERSON_NAME…" at bounding box center [494, 204] width 122 height 201
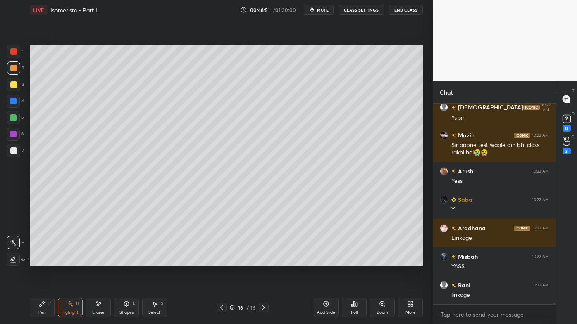
scroll to position [33946, 0]
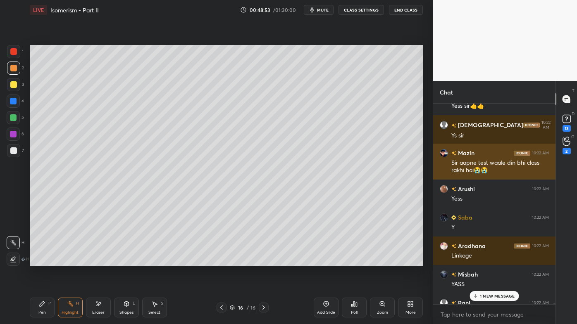
click at [479, 165] on div "Sir aapne test waale din bhi class rakhi hai😭😭" at bounding box center [500, 167] width 98 height 16
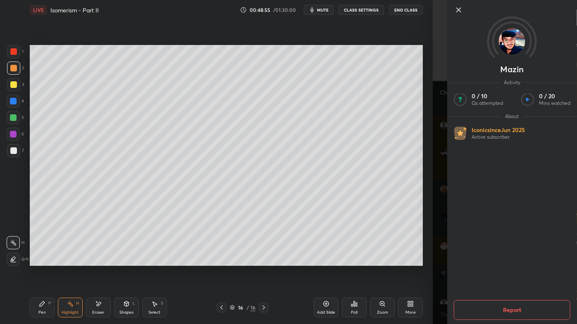
click at [503, 261] on button "Report" at bounding box center [512, 310] width 117 height 20
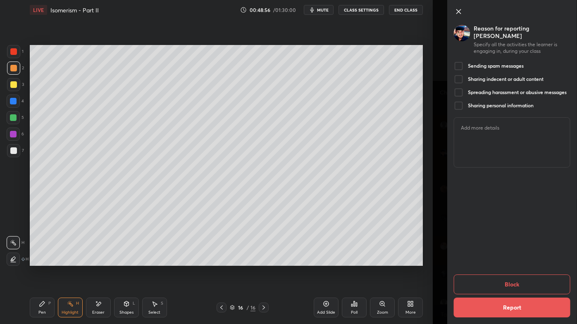
click at [460, 61] on div at bounding box center [459, 66] width 10 height 10
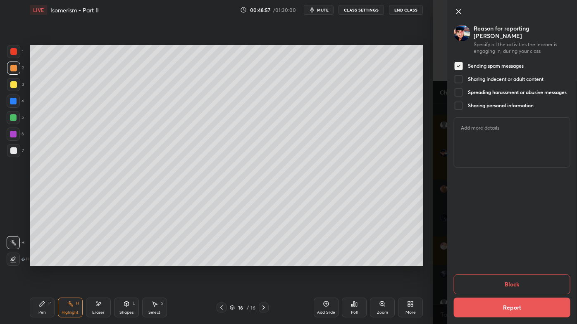
click at [506, 261] on button "Block" at bounding box center [512, 285] width 117 height 20
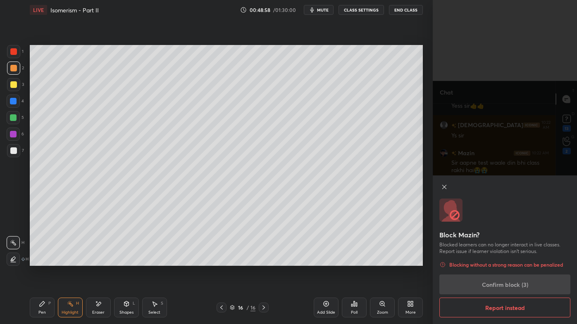
click at [501, 261] on div "Block Mazin? Blocked learners can no longer interact in live classes. Report is…" at bounding box center [505, 250] width 144 height 149
click at [499, 261] on div "Block Mazin? Blocked learners can no longer interact in live classes. Report is…" at bounding box center [505, 250] width 144 height 149
click at [498, 261] on div "Block Mazin? Blocked learners can no longer interact in live classes. Report is…" at bounding box center [505, 250] width 144 height 149
click at [500, 261] on div "Block Mazin? Blocked learners can no longer interact in live classes. Report is…" at bounding box center [505, 250] width 144 height 149
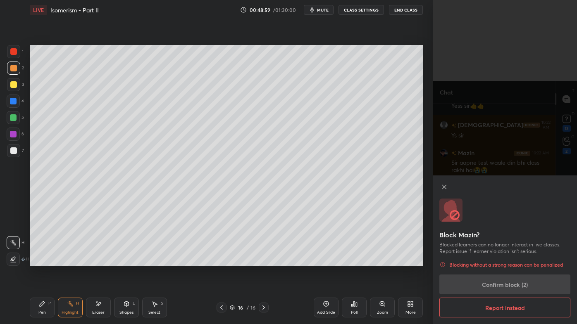
click at [501, 261] on div "Block Mazin? Blocked learners can no longer interact in live classes. Report is…" at bounding box center [505, 250] width 144 height 149
click at [504, 261] on div "Block Mazin? Blocked learners can no longer interact in live classes. Report is…" at bounding box center [505, 250] width 144 height 149
drag, startPoint x: 505, startPoint y: 286, endPoint x: 507, endPoint y: 282, distance: 4.3
click at [505, 261] on div "Block Mazin? Blocked learners can no longer interact in live classes. Report is…" at bounding box center [505, 250] width 144 height 149
click at [506, 261] on div "Block Mazin? Blocked learners can no longer interact in live classes. Report is…" at bounding box center [505, 250] width 144 height 149
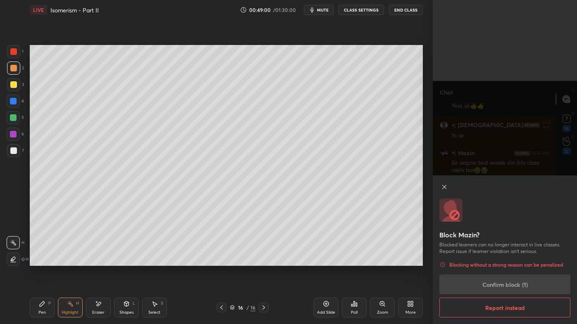
click at [507, 261] on div "Block Mazin? Blocked learners can no longer interact in live classes. Report is…" at bounding box center [505, 250] width 144 height 149
drag, startPoint x: 508, startPoint y: 288, endPoint x: 512, endPoint y: 287, distance: 4.2
click at [509, 261] on div "Block Mazin? Blocked learners can no longer interact in live classes. Report is…" at bounding box center [505, 250] width 144 height 149
drag, startPoint x: 512, startPoint y: 287, endPoint x: 514, endPoint y: 282, distance: 5.2
click at [511, 261] on button "Confirm block (1)" at bounding box center [504, 285] width 131 height 20
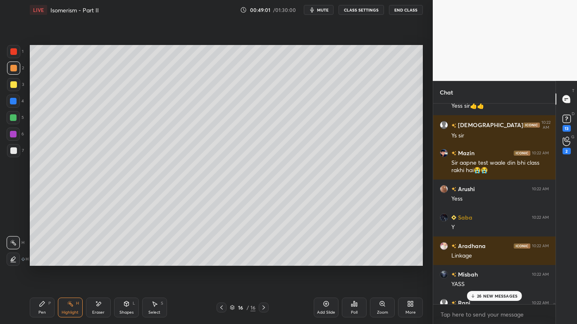
click at [512, 261] on div "Block Mazin? Blocked learners can no longer interact in live classes. Report is…" at bounding box center [505, 162] width 144 height 324
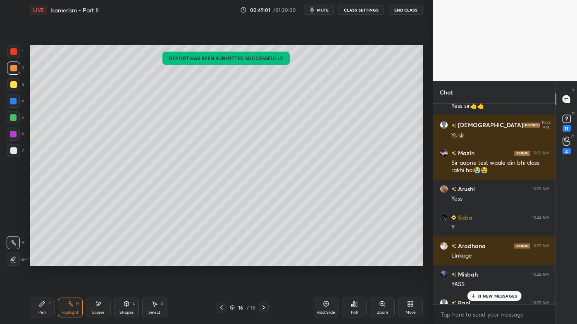
click at [499, 261] on p "31 NEW MESSAGES" at bounding box center [497, 296] width 40 height 5
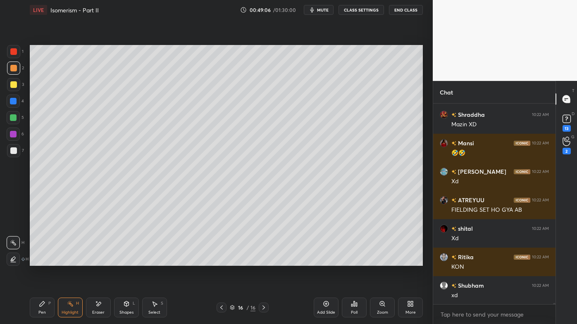
scroll to position [33951, 0]
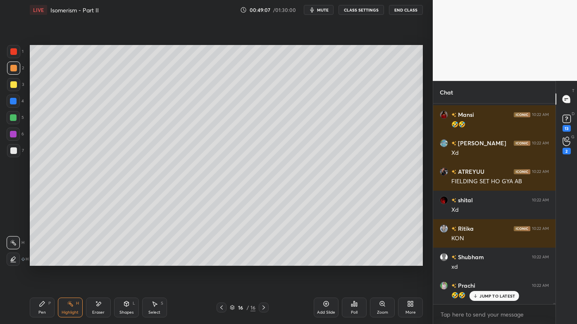
click at [39, 261] on div "Pen P" at bounding box center [42, 308] width 25 height 20
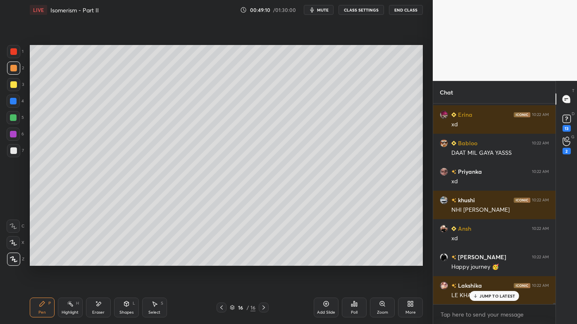
scroll to position [34208, 0]
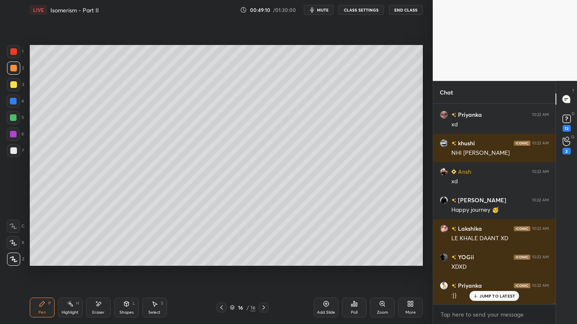
click at [67, 261] on icon at bounding box center [70, 304] width 7 height 7
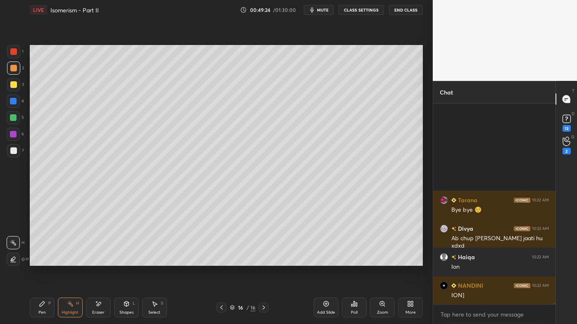
scroll to position [35200, 0]
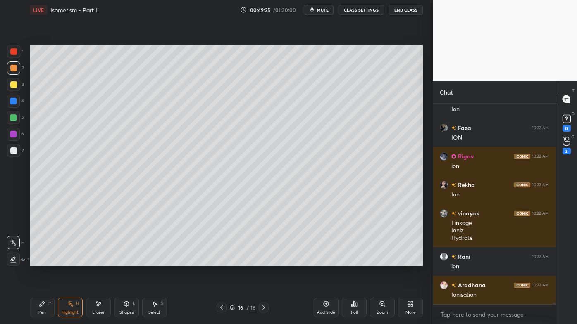
click at [36, 261] on div "Pen P" at bounding box center [42, 308] width 25 height 20
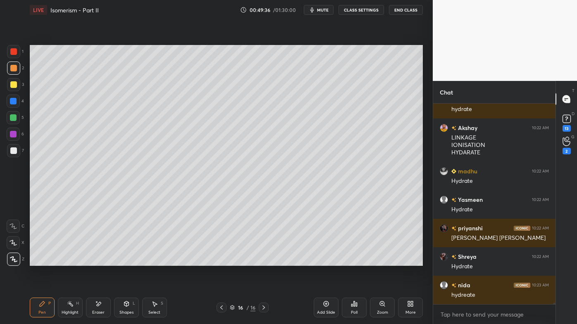
scroll to position [35842, 0]
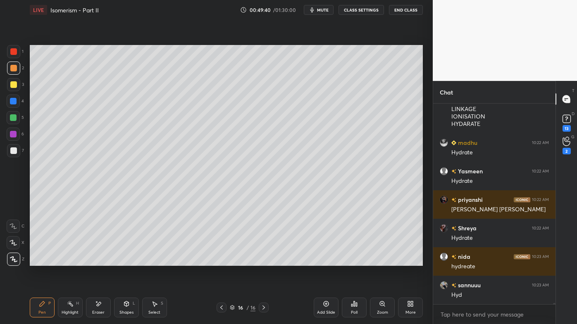
drag, startPoint x: 68, startPoint y: 305, endPoint x: 70, endPoint y: 291, distance: 14.2
click at [68, 261] on circle at bounding box center [68, 304] width 1 height 1
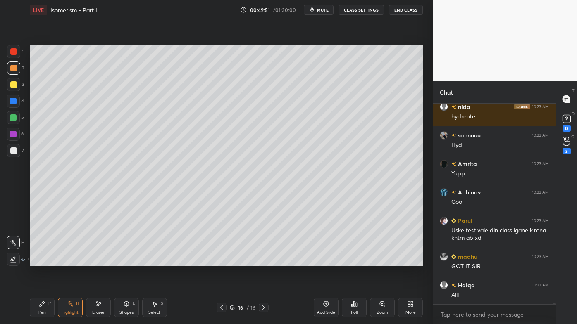
scroll to position [36049, 0]
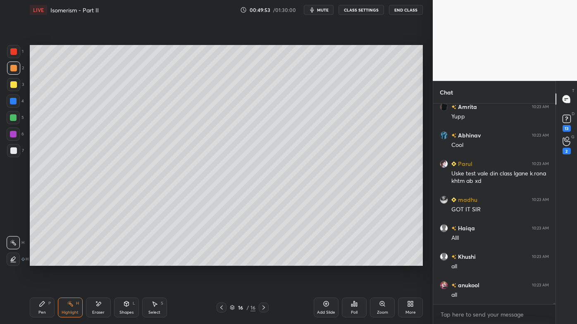
click at [219, 261] on icon at bounding box center [221, 308] width 7 height 7
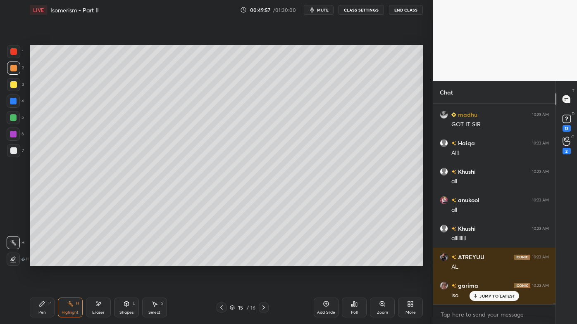
drag, startPoint x: 264, startPoint y: 306, endPoint x: 260, endPoint y: 295, distance: 11.7
click at [264, 261] on icon at bounding box center [263, 308] width 7 height 7
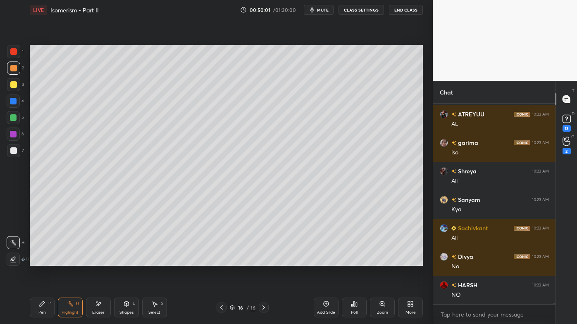
click at [222, 261] on icon at bounding box center [221, 308] width 2 height 4
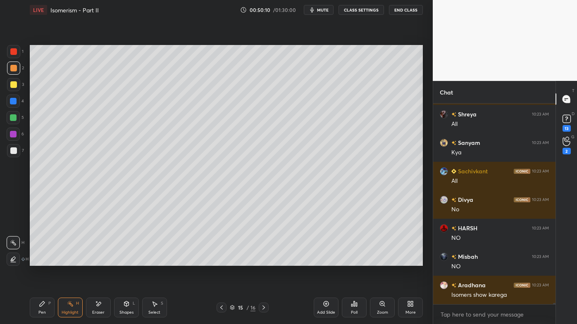
scroll to position [36362, 0]
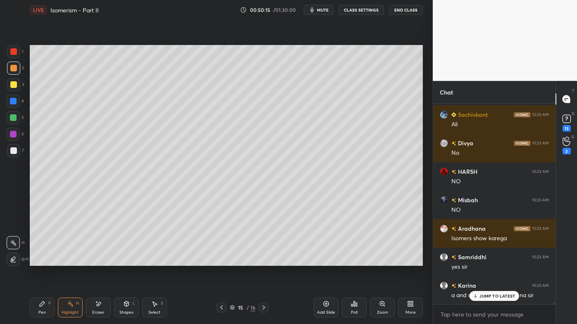
drag, startPoint x: 479, startPoint y: 296, endPoint x: 453, endPoint y: 305, distance: 27.8
click at [479, 261] on div "JUMP TO LATEST" at bounding box center [494, 296] width 50 height 10
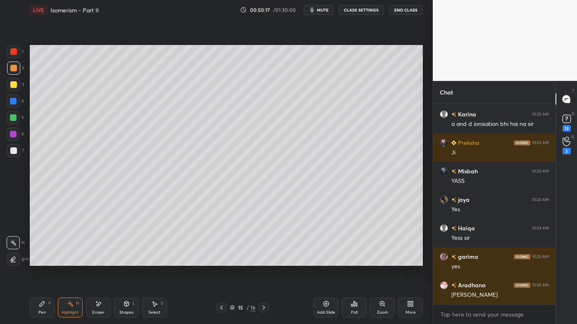
scroll to position [36705, 0]
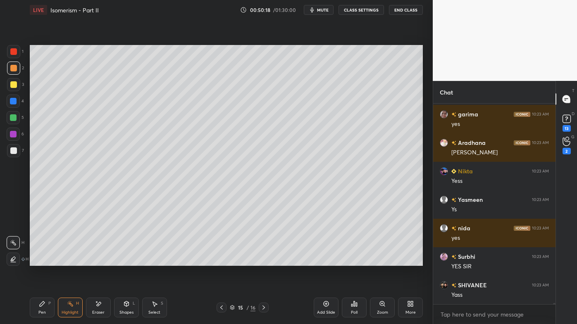
click at [262, 261] on icon at bounding box center [263, 308] width 7 height 7
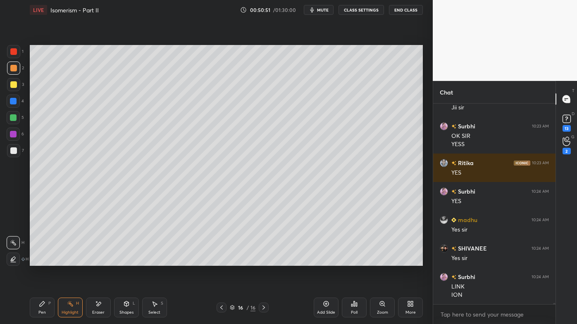
scroll to position [37206, 0]
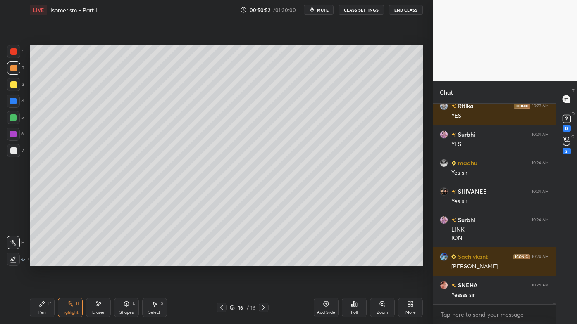
drag, startPoint x: 326, startPoint y: 304, endPoint x: 323, endPoint y: 296, distance: 8.3
click at [326, 261] on icon at bounding box center [326, 304] width 7 height 7
drag, startPoint x: 43, startPoint y: 305, endPoint x: 43, endPoint y: 283, distance: 21.5
click at [43, 261] on icon at bounding box center [42, 304] width 7 height 7
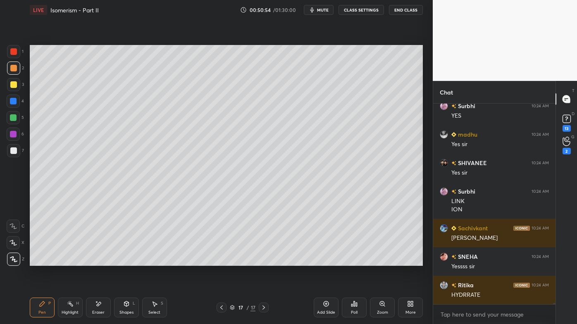
click at [15, 86] on div at bounding box center [13, 84] width 7 height 7
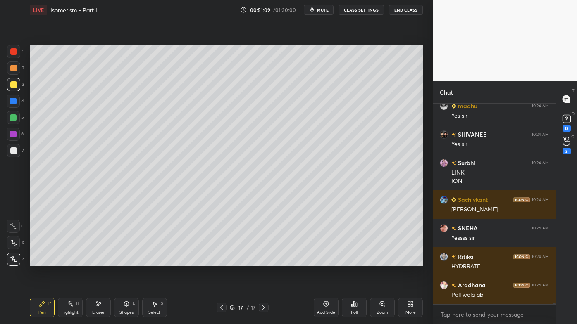
click at [12, 70] on div at bounding box center [13, 68] width 7 height 7
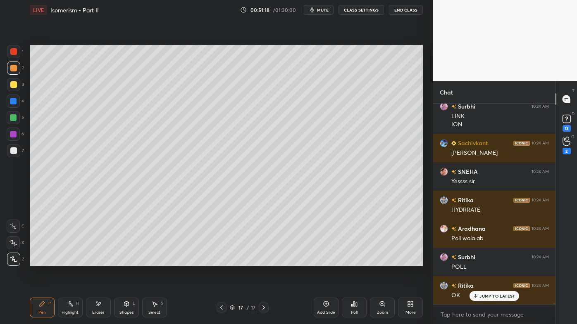
scroll to position [37348, 0]
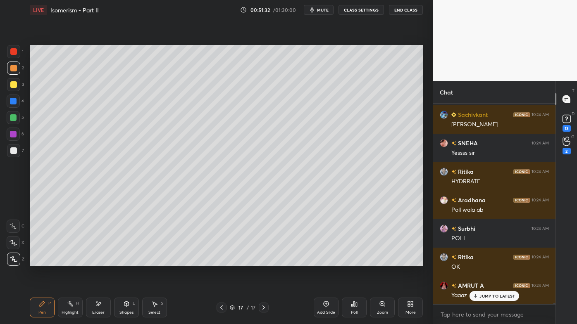
drag, startPoint x: 67, startPoint y: 300, endPoint x: 76, endPoint y: 269, distance: 32.0
click at [67, 261] on div "Pen P Highlight H Eraser Shapes L Select S 17 / 17 Add Slide Poll Zoom More" at bounding box center [226, 307] width 393 height 33
click at [354, 261] on icon at bounding box center [354, 304] width 7 height 7
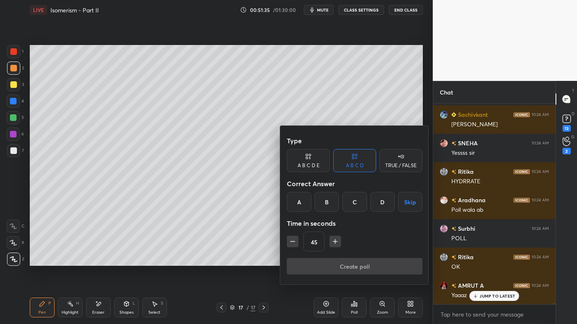
drag, startPoint x: 303, startPoint y: 200, endPoint x: 312, endPoint y: 219, distance: 20.9
click at [304, 200] on div "A" at bounding box center [299, 202] width 24 height 20
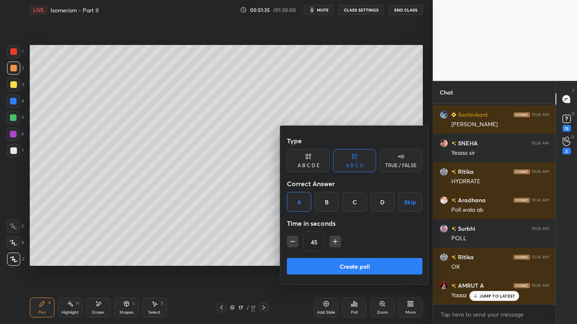
drag, startPoint x: 288, startPoint y: 241, endPoint x: 294, endPoint y: 247, distance: 8.2
click at [288, 240] on icon "button" at bounding box center [292, 242] width 8 height 8
type input "30"
click at [303, 260] on button "Create poll" at bounding box center [355, 266] width 136 height 17
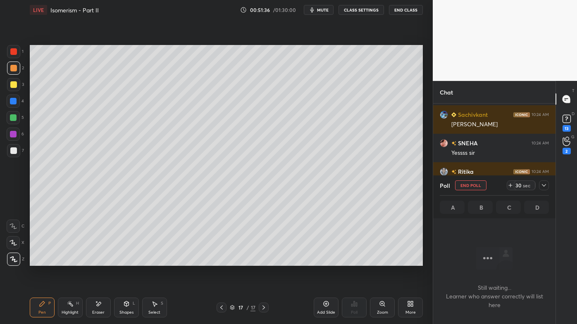
scroll to position [2, 2]
click at [100, 261] on div "Eraser" at bounding box center [98, 308] width 25 height 20
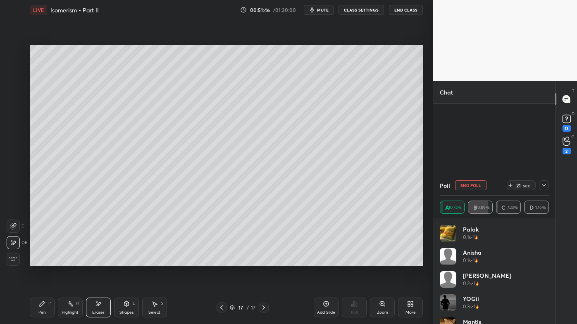
scroll to position [37877, 0]
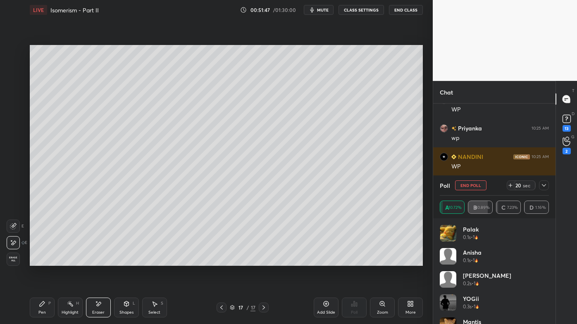
drag, startPoint x: 473, startPoint y: 186, endPoint x: 467, endPoint y: 192, distance: 8.5
click at [473, 186] on button "End Poll" at bounding box center [470, 186] width 31 height 10
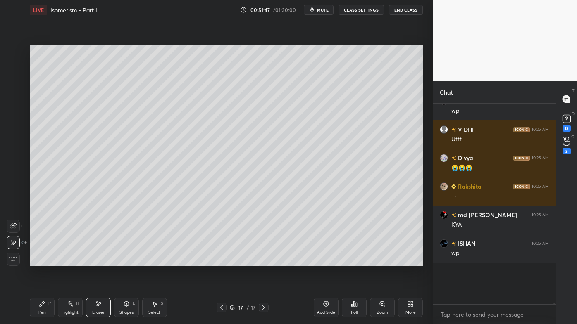
scroll to position [2, 2]
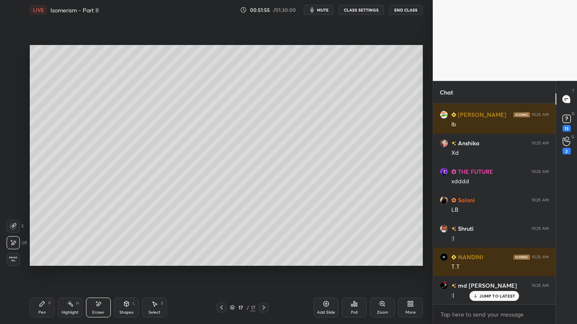
click at [355, 261] on icon at bounding box center [354, 304] width 7 height 7
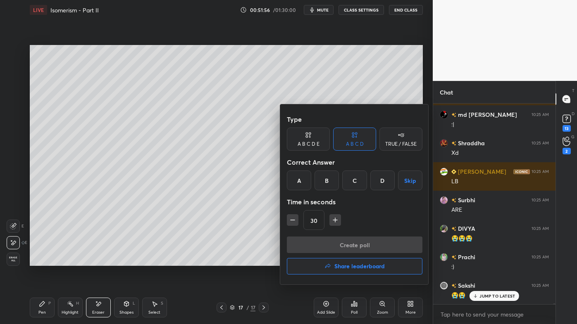
click at [338, 261] on h4 "Share leaderboard" at bounding box center [359, 267] width 50 height 6
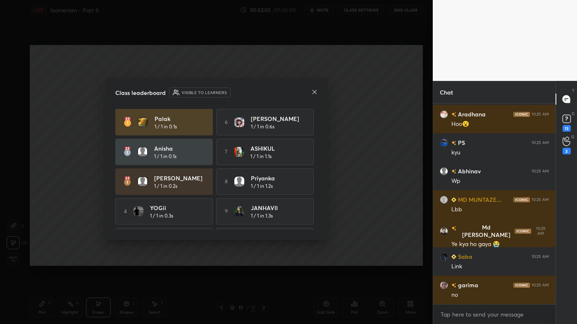
click at [315, 91] on icon at bounding box center [314, 92] width 4 height 4
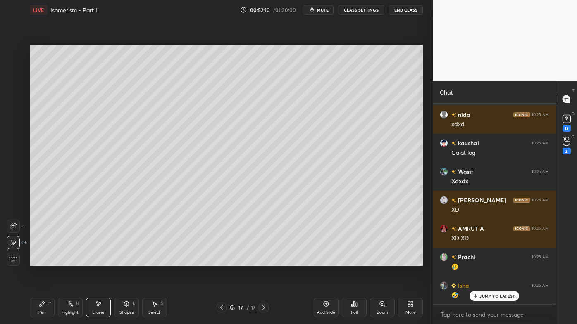
drag, startPoint x: 70, startPoint y: 301, endPoint x: 73, endPoint y: 281, distance: 20.5
click at [69, 261] on div "Highlight H" at bounding box center [70, 308] width 25 height 20
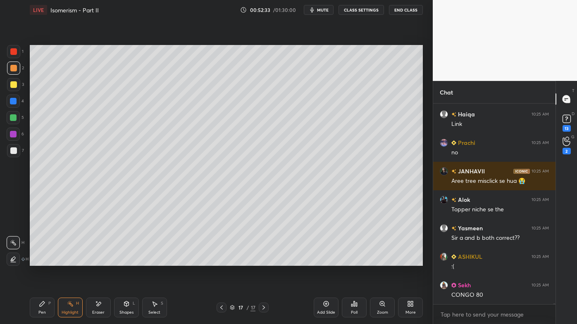
drag, startPoint x: 39, startPoint y: 305, endPoint x: 40, endPoint y: 270, distance: 34.3
click at [39, 261] on icon at bounding box center [42, 304] width 7 height 7
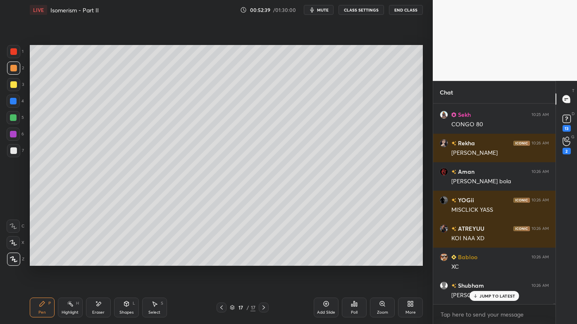
drag, startPoint x: 69, startPoint y: 304, endPoint x: 87, endPoint y: 271, distance: 37.7
click at [69, 261] on icon at bounding box center [70, 304] width 7 height 7
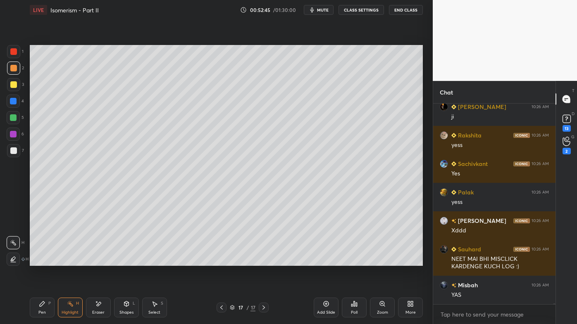
drag, startPoint x: 44, startPoint y: 302, endPoint x: 87, endPoint y: 272, distance: 52.7
click at [43, 261] on icon at bounding box center [42, 304] width 5 height 5
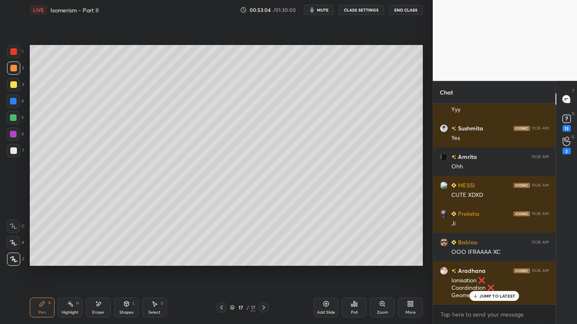
click at [68, 261] on icon at bounding box center [70, 304] width 7 height 7
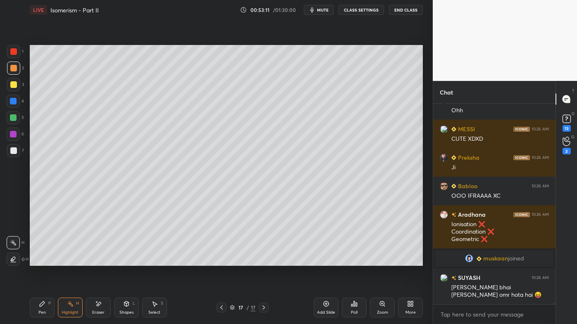
drag, startPoint x: 45, startPoint y: 301, endPoint x: 81, endPoint y: 267, distance: 50.0
click at [43, 261] on div "Pen P" at bounding box center [42, 308] width 25 height 20
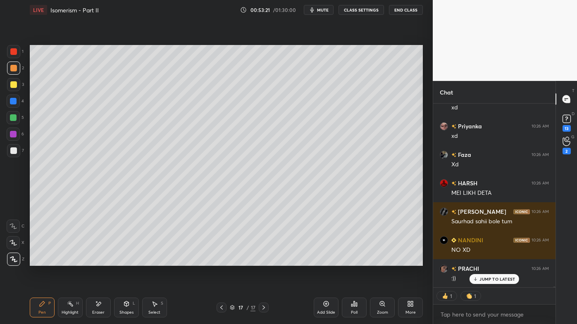
drag, startPoint x: 69, startPoint y: 304, endPoint x: 98, endPoint y: 271, distance: 44.2
click at [69, 261] on icon at bounding box center [70, 304] width 7 height 7
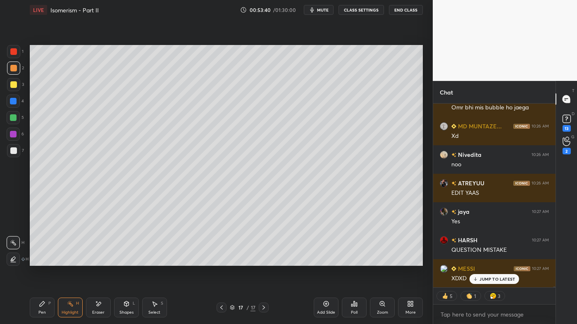
scroll to position [44058, 0]
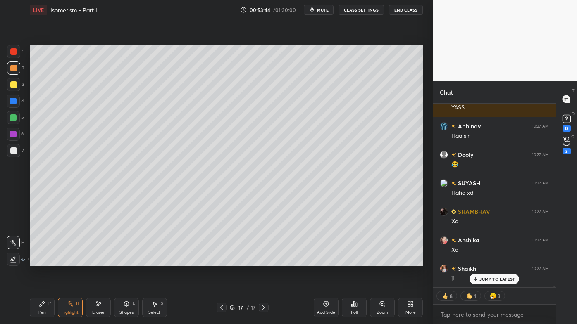
click at [44, 261] on icon at bounding box center [42, 304] width 7 height 7
drag, startPoint x: 102, startPoint y: 303, endPoint x: 105, endPoint y: 298, distance: 6.7
click at [103, 261] on div "Eraser" at bounding box center [98, 308] width 25 height 20
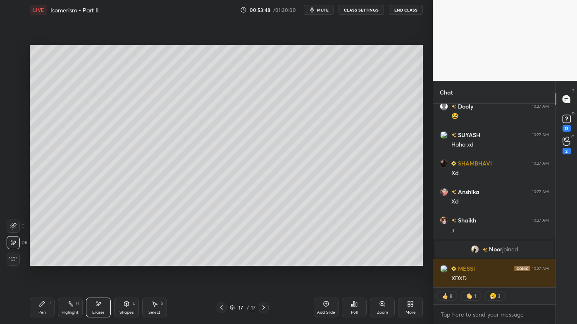
drag, startPoint x: 47, startPoint y: 307, endPoint x: 67, endPoint y: 276, distance: 36.9
click at [45, 261] on div "Pen P" at bounding box center [42, 308] width 25 height 20
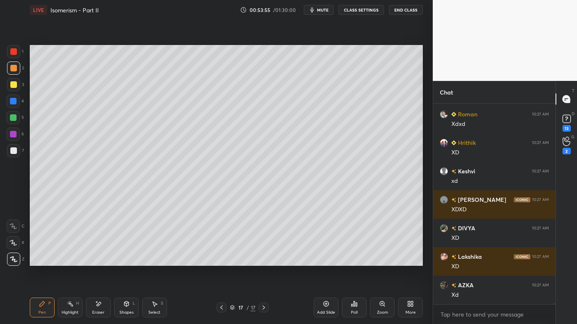
click at [425, 196] on div "Setting up your live class Poll for secs No correct answer Start poll" at bounding box center [226, 156] width 400 height 272
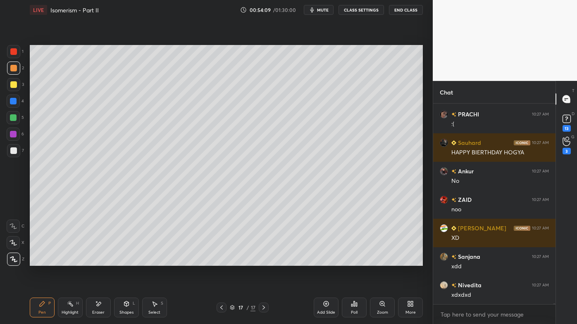
drag, startPoint x: 97, startPoint y: 302, endPoint x: 129, endPoint y: 269, distance: 45.6
click at [97, 261] on icon at bounding box center [98, 304] width 7 height 7
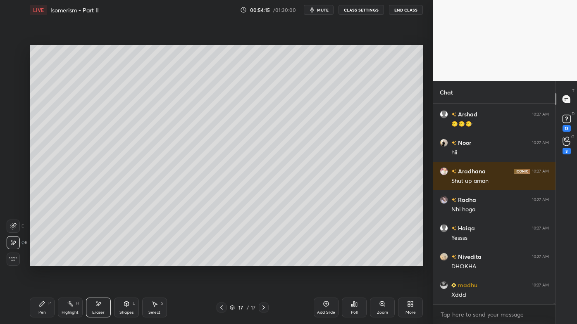
drag, startPoint x: 64, startPoint y: 304, endPoint x: 71, endPoint y: 276, distance: 28.2
click at [64, 261] on div "Highlight H" at bounding box center [70, 308] width 25 height 20
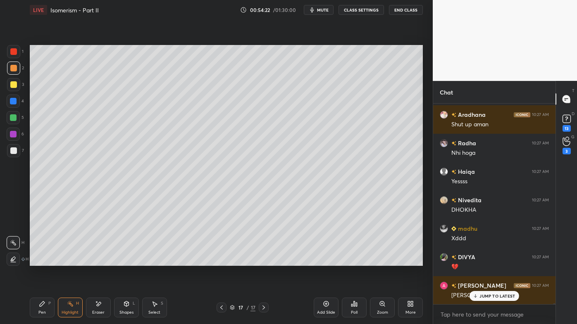
click at [327, 261] on icon at bounding box center [326, 304] width 7 height 7
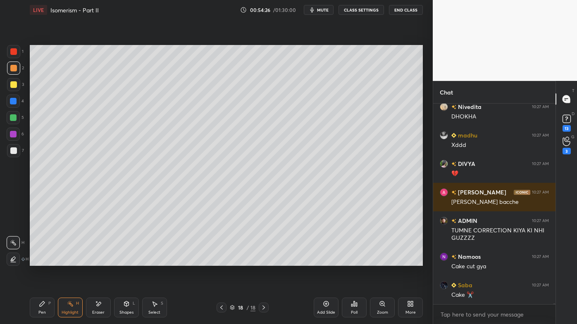
click at [38, 261] on div "Pen P Highlight H Eraser Shapes L Select S 18 / 18 Add Slide Poll Zoom More" at bounding box center [226, 307] width 393 height 33
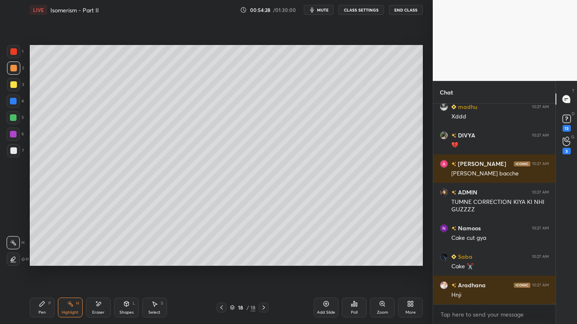
click at [14, 83] on div at bounding box center [13, 84] width 7 height 7
drag, startPoint x: 36, startPoint y: 303, endPoint x: 35, endPoint y: 299, distance: 4.6
click at [36, 261] on div "Pen P" at bounding box center [42, 308] width 25 height 20
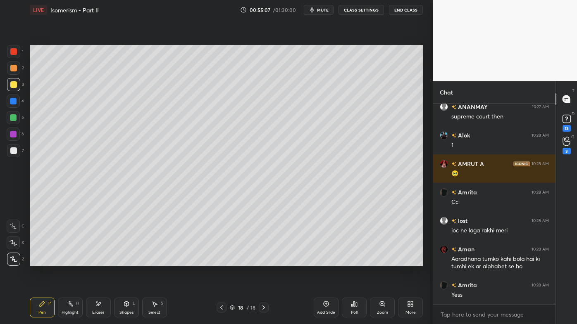
scroll to position [46614, 0]
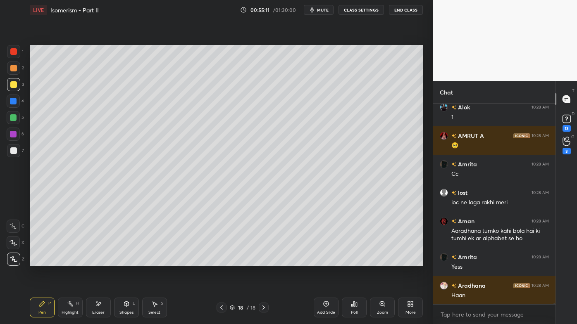
drag, startPoint x: 74, startPoint y: 304, endPoint x: 79, endPoint y: 284, distance: 20.7
click at [74, 261] on div "Highlight H" at bounding box center [70, 308] width 25 height 20
drag, startPoint x: 41, startPoint y: 303, endPoint x: 44, endPoint y: 297, distance: 6.5
click at [43, 261] on icon at bounding box center [42, 304] width 7 height 7
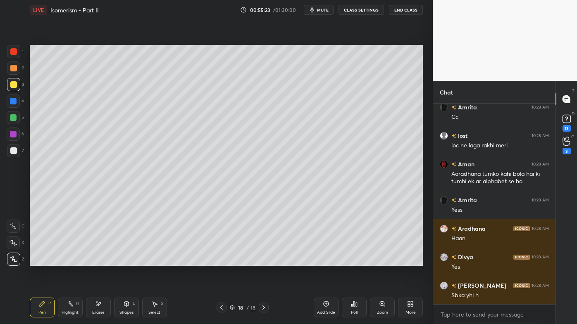
scroll to position [46691, 0]
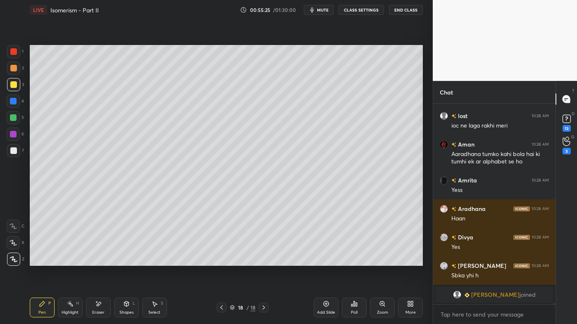
drag, startPoint x: 73, startPoint y: 304, endPoint x: 83, endPoint y: 288, distance: 19.5
click at [73, 261] on div "Highlight H" at bounding box center [70, 308] width 25 height 20
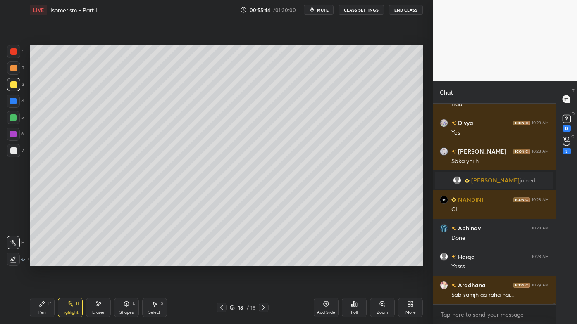
scroll to position [43191, 0]
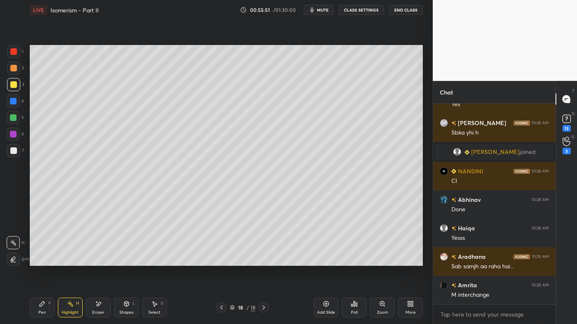
click at [351, 261] on icon at bounding box center [354, 304] width 7 height 7
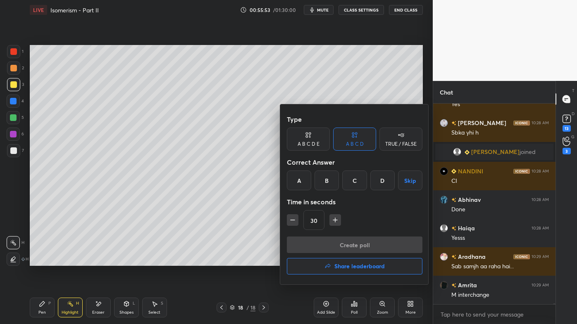
click at [324, 183] on div "B" at bounding box center [326, 181] width 24 height 20
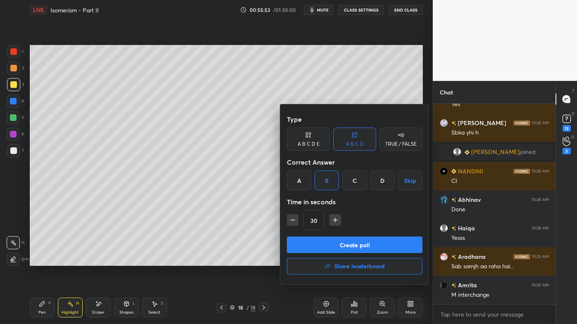
click at [291, 217] on icon "button" at bounding box center [292, 220] width 8 height 8
type input "15"
click at [313, 242] on button "Create poll" at bounding box center [355, 245] width 136 height 17
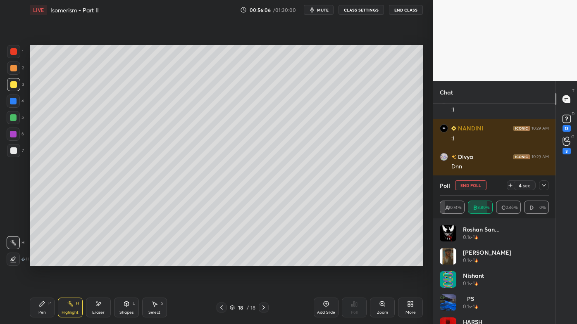
scroll to position [43539, 0]
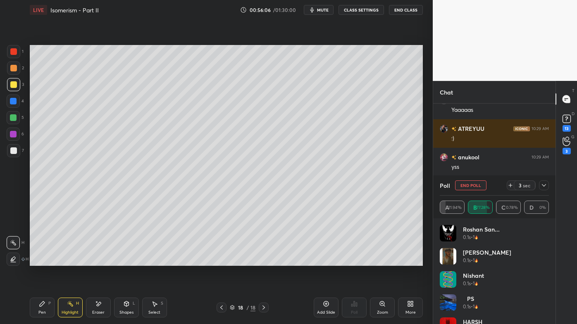
click at [546, 184] on icon at bounding box center [544, 185] width 7 height 7
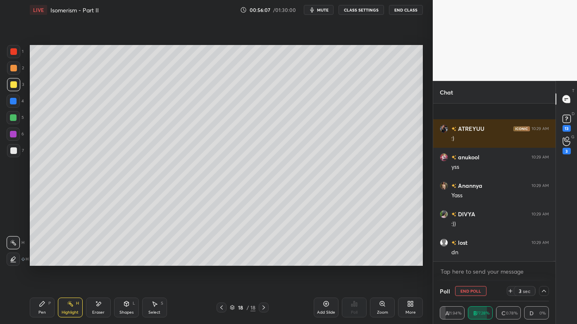
scroll to position [43596, 0]
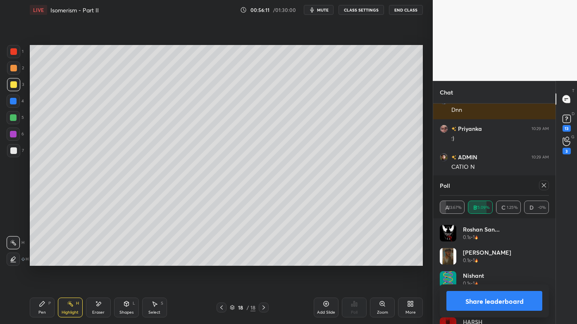
click at [541, 181] on div at bounding box center [544, 186] width 10 height 10
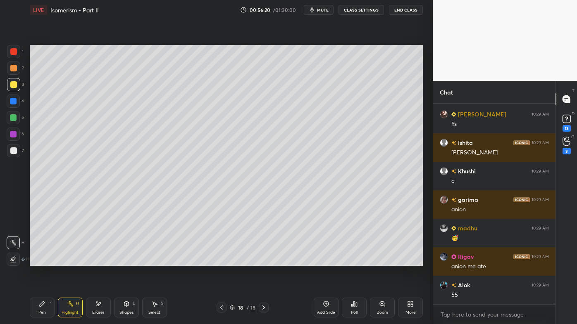
drag, startPoint x: 46, startPoint y: 305, endPoint x: 69, endPoint y: 274, distance: 38.7
click at [46, 261] on div "Pen P" at bounding box center [42, 308] width 25 height 20
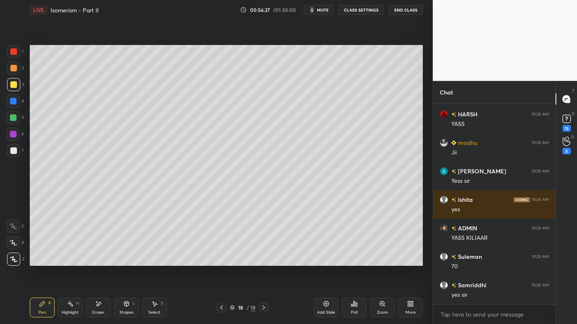
drag, startPoint x: 62, startPoint y: 300, endPoint x: 102, endPoint y: 274, distance: 48.5
click at [62, 261] on div "Highlight H" at bounding box center [70, 308] width 25 height 20
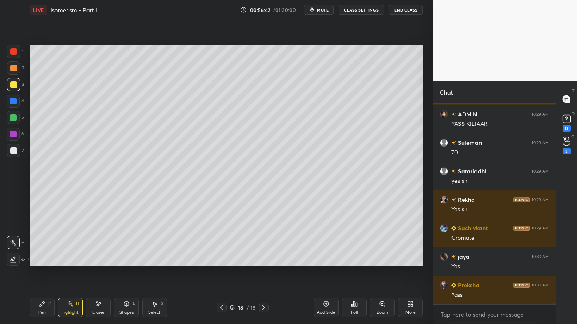
click at [327, 261] on icon at bounding box center [326, 304] width 7 height 7
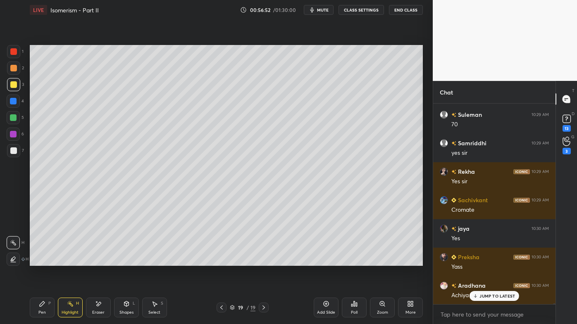
drag, startPoint x: 39, startPoint y: 303, endPoint x: 37, endPoint y: 286, distance: 17.1
click at [39, 261] on icon at bounding box center [42, 304] width 7 height 7
drag, startPoint x: 15, startPoint y: 67, endPoint x: 22, endPoint y: 66, distance: 7.1
click at [17, 67] on div at bounding box center [13, 68] width 13 height 13
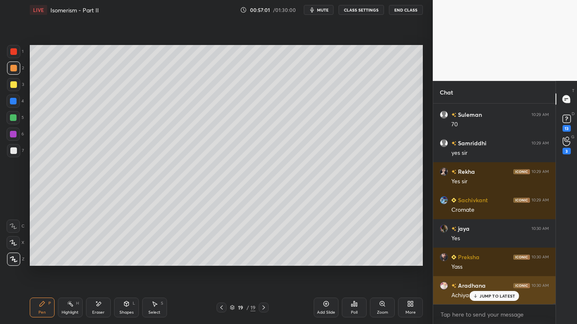
drag, startPoint x: 482, startPoint y: 295, endPoint x: 469, endPoint y: 295, distance: 12.8
click at [481, 261] on p "JUMP TO LATEST" at bounding box center [497, 296] width 36 height 5
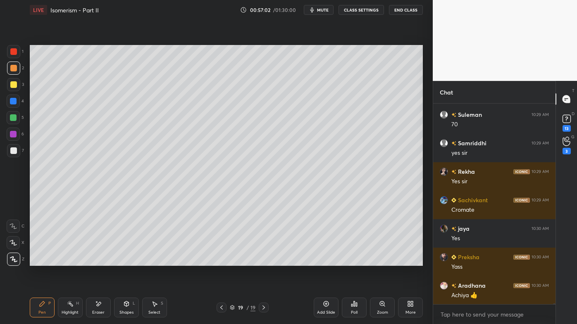
click at [219, 261] on icon at bounding box center [221, 308] width 7 height 7
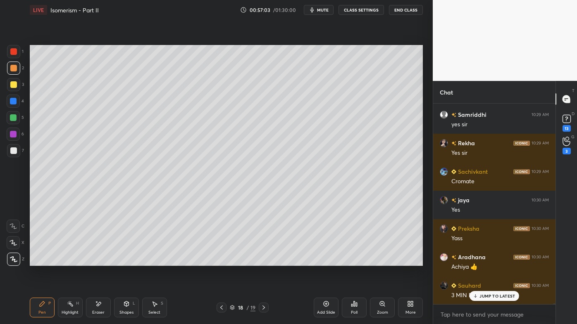
drag, startPoint x: 71, startPoint y: 302, endPoint x: 72, endPoint y: 297, distance: 5.0
click at [71, 261] on icon at bounding box center [70, 304] width 7 height 7
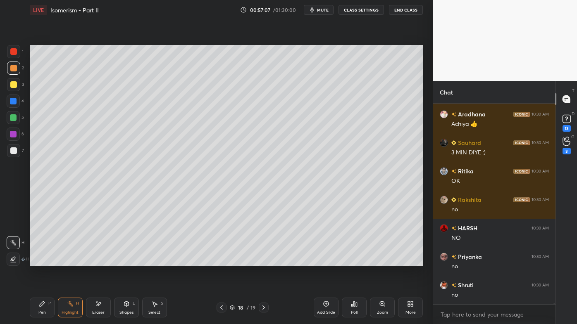
click at [263, 261] on icon at bounding box center [263, 308] width 7 height 7
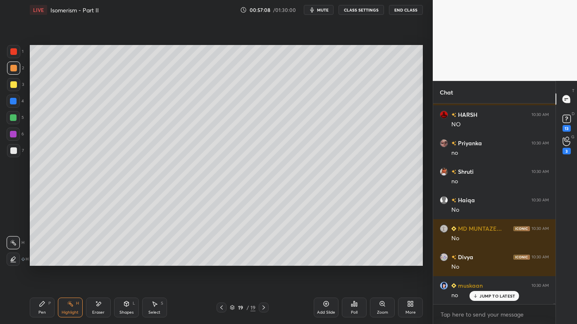
drag, startPoint x: 40, startPoint y: 300, endPoint x: 50, endPoint y: 279, distance: 23.5
click at [40, 261] on div "Pen P" at bounding box center [42, 308] width 25 height 20
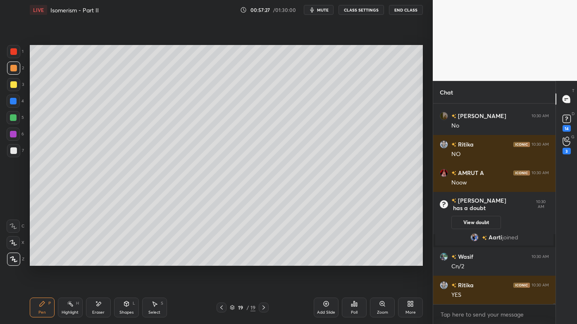
scroll to position [44386, 0]
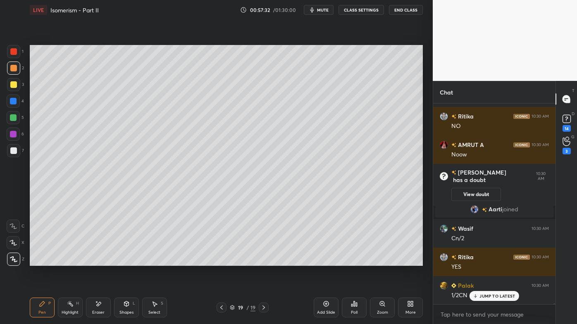
click at [13, 148] on div at bounding box center [13, 151] width 7 height 7
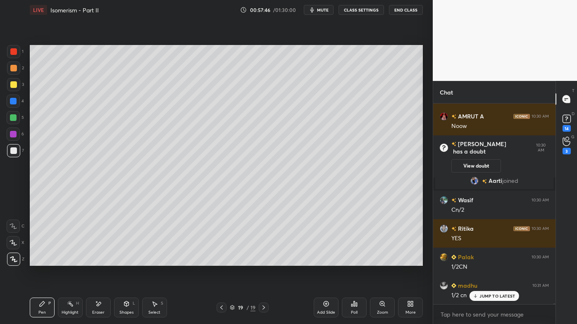
drag, startPoint x: 71, startPoint y: 301, endPoint x: 82, endPoint y: 266, distance: 36.5
click at [71, 261] on div "Highlight H" at bounding box center [70, 308] width 25 height 20
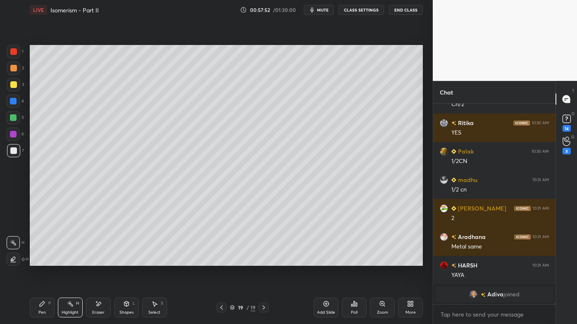
scroll to position [44494, 0]
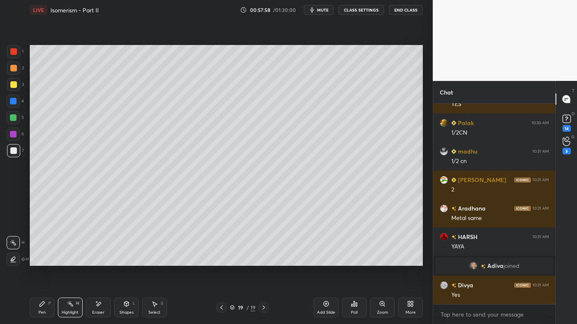
drag, startPoint x: 40, startPoint y: 310, endPoint x: 53, endPoint y: 290, distance: 23.8
click at [40, 261] on div "Pen P" at bounding box center [42, 308] width 25 height 20
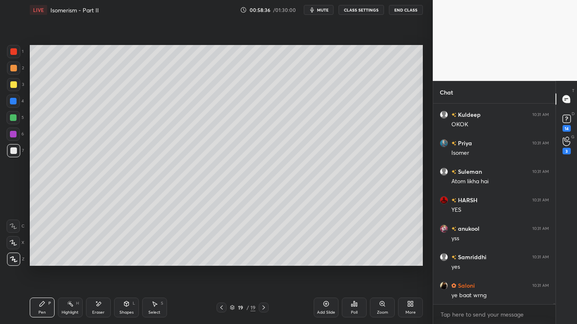
scroll to position [44893, 0]
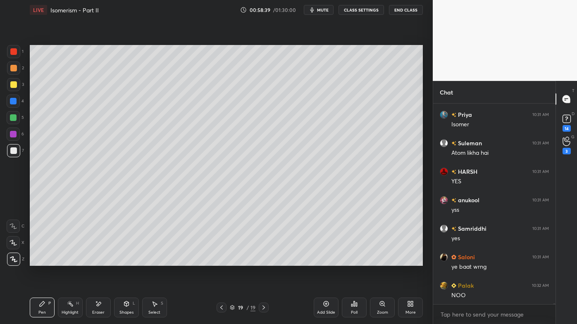
click at [69, 261] on icon at bounding box center [70, 304] width 7 height 7
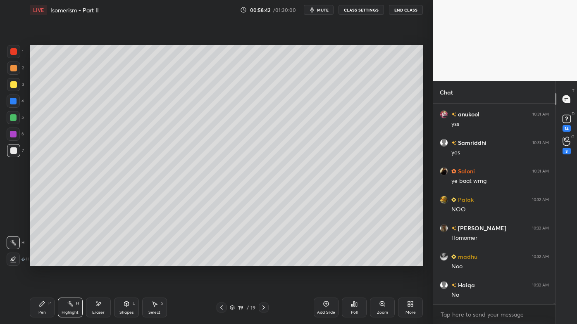
scroll to position [45007, 0]
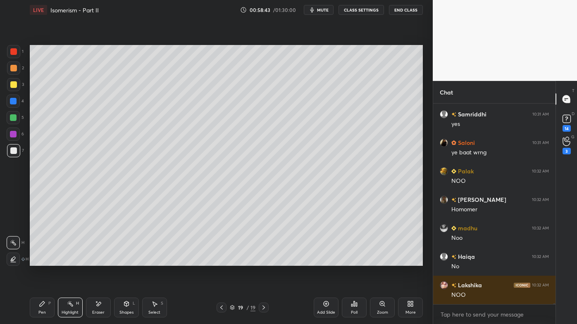
drag, startPoint x: 40, startPoint y: 302, endPoint x: 40, endPoint y: 272, distance: 29.8
click at [39, 261] on icon at bounding box center [42, 304] width 7 height 7
click at [15, 87] on div at bounding box center [13, 84] width 7 height 7
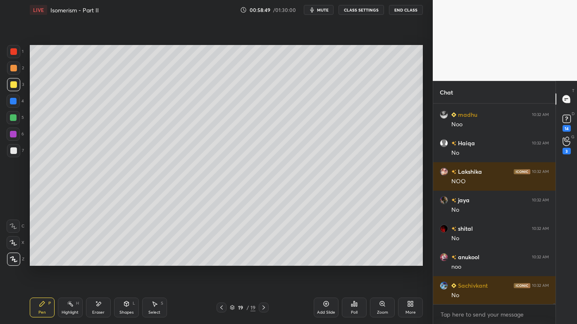
scroll to position [45150, 0]
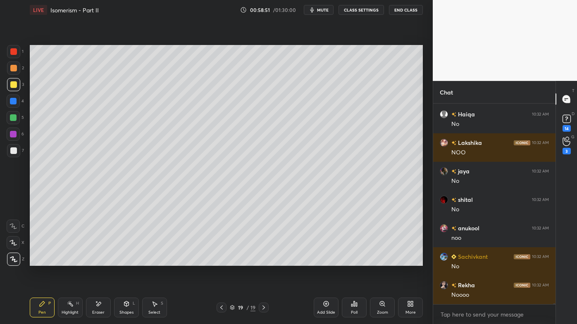
drag, startPoint x: 69, startPoint y: 305, endPoint x: 81, endPoint y: 277, distance: 30.5
click at [69, 261] on icon at bounding box center [70, 304] width 7 height 7
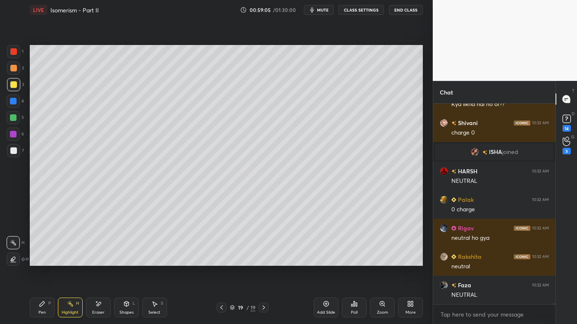
scroll to position [45285, 0]
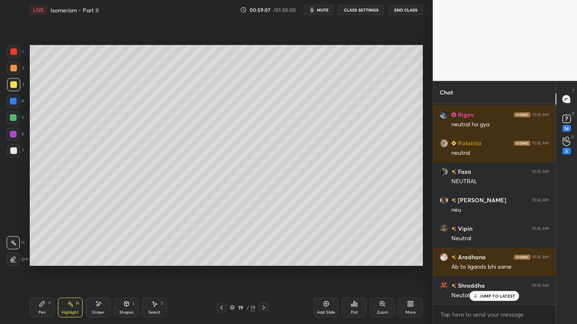
drag, startPoint x: 40, startPoint y: 308, endPoint x: 40, endPoint y: 296, distance: 11.6
click at [40, 261] on div "Pen P" at bounding box center [42, 308] width 25 height 20
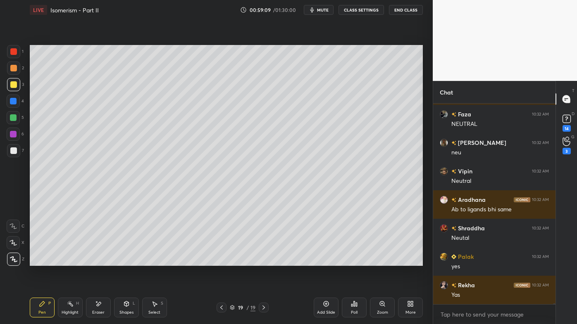
scroll to position [45513, 0]
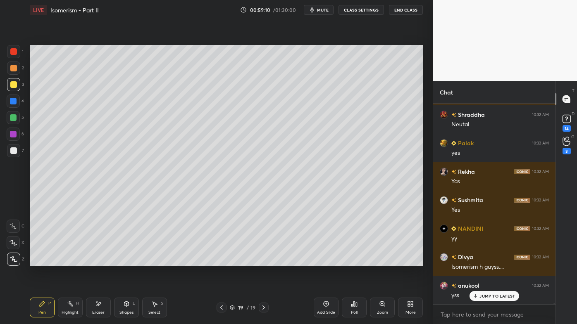
click at [222, 261] on icon at bounding box center [221, 308] width 7 height 7
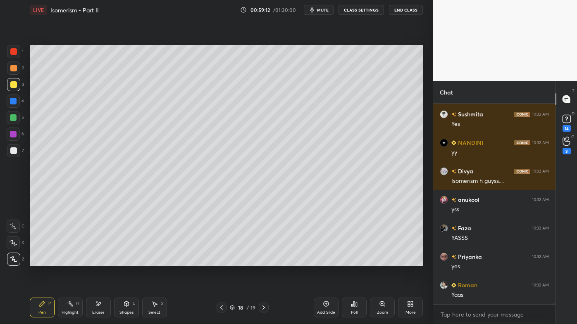
scroll to position [45628, 0]
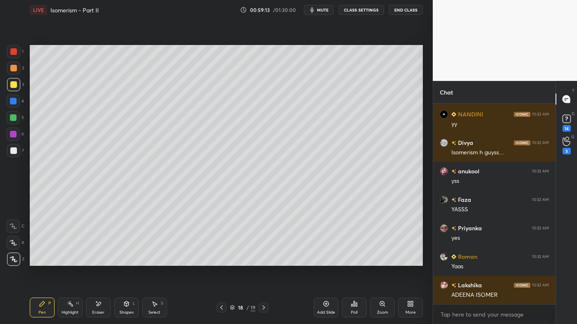
click at [98, 261] on icon at bounding box center [98, 304] width 5 height 4
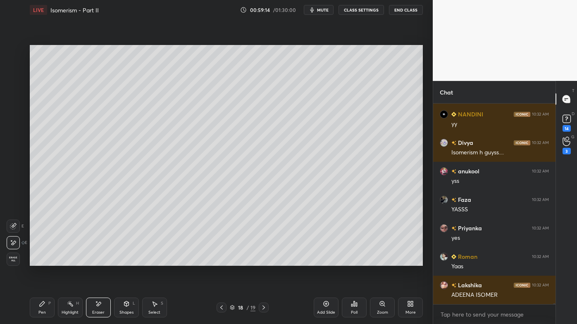
scroll to position [45664, 0]
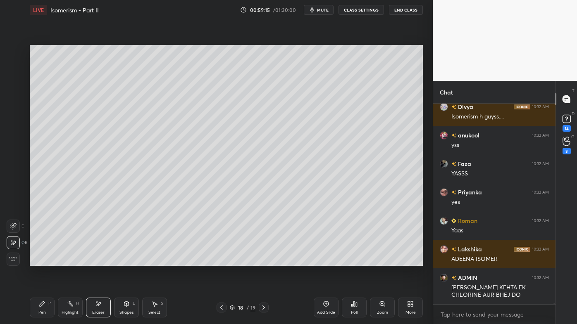
click at [263, 261] on icon at bounding box center [263, 308] width 7 height 7
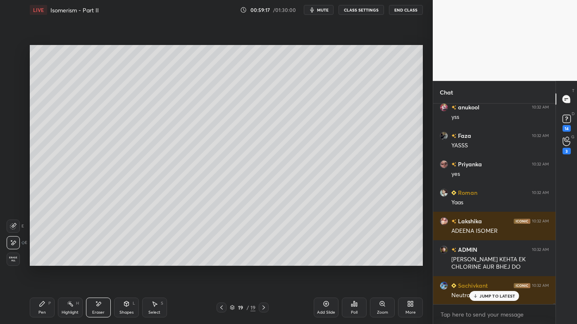
click at [39, 261] on icon at bounding box center [42, 304] width 7 height 7
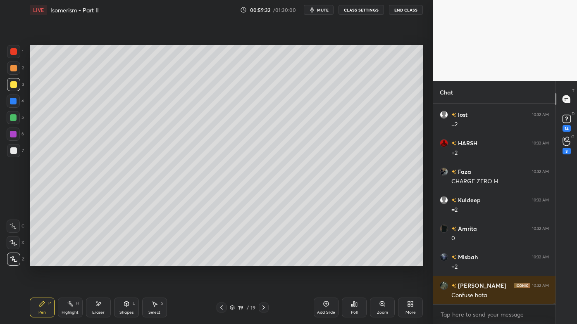
scroll to position [45977, 0]
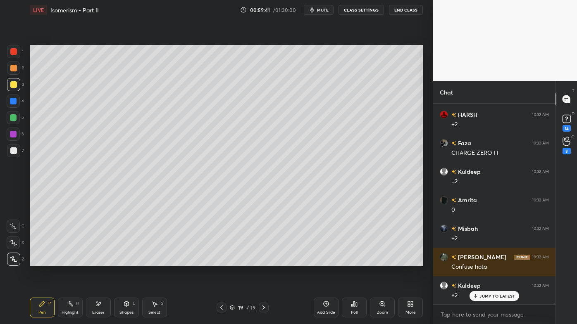
drag, startPoint x: 102, startPoint y: 305, endPoint x: 103, endPoint y: 300, distance: 4.8
click at [102, 261] on div "Eraser" at bounding box center [98, 308] width 25 height 20
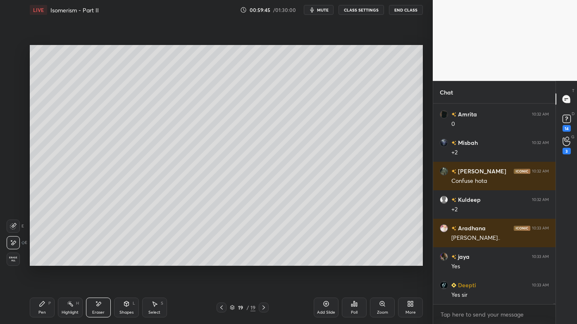
scroll to position [46148, 0]
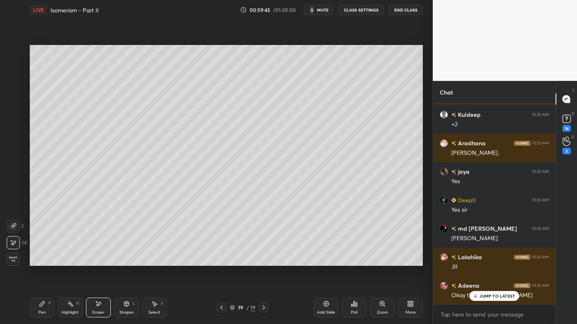
click at [42, 261] on icon at bounding box center [42, 304] width 5 height 5
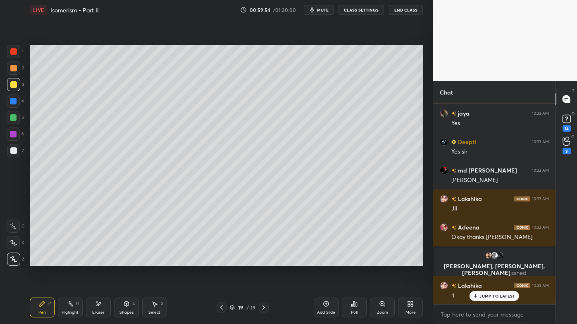
scroll to position [45931, 0]
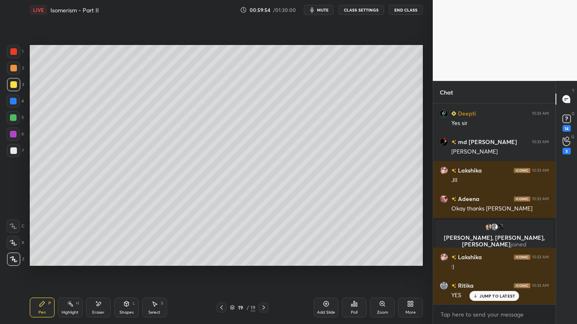
drag, startPoint x: 67, startPoint y: 302, endPoint x: 69, endPoint y: 288, distance: 14.2
click at [67, 261] on icon at bounding box center [70, 304] width 7 height 7
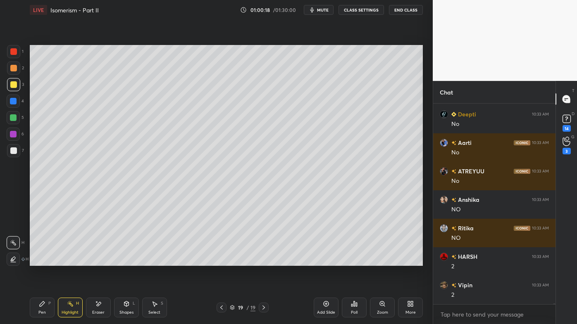
scroll to position [46245, 0]
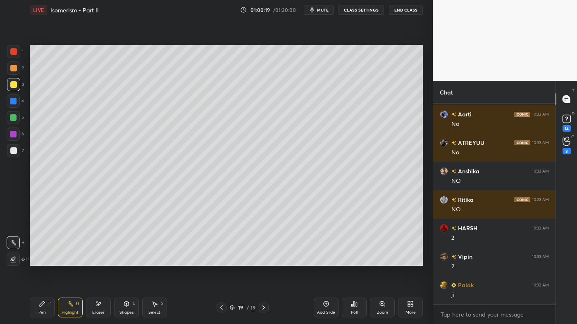
click at [327, 261] on icon at bounding box center [326, 304] width 7 height 7
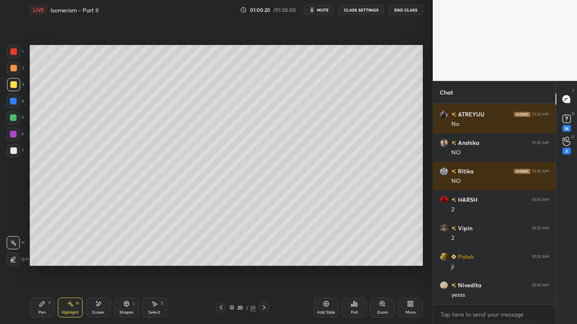
click at [41, 261] on icon at bounding box center [42, 304] width 7 height 7
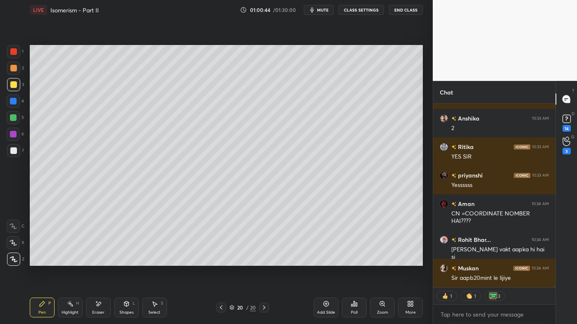
scroll to position [46526, 0]
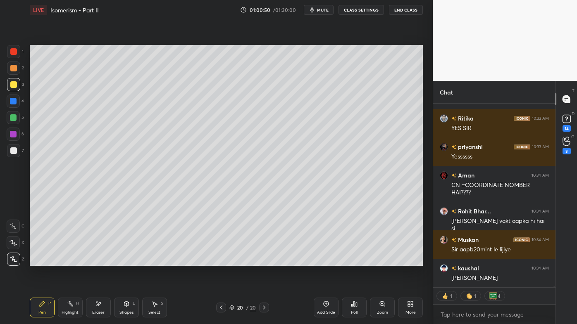
click at [2, 152] on div "1 2 3 4 5 6 7 C X Z E E Erase all H H" at bounding box center [13, 155] width 26 height 221
click at [13, 150] on div at bounding box center [13, 151] width 7 height 7
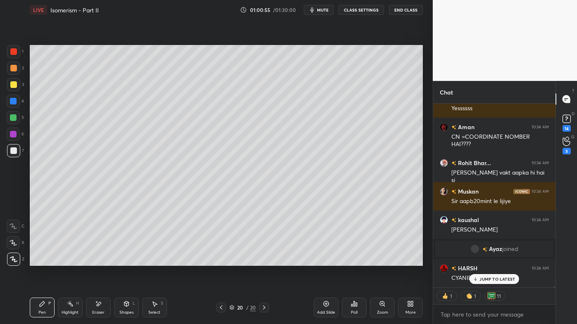
scroll to position [46449, 0]
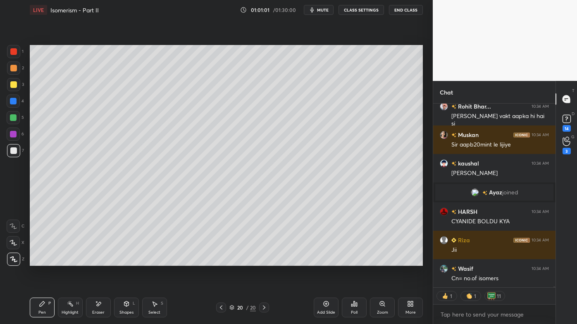
drag, startPoint x: 74, startPoint y: 304, endPoint x: 77, endPoint y: 268, distance: 36.5
click at [74, 261] on div "Highlight H" at bounding box center [70, 308] width 25 height 20
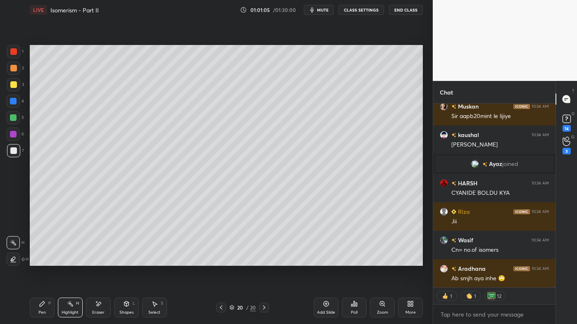
drag, startPoint x: 43, startPoint y: 303, endPoint x: 39, endPoint y: 284, distance: 19.4
click at [40, 261] on icon at bounding box center [42, 304] width 7 height 7
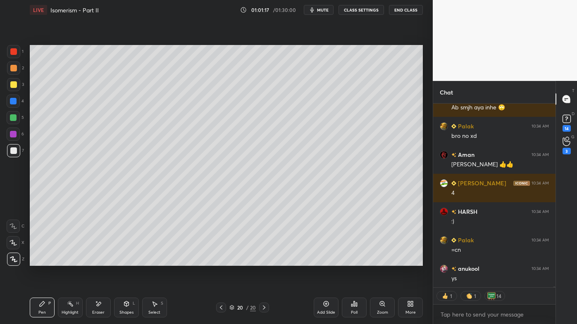
scroll to position [46677, 0]
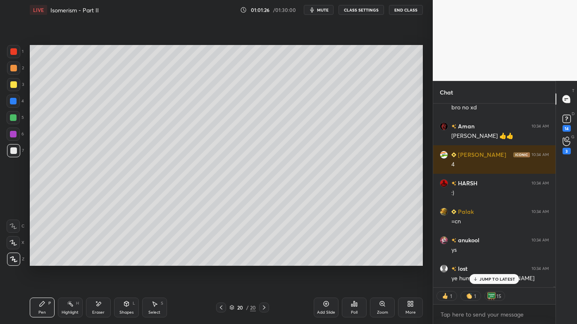
click at [95, 261] on div "Eraser" at bounding box center [98, 308] width 25 height 20
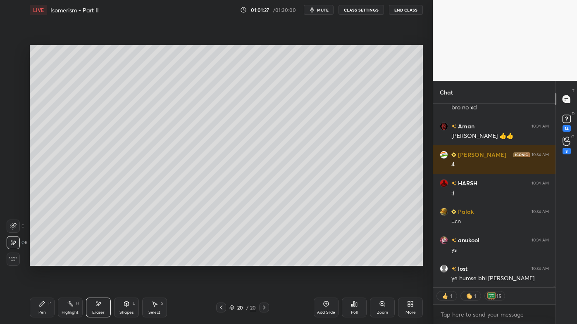
scroll to position [46706, 0]
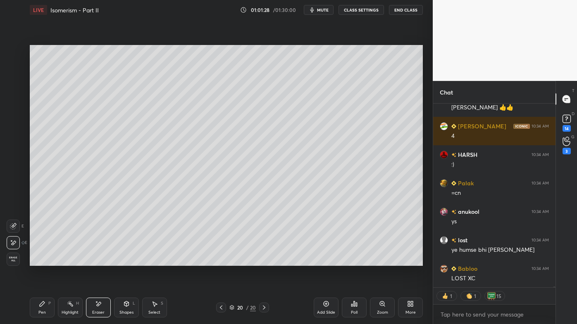
click at [47, 261] on div "Pen P" at bounding box center [42, 308] width 25 height 20
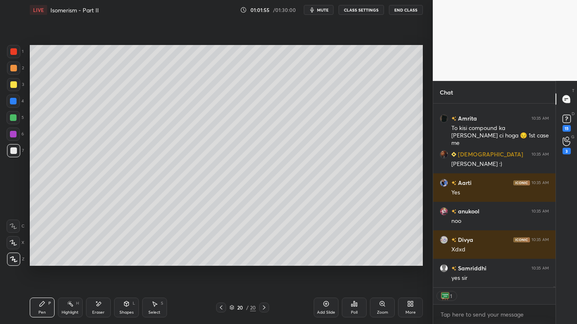
scroll to position [47177, 0]
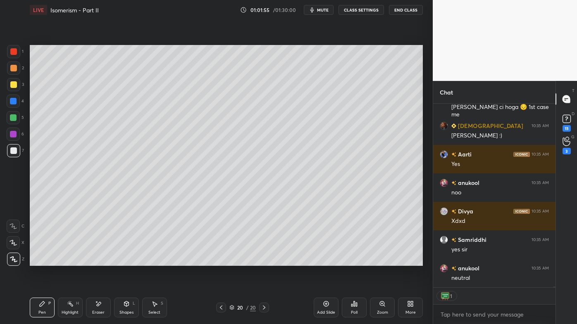
click at [72, 261] on icon at bounding box center [70, 304] width 7 height 7
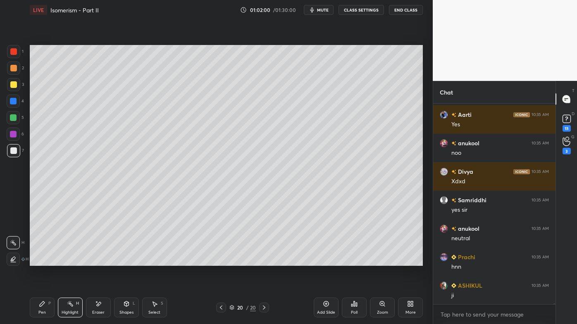
scroll to position [47246, 0]
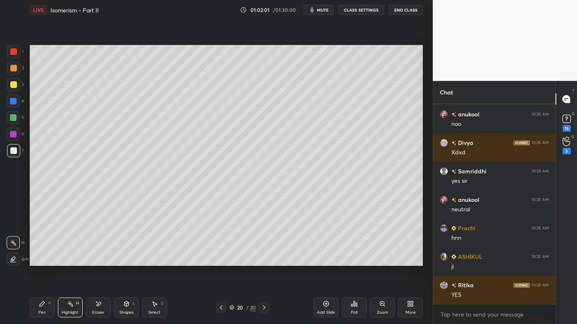
click at [42, 261] on icon at bounding box center [42, 304] width 7 height 7
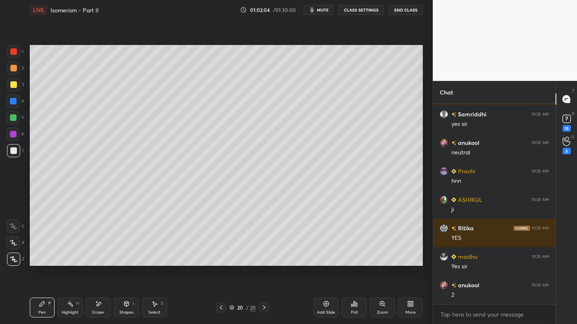
scroll to position [47331, 0]
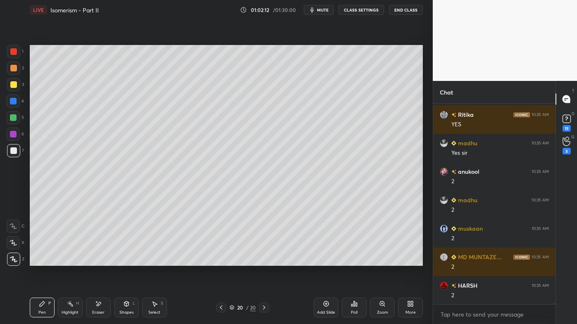
click at [70, 261] on icon at bounding box center [70, 304] width 7 height 7
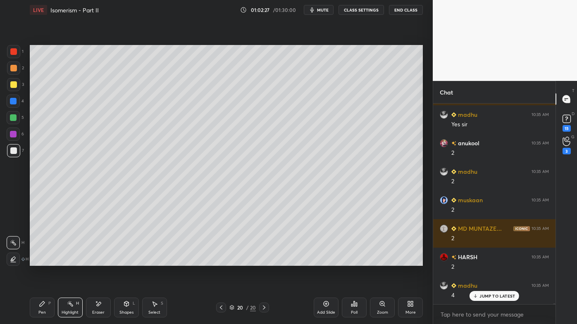
drag, startPoint x: 219, startPoint y: 307, endPoint x: 216, endPoint y: 304, distance: 4.7
click at [219, 261] on icon at bounding box center [221, 308] width 7 height 7
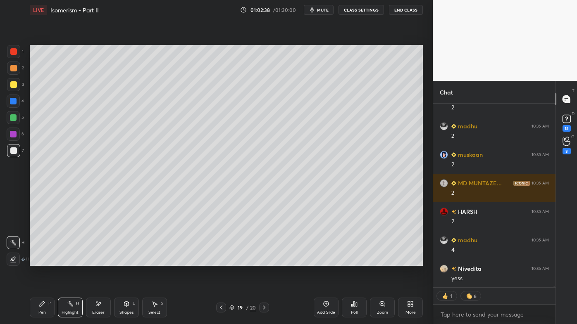
drag, startPoint x: 264, startPoint y: 306, endPoint x: 269, endPoint y: 295, distance: 11.5
click at [264, 261] on icon at bounding box center [264, 308] width 7 height 7
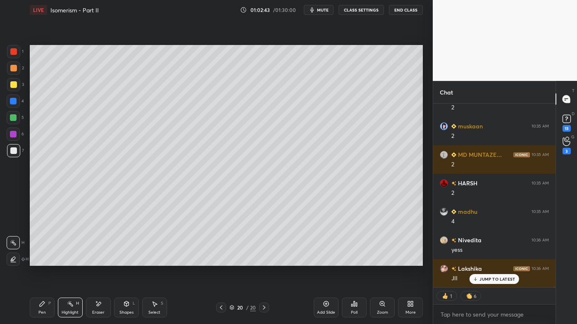
scroll to position [47547, 0]
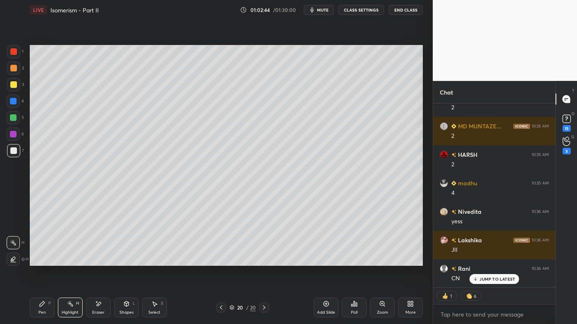
drag, startPoint x: 40, startPoint y: 305, endPoint x: 90, endPoint y: 272, distance: 60.3
click at [40, 261] on icon at bounding box center [42, 304] width 7 height 7
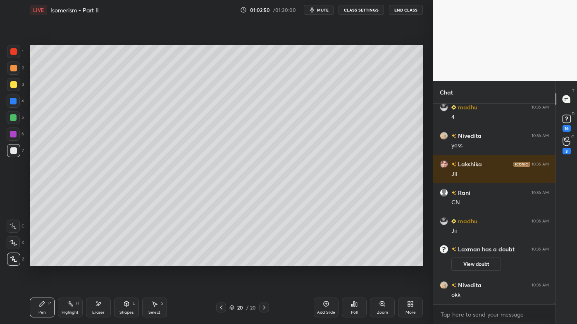
scroll to position [47301, 0]
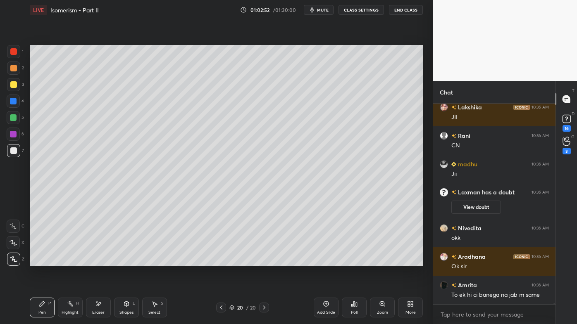
click at [326, 261] on icon at bounding box center [326, 304] width 2 height 2
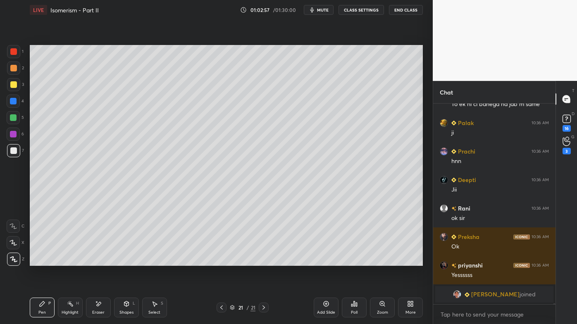
scroll to position [47577, 0]
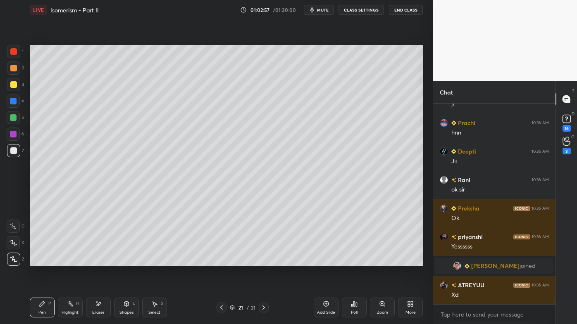
click at [17, 67] on div at bounding box center [13, 68] width 13 height 13
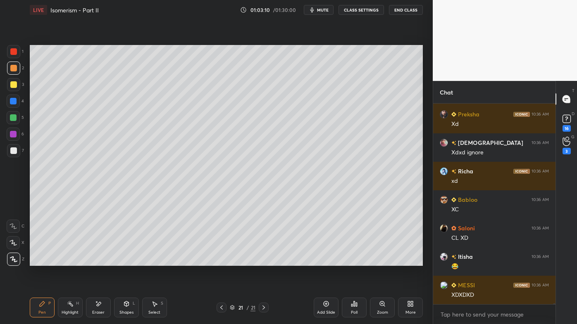
scroll to position [48547, 0]
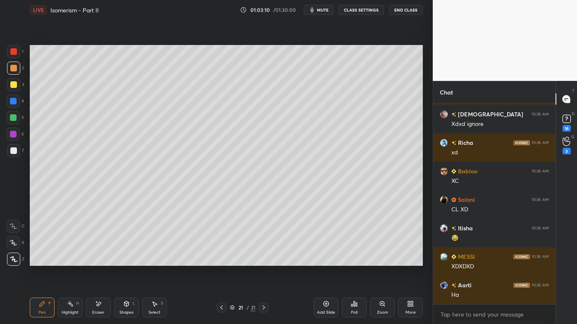
drag, startPoint x: 73, startPoint y: 304, endPoint x: 74, endPoint y: 295, distance: 9.6
click at [74, 261] on div "Highlight H" at bounding box center [70, 308] width 25 height 20
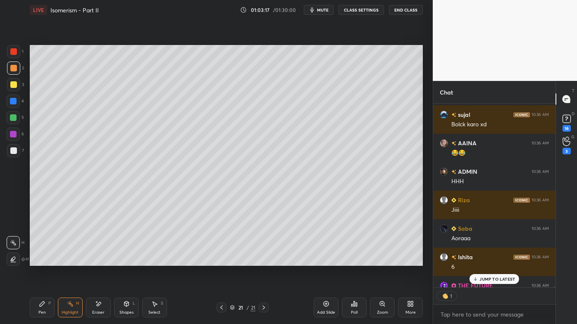
scroll to position [2, 2]
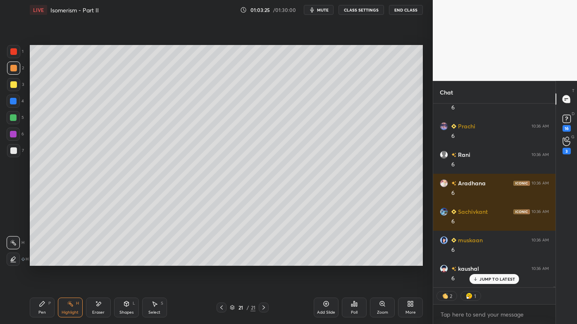
click at [37, 261] on div "Pen P" at bounding box center [42, 308] width 25 height 20
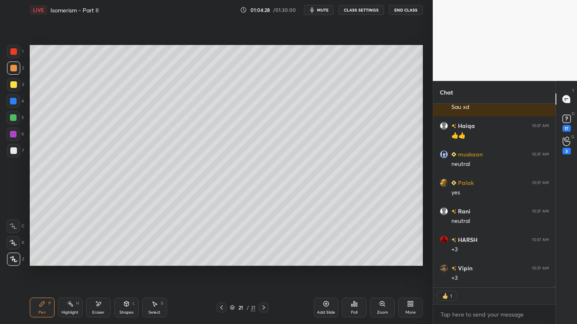
drag, startPoint x: 13, startPoint y: 84, endPoint x: 26, endPoint y: 79, distance: 14.8
click at [13, 84] on div at bounding box center [13, 84] width 7 height 7
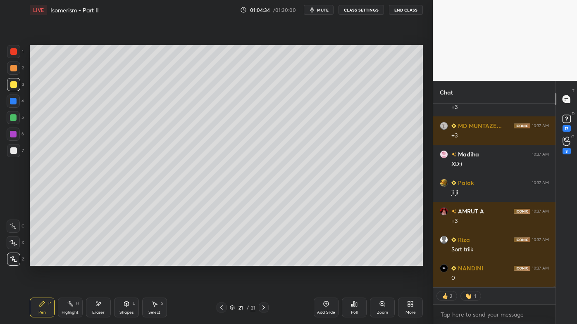
drag, startPoint x: 62, startPoint y: 305, endPoint x: 63, endPoint y: 298, distance: 6.7
click at [62, 261] on div "Highlight H" at bounding box center [70, 308] width 25 height 20
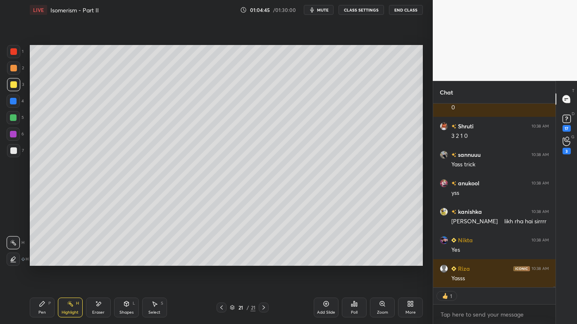
drag, startPoint x: 40, startPoint y: 304, endPoint x: 81, endPoint y: 276, distance: 49.4
click at [42, 261] on icon at bounding box center [42, 304] width 5 height 5
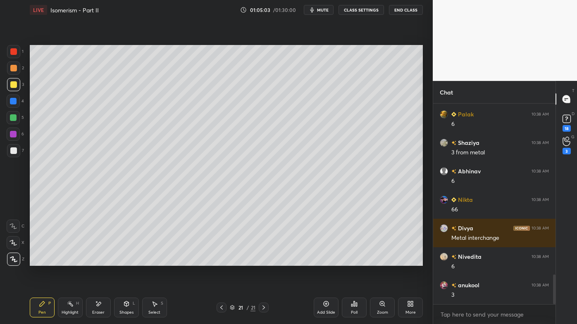
drag, startPoint x: 102, startPoint y: 302, endPoint x: 101, endPoint y: 296, distance: 5.9
click at [102, 261] on div "Eraser" at bounding box center [98, 308] width 25 height 20
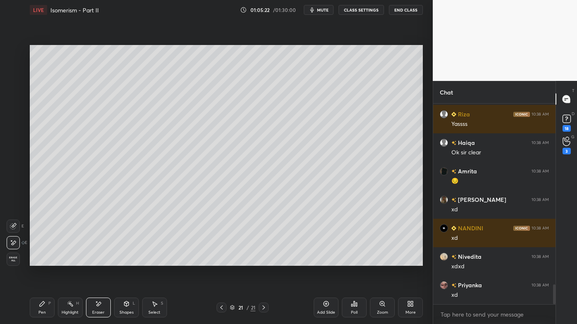
click at [43, 261] on div "Pen P" at bounding box center [42, 308] width 25 height 20
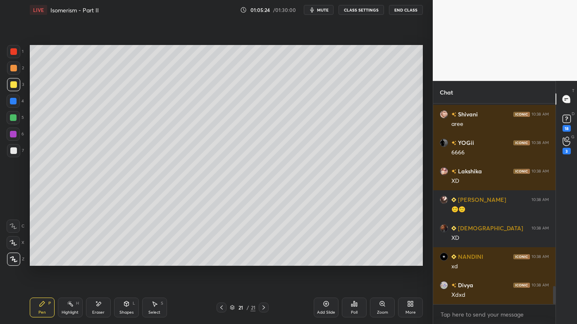
drag, startPoint x: 48, startPoint y: 306, endPoint x: 46, endPoint y: 302, distance: 4.7
click at [47, 261] on div "Pen P" at bounding box center [42, 308] width 25 height 20
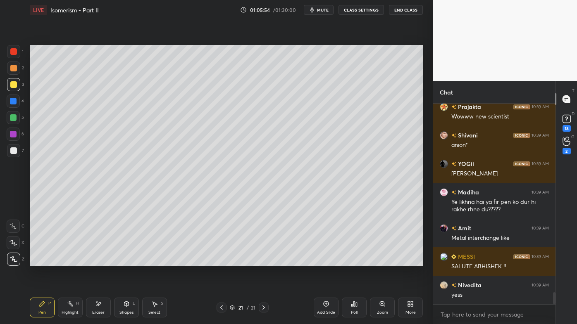
click at [12, 146] on div at bounding box center [13, 150] width 13 height 13
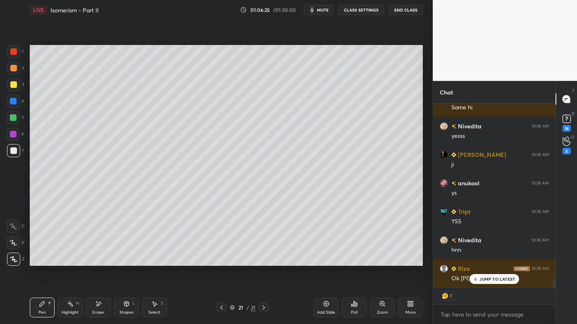
drag, startPoint x: 98, startPoint y: 304, endPoint x: 102, endPoint y: 266, distance: 38.2
click at [98, 261] on icon at bounding box center [98, 304] width 7 height 7
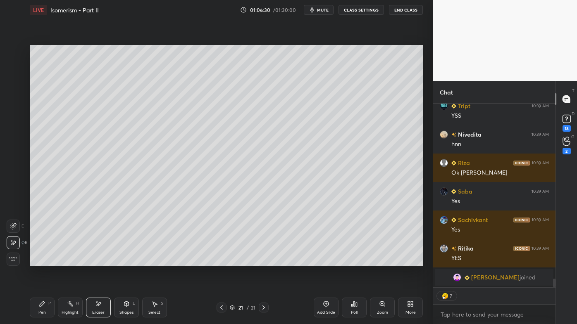
click at [42, 261] on icon at bounding box center [42, 304] width 5 height 5
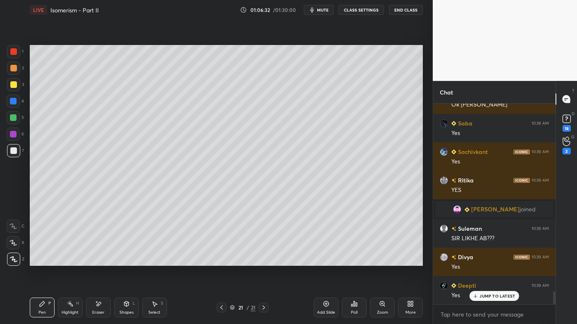
drag, startPoint x: 14, startPoint y: 69, endPoint x: 16, endPoint y: 87, distance: 17.8
click at [15, 69] on div at bounding box center [13, 68] width 7 height 7
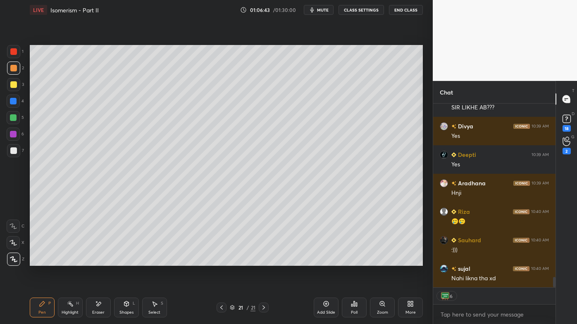
drag, startPoint x: 68, startPoint y: 305, endPoint x: 86, endPoint y: 269, distance: 39.9
click at [67, 261] on icon at bounding box center [70, 304] width 7 height 7
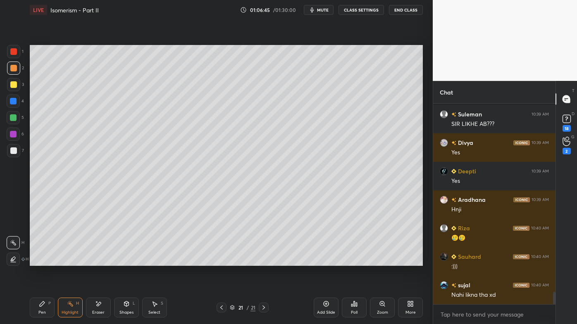
click at [354, 261] on icon at bounding box center [354, 304] width 1 height 5
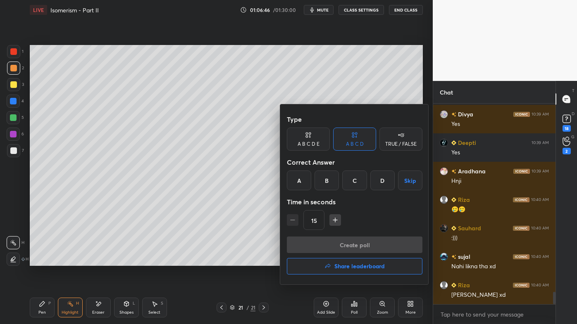
click at [393, 143] on div "TRUE / FALSE" at bounding box center [400, 144] width 31 height 5
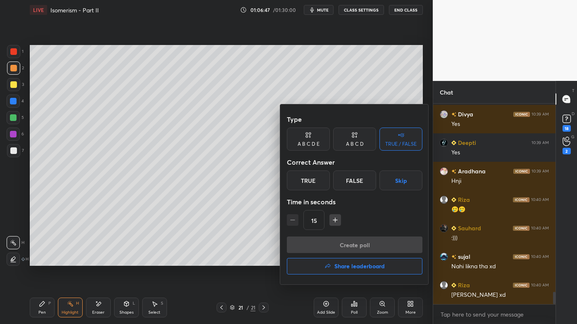
click at [353, 185] on div "False" at bounding box center [354, 181] width 43 height 20
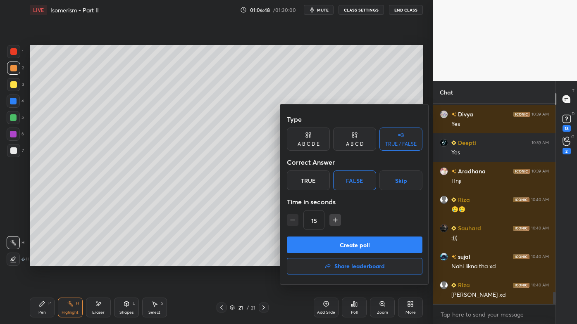
click at [324, 242] on button "Create poll" at bounding box center [355, 245] width 136 height 17
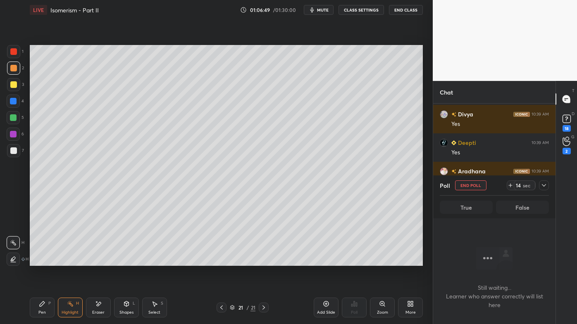
click at [40, 261] on icon at bounding box center [42, 304] width 7 height 7
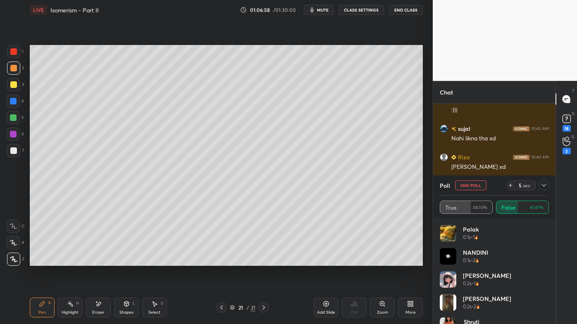
click at [69, 261] on icon at bounding box center [70, 304] width 7 height 7
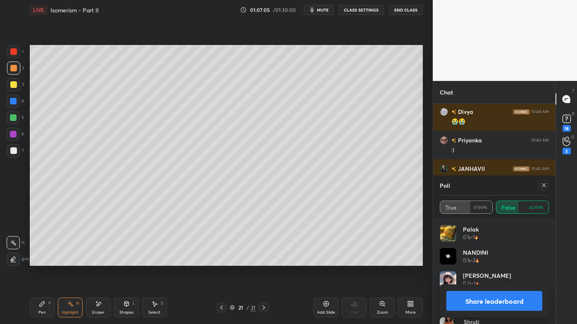
click at [547, 185] on div at bounding box center [544, 186] width 10 height 10
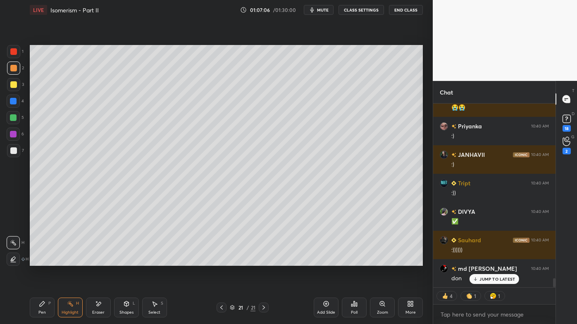
click at [44, 261] on icon at bounding box center [42, 304] width 7 height 7
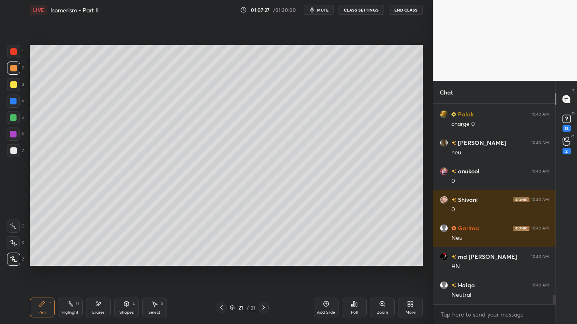
drag, startPoint x: 69, startPoint y: 304, endPoint x: 87, endPoint y: 269, distance: 40.1
click at [67, 261] on icon at bounding box center [70, 304] width 7 height 7
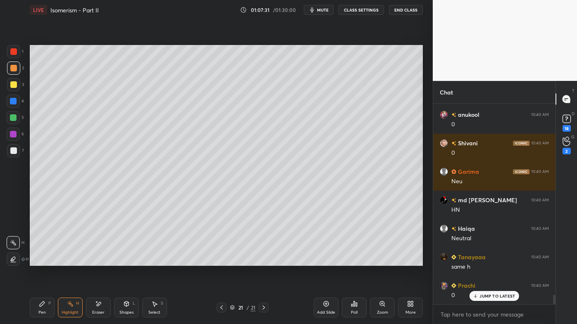
drag, startPoint x: 42, startPoint y: 300, endPoint x: 33, endPoint y: 300, distance: 8.7
click at [40, 261] on div "Pen P" at bounding box center [42, 308] width 25 height 20
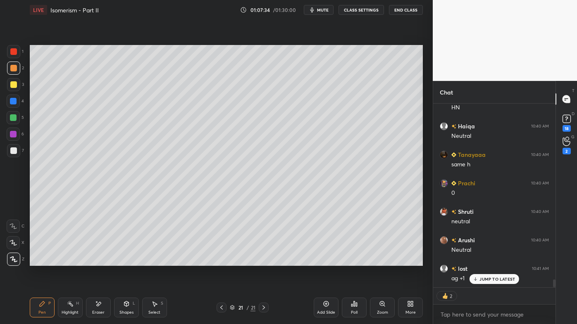
click at [14, 151] on div at bounding box center [13, 151] width 7 height 7
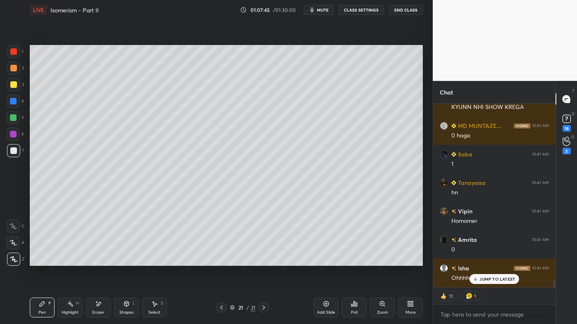
click at [64, 261] on div "Highlight H" at bounding box center [70, 308] width 25 height 20
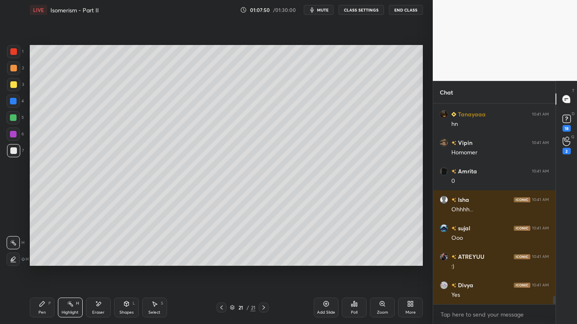
drag, startPoint x: 37, startPoint y: 304, endPoint x: 46, endPoint y: 284, distance: 22.0
click at [37, 261] on div "Pen P" at bounding box center [42, 308] width 25 height 20
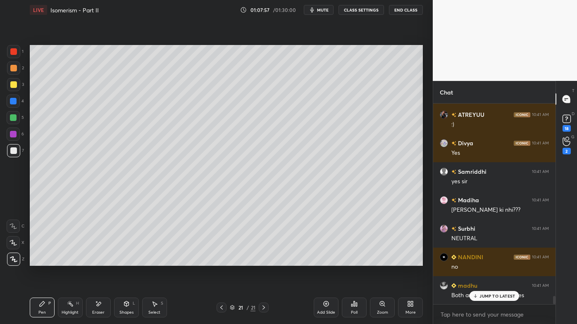
click at [72, 261] on icon at bounding box center [70, 304] width 7 height 7
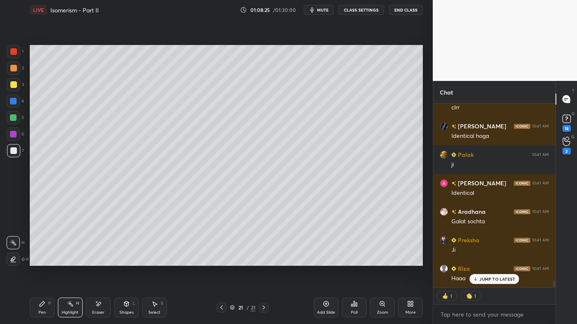
click at [222, 261] on icon at bounding box center [221, 308] width 7 height 7
click at [224, 261] on icon at bounding box center [221, 308] width 7 height 7
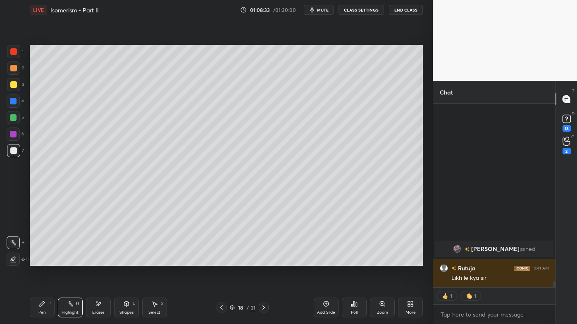
scroll to position [4605, 0]
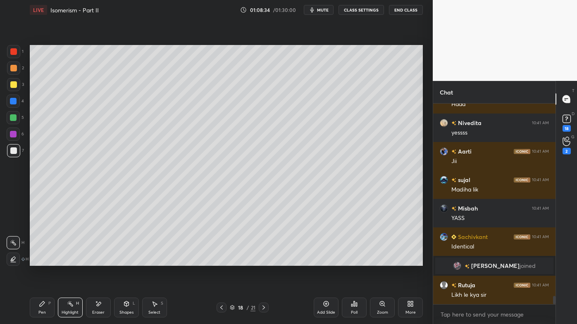
click at [262, 261] on icon at bounding box center [263, 308] width 7 height 7
click at [265, 261] on icon at bounding box center [263, 308] width 7 height 7
click at [264, 261] on icon at bounding box center [263, 308] width 7 height 7
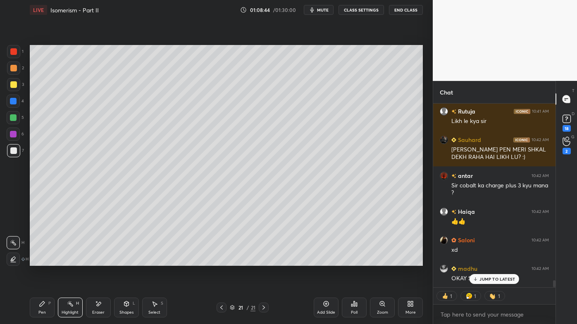
click at [326, 261] on icon at bounding box center [326, 304] width 7 height 7
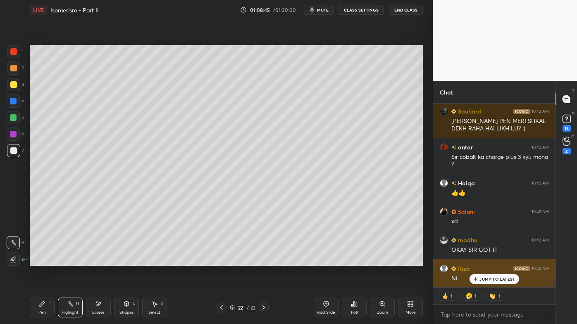
click at [478, 261] on icon at bounding box center [475, 279] width 5 height 5
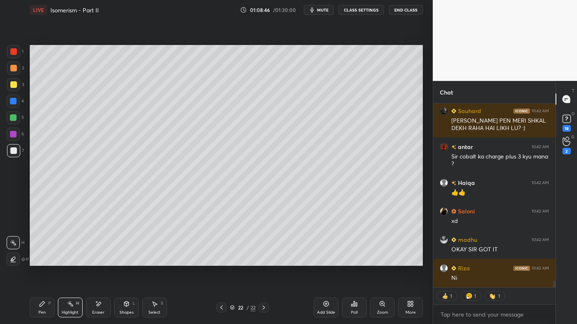
click at [42, 261] on div "Pen P" at bounding box center [42, 308] width 25 height 20
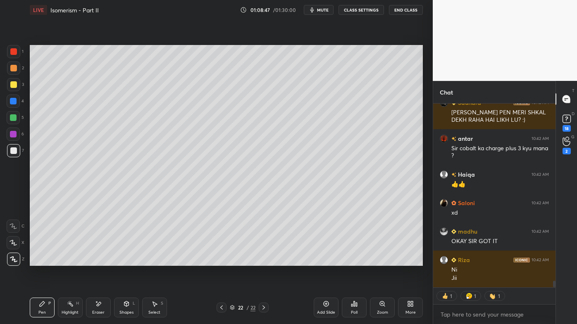
drag, startPoint x: 12, startPoint y: 64, endPoint x: 29, endPoint y: 61, distance: 16.5
click at [13, 64] on div at bounding box center [13, 68] width 13 height 13
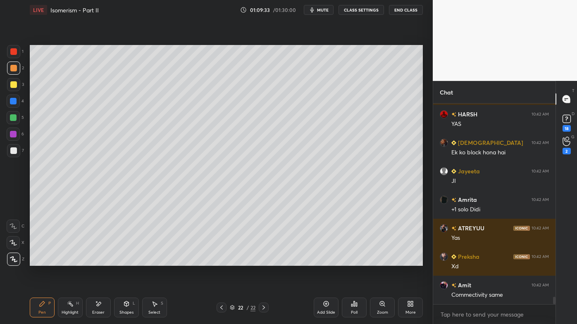
click at [96, 261] on div "Eraser" at bounding box center [98, 308] width 25 height 20
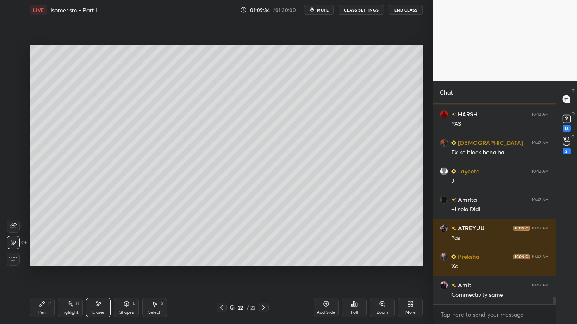
drag, startPoint x: 44, startPoint y: 306, endPoint x: 56, endPoint y: 281, distance: 28.5
click at [43, 261] on icon at bounding box center [42, 304] width 7 height 7
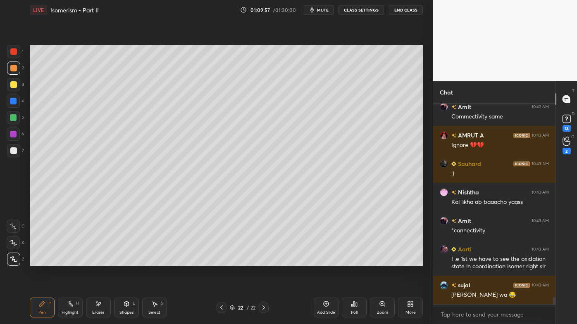
scroll to position [5490, 0]
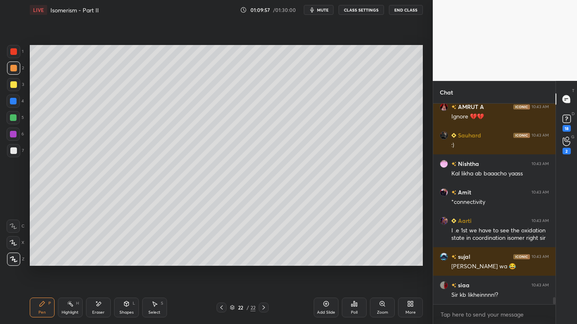
click at [12, 87] on div at bounding box center [13, 84] width 7 height 7
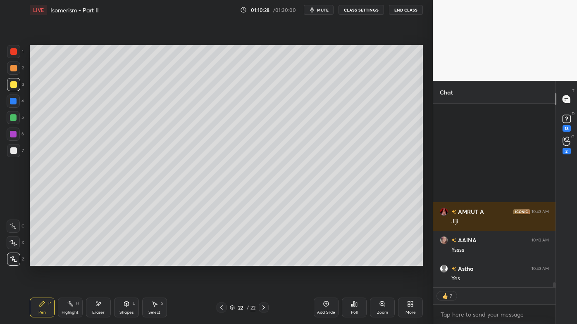
scroll to position [6676, 0]
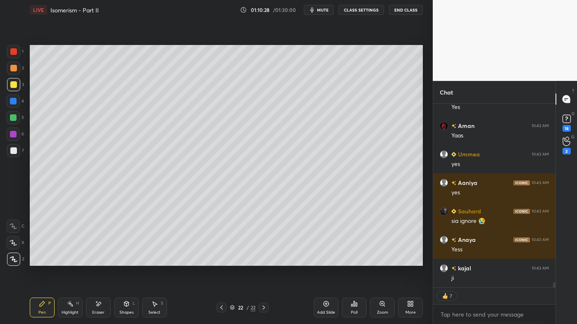
drag, startPoint x: 69, startPoint y: 301, endPoint x: 70, endPoint y: 296, distance: 5.0
click at [69, 261] on div "Highlight H" at bounding box center [70, 308] width 25 height 20
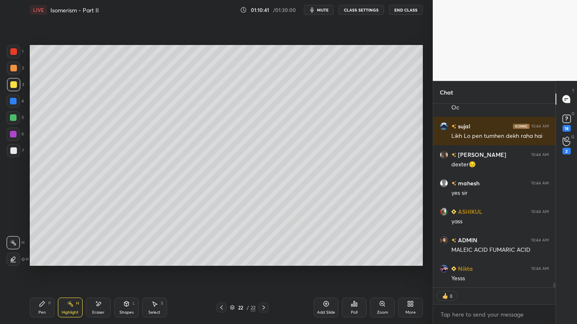
scroll to position [7323, 0]
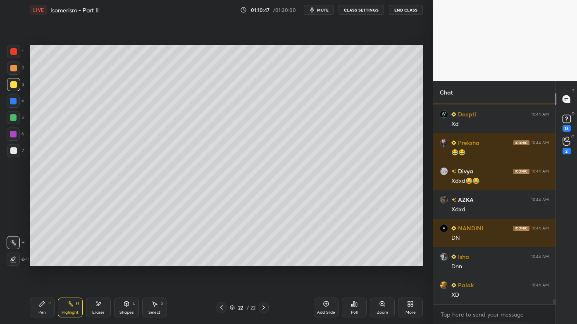
click at [221, 261] on icon at bounding box center [221, 308] width 7 height 7
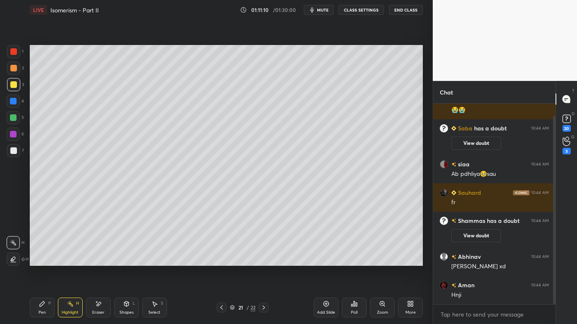
click at [263, 261] on icon at bounding box center [263, 308] width 7 height 7
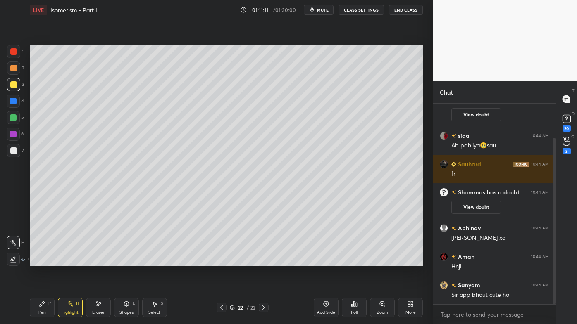
click at [327, 261] on icon at bounding box center [326, 304] width 5 height 5
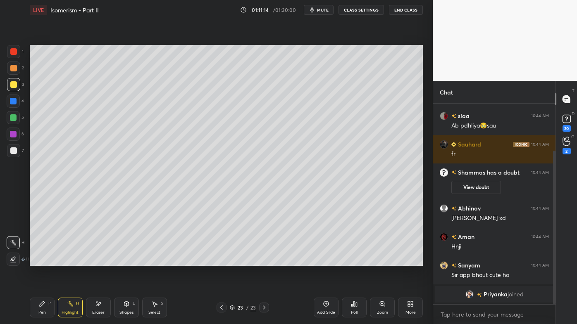
drag, startPoint x: 43, startPoint y: 307, endPoint x: 40, endPoint y: 285, distance: 22.9
click at [42, 261] on icon at bounding box center [42, 304] width 7 height 7
drag, startPoint x: 13, startPoint y: 65, endPoint x: 29, endPoint y: 65, distance: 15.7
click at [13, 66] on div at bounding box center [13, 68] width 7 height 7
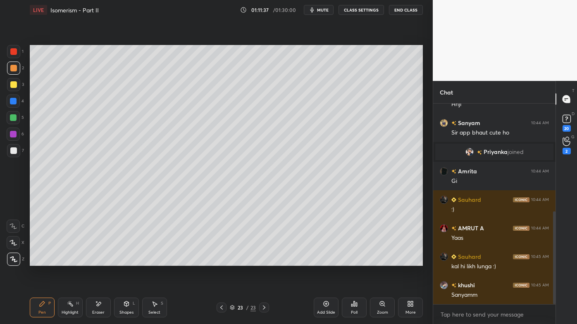
scroll to position [232, 0]
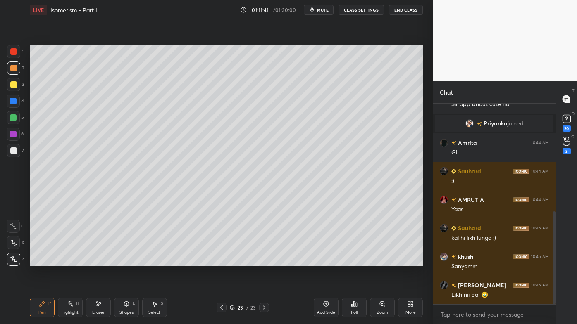
click at [101, 261] on div "Eraser" at bounding box center [98, 308] width 25 height 20
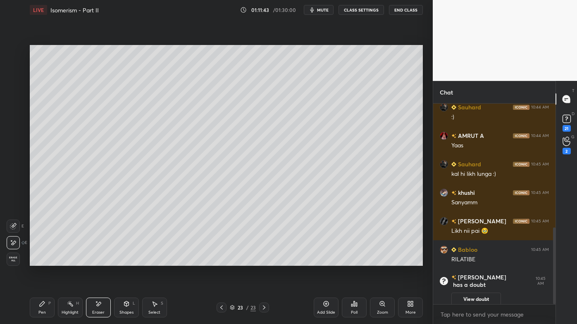
scroll to position [325, 0]
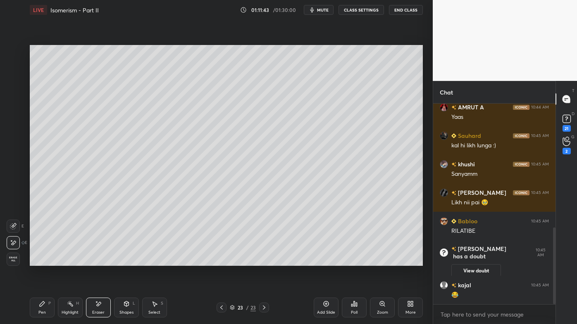
click at [42, 261] on icon at bounding box center [42, 304] width 5 height 5
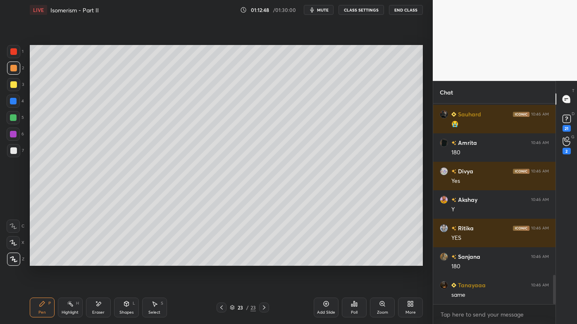
scroll to position [1191, 0]
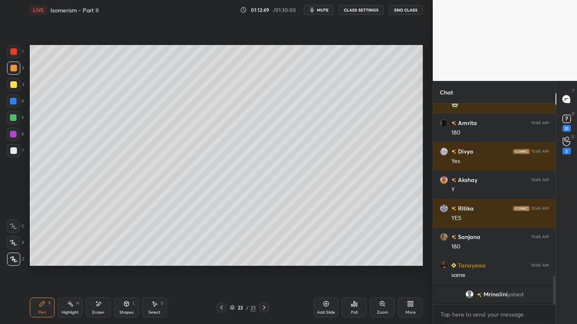
click at [14, 149] on div at bounding box center [13, 151] width 7 height 7
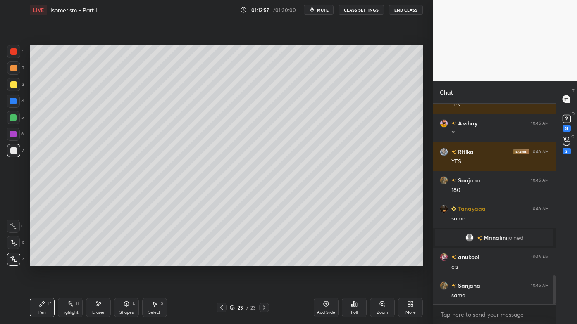
scroll to position [1190, 0]
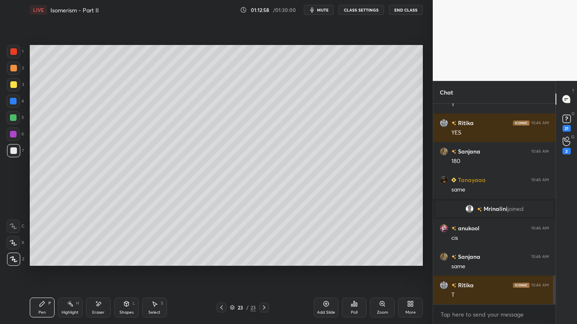
drag, startPoint x: 73, startPoint y: 302, endPoint x: 87, endPoint y: 274, distance: 31.4
click at [73, 261] on icon at bounding box center [70, 304] width 7 height 7
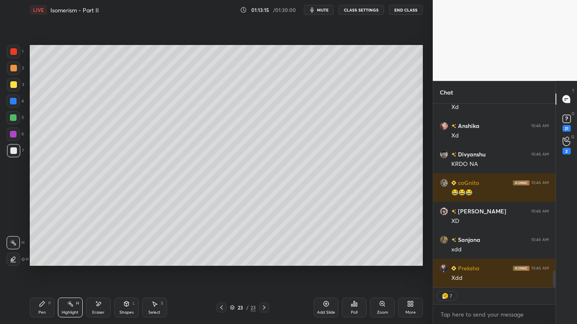
scroll to position [2005, 0]
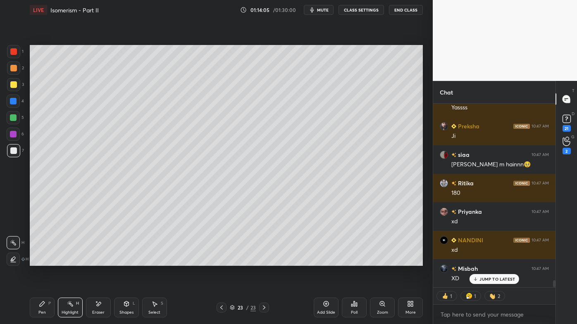
click at [325, 261] on icon at bounding box center [326, 304] width 5 height 5
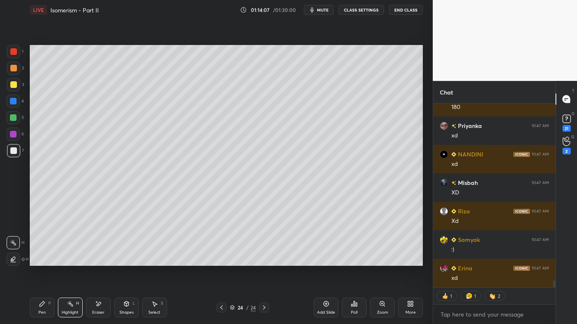
drag, startPoint x: 45, startPoint y: 310, endPoint x: 46, endPoint y: 269, distance: 40.9
click at [43, 261] on div "Pen P" at bounding box center [42, 308] width 25 height 20
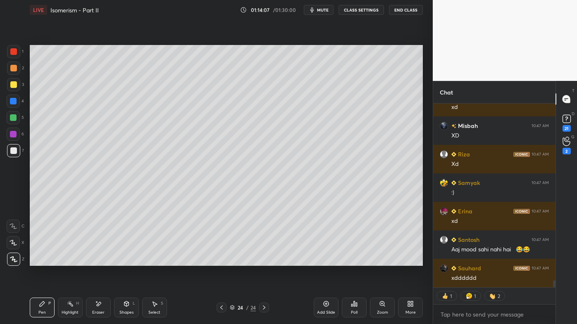
click at [13, 67] on div at bounding box center [13, 68] width 7 height 7
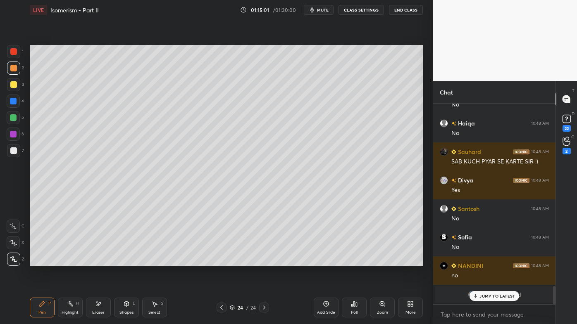
click at [14, 151] on div at bounding box center [13, 151] width 7 height 7
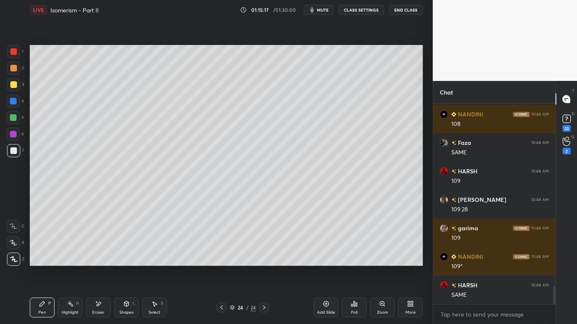
drag, startPoint x: 70, startPoint y: 304, endPoint x: 88, endPoint y: 273, distance: 35.2
click at [70, 261] on icon at bounding box center [70, 304] width 7 height 7
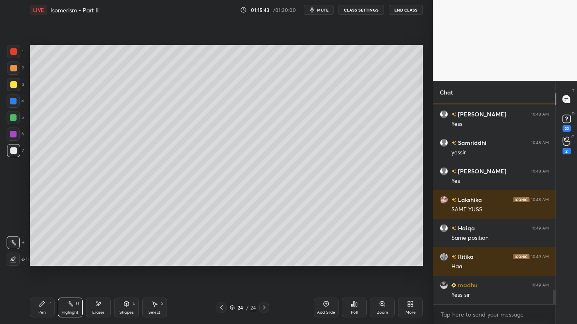
scroll to position [2637, 0]
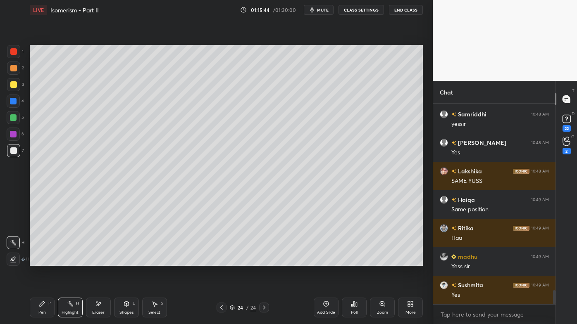
click at [220, 261] on icon at bounding box center [221, 308] width 7 height 7
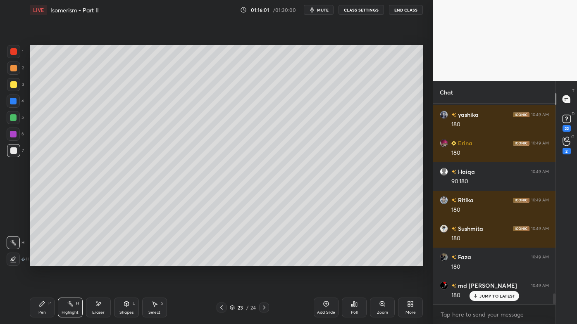
scroll to position [3549, 0]
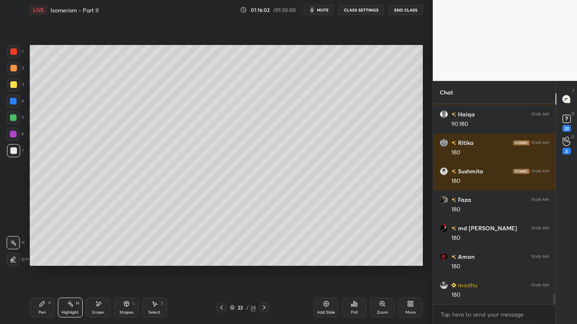
click at [264, 261] on icon at bounding box center [264, 308] width 7 height 7
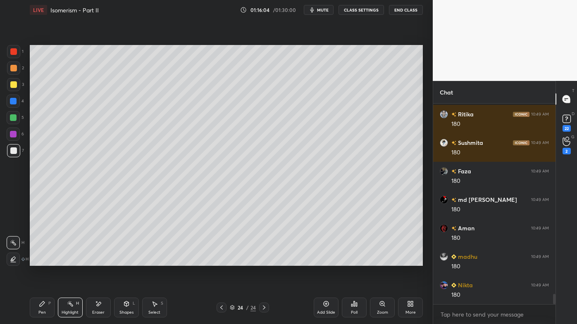
scroll to position [3635, 0]
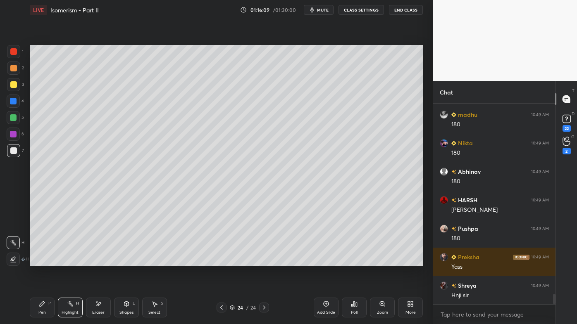
drag, startPoint x: 44, startPoint y: 301, endPoint x: 41, endPoint y: 283, distance: 18.1
click at [43, 261] on icon at bounding box center [42, 304] width 7 height 7
drag, startPoint x: 13, startPoint y: 82, endPoint x: 26, endPoint y: 94, distance: 18.1
click at [13, 83] on div at bounding box center [13, 84] width 7 height 7
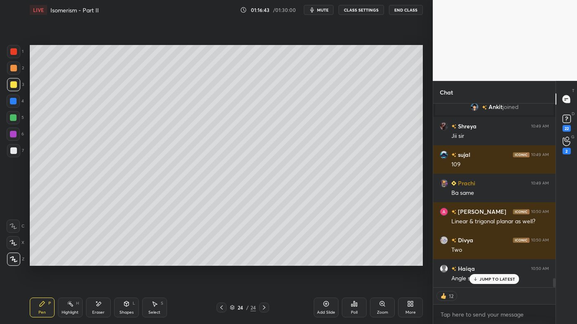
click at [43, 261] on icon at bounding box center [42, 304] width 5 height 5
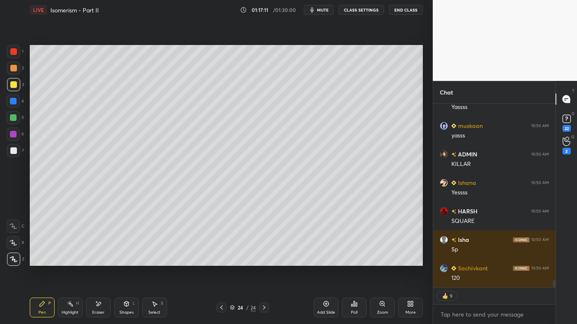
click at [96, 261] on div "Eraser" at bounding box center [98, 308] width 25 height 20
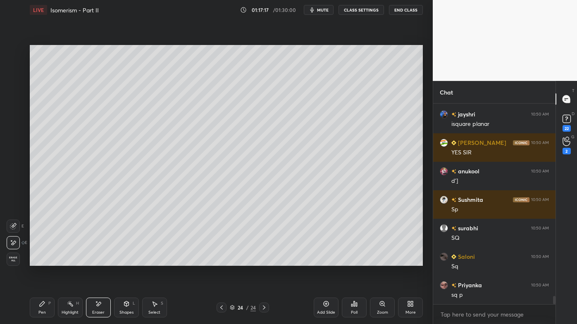
click at [329, 261] on icon at bounding box center [326, 304] width 7 height 7
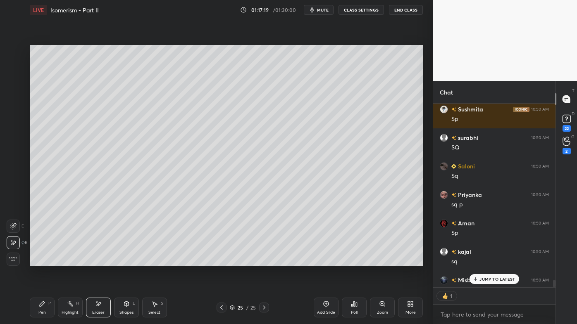
click at [50, 261] on div "P" at bounding box center [49, 304] width 2 height 4
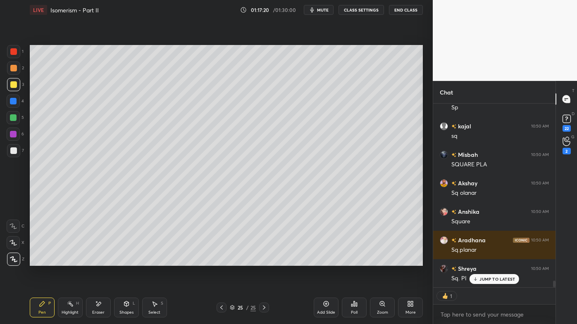
click at [14, 70] on div at bounding box center [13, 68] width 7 height 7
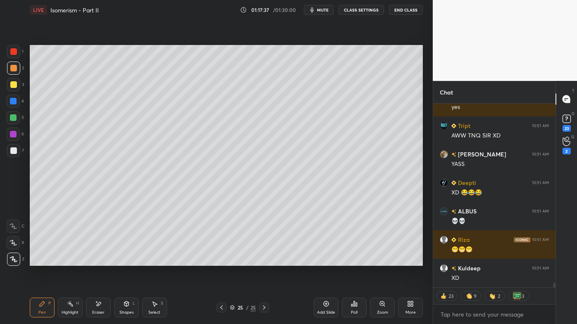
click at [38, 261] on div "Pen P" at bounding box center [42, 308] width 25 height 20
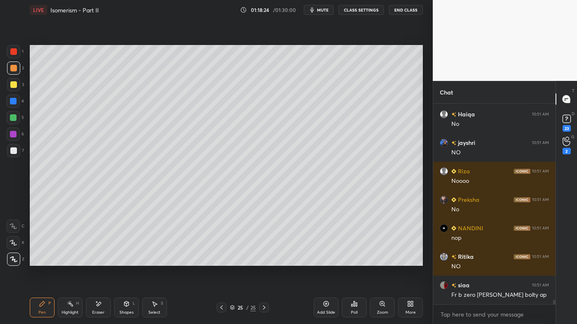
click at [70, 261] on icon at bounding box center [70, 304] width 7 height 7
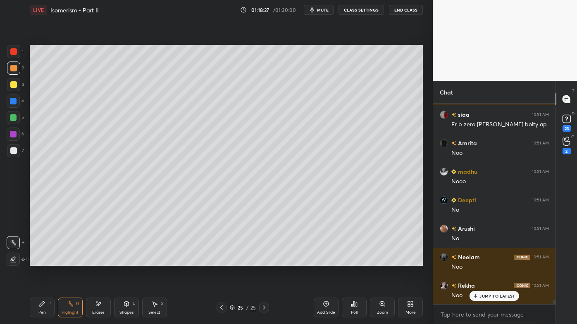
click at [41, 261] on div "Pen P" at bounding box center [42, 308] width 25 height 20
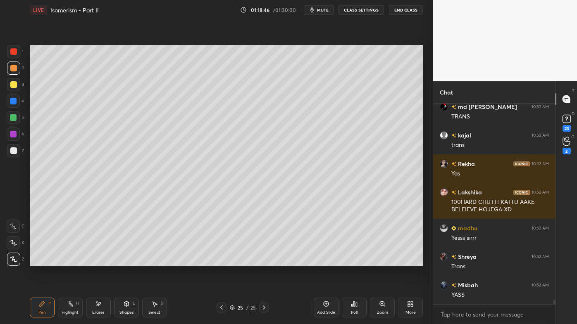
click at [14, 145] on div at bounding box center [13, 150] width 13 height 13
click at [39, 261] on icon at bounding box center [42, 304] width 7 height 7
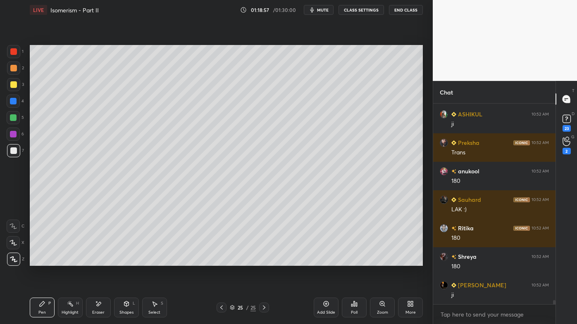
drag, startPoint x: 329, startPoint y: 302, endPoint x: 327, endPoint y: 296, distance: 5.9
click at [327, 261] on icon at bounding box center [326, 304] width 7 height 7
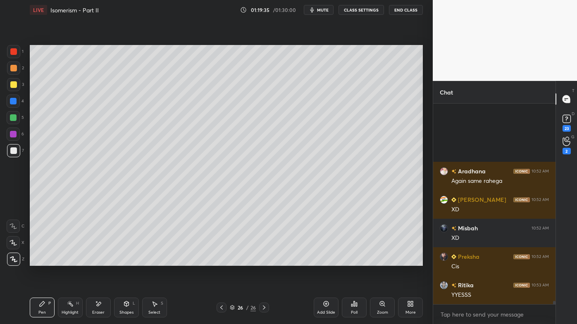
click at [222, 261] on icon at bounding box center [221, 308] width 7 height 7
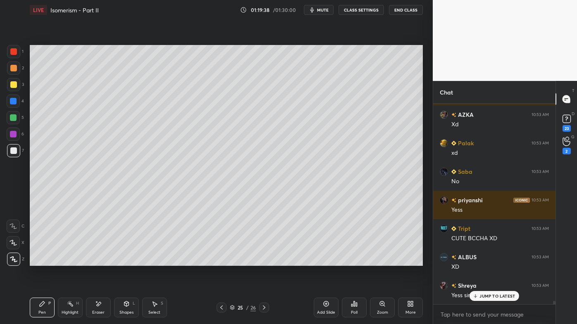
click at [263, 261] on icon at bounding box center [264, 308] width 7 height 7
click at [36, 261] on div "Pen P" at bounding box center [42, 308] width 25 height 20
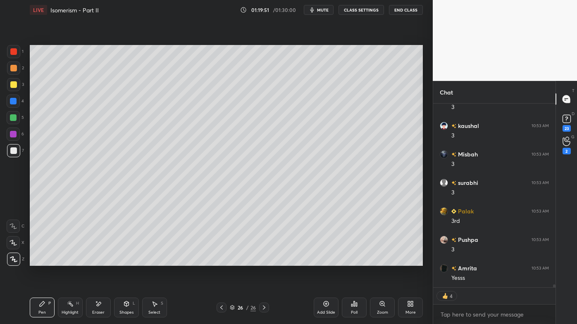
click at [70, 261] on icon at bounding box center [70, 304] width 7 height 7
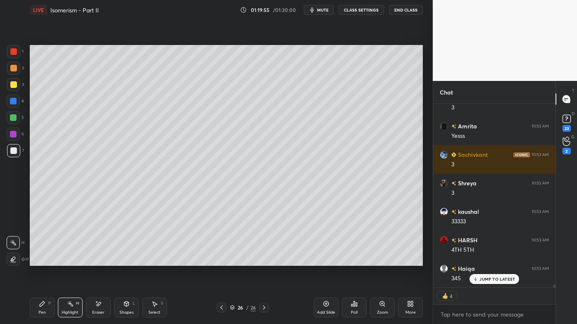
drag, startPoint x: 40, startPoint y: 307, endPoint x: 43, endPoint y: 296, distance: 11.0
click at [40, 261] on icon at bounding box center [42, 304] width 7 height 7
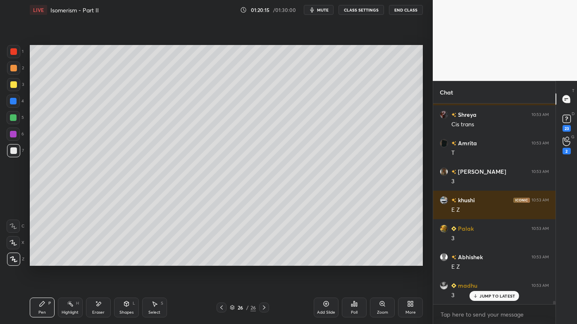
drag, startPoint x: 71, startPoint y: 302, endPoint x: 70, endPoint y: 293, distance: 8.4
click at [71, 261] on icon at bounding box center [70, 304] width 7 height 7
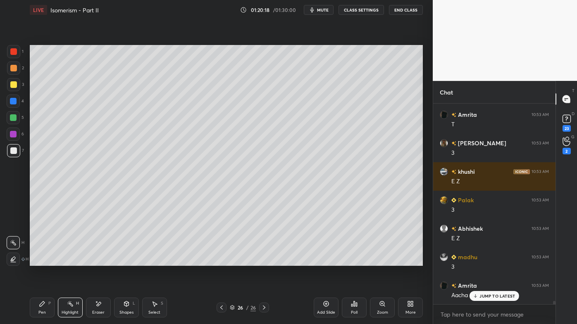
click at [219, 261] on icon at bounding box center [221, 308] width 7 height 7
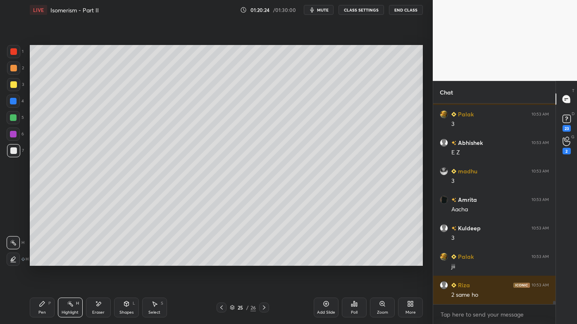
drag, startPoint x: 264, startPoint y: 305, endPoint x: 257, endPoint y: 298, distance: 10.2
click at [265, 261] on icon at bounding box center [264, 308] width 7 height 7
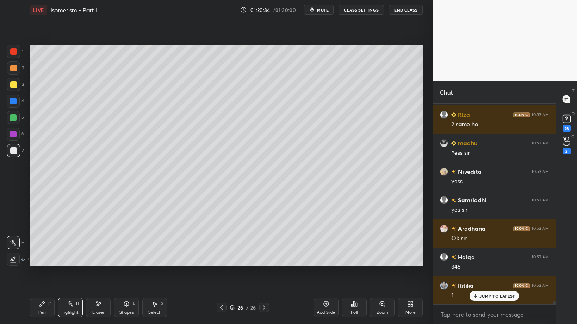
click at [42, 261] on icon at bounding box center [42, 304] width 5 height 5
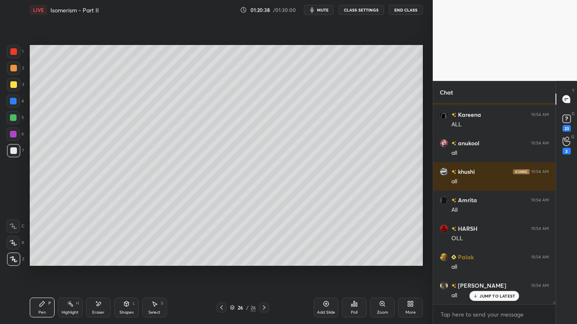
drag, startPoint x: 70, startPoint y: 304, endPoint x: 80, endPoint y: 270, distance: 35.7
click at [69, 261] on icon at bounding box center [70, 304] width 7 height 7
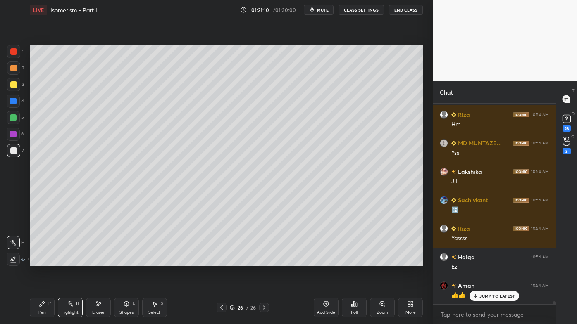
click at [325, 261] on icon at bounding box center [326, 304] width 5 height 5
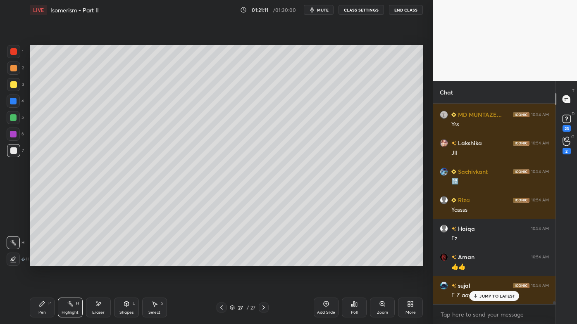
drag, startPoint x: 43, startPoint y: 305, endPoint x: 44, endPoint y: 282, distance: 23.6
click at [42, 261] on icon at bounding box center [42, 304] width 7 height 7
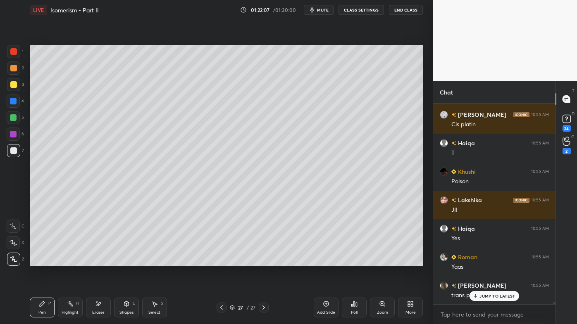
scroll to position [16121, 0]
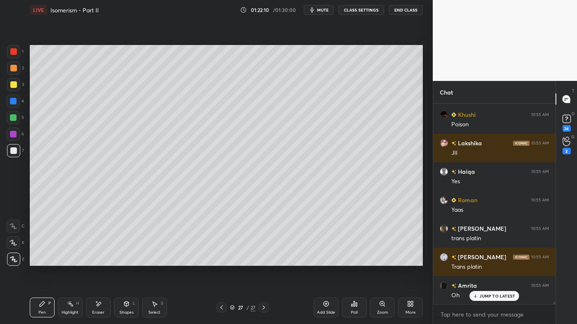
drag, startPoint x: 65, startPoint y: 305, endPoint x: 80, endPoint y: 273, distance: 35.1
click at [67, 261] on div "Highlight H" at bounding box center [70, 308] width 25 height 20
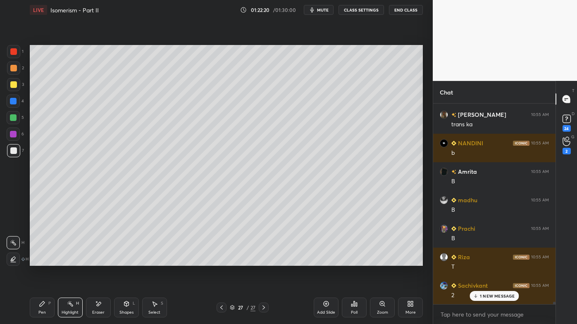
scroll to position [16577, 0]
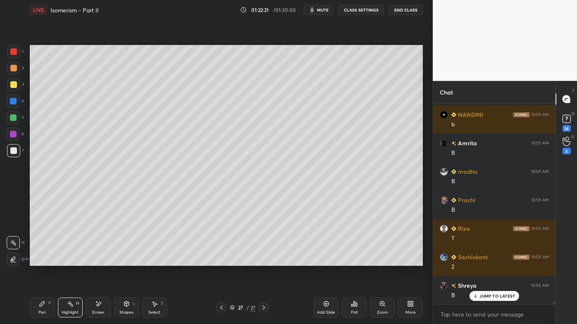
drag, startPoint x: 38, startPoint y: 303, endPoint x: 43, endPoint y: 279, distance: 24.4
click at [37, 261] on div "Pen P" at bounding box center [42, 308] width 25 height 20
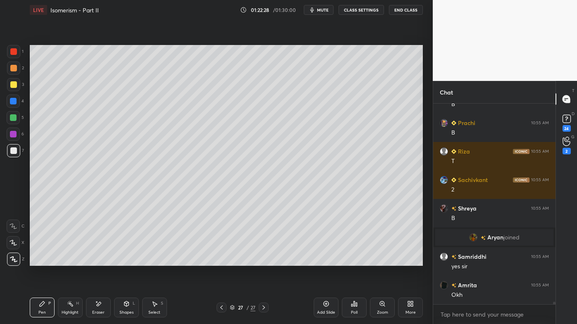
scroll to position [16683, 0]
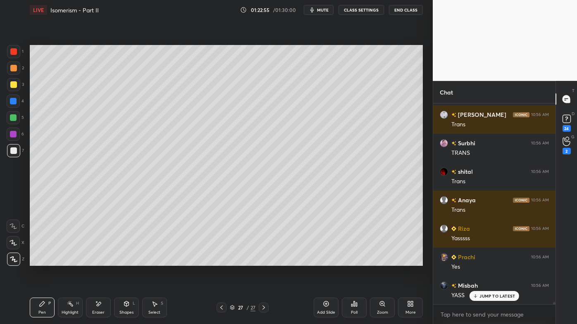
click at [68, 261] on div "Highlight H" at bounding box center [70, 308] width 25 height 20
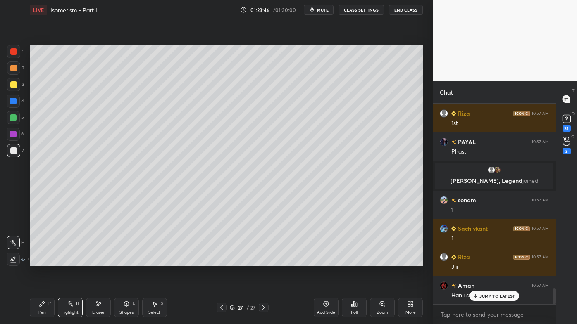
click at [326, 261] on icon at bounding box center [326, 304] width 7 height 7
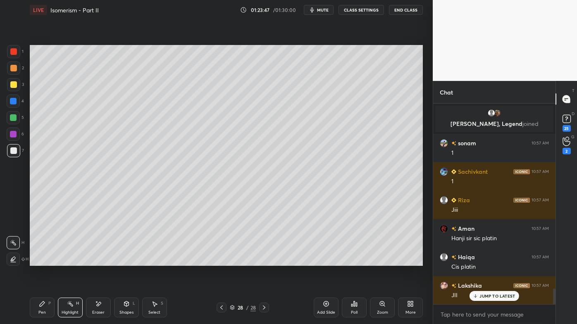
drag, startPoint x: 37, startPoint y: 303, endPoint x: 37, endPoint y: 281, distance: 21.5
click at [36, 261] on div "Pen P" at bounding box center [42, 308] width 25 height 20
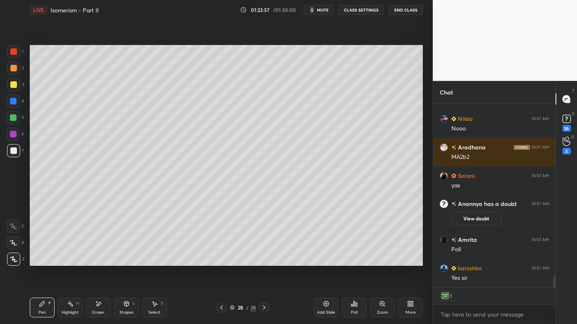
click at [11, 81] on div at bounding box center [13, 84] width 13 height 13
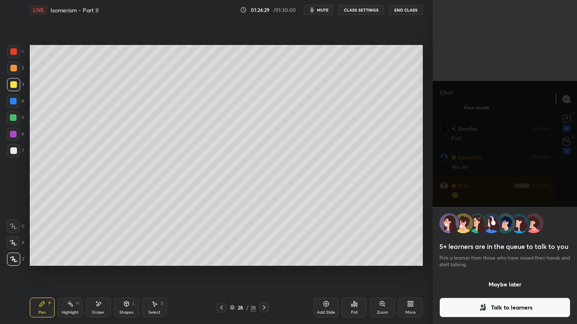
click at [351, 261] on icon at bounding box center [354, 304] width 7 height 7
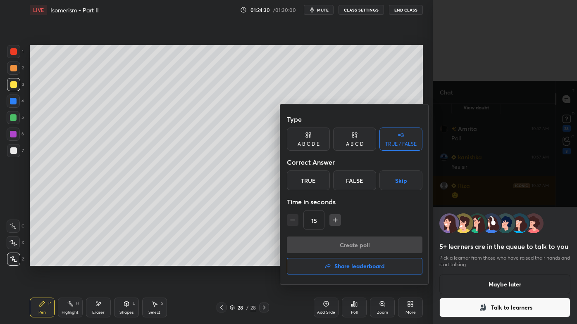
click at [318, 140] on div "A B C D E" at bounding box center [308, 139] width 43 height 23
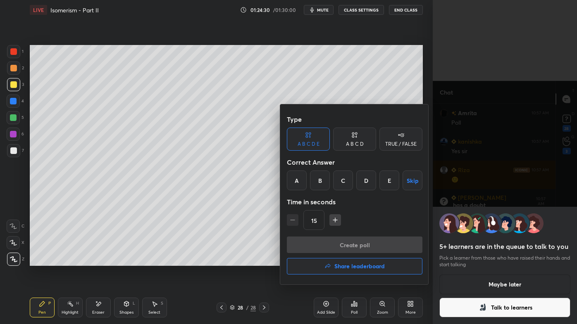
scroll to position [2595, 0]
drag, startPoint x: 388, startPoint y: 180, endPoint x: 369, endPoint y: 191, distance: 21.6
click at [388, 180] on div "E" at bounding box center [389, 181] width 20 height 20
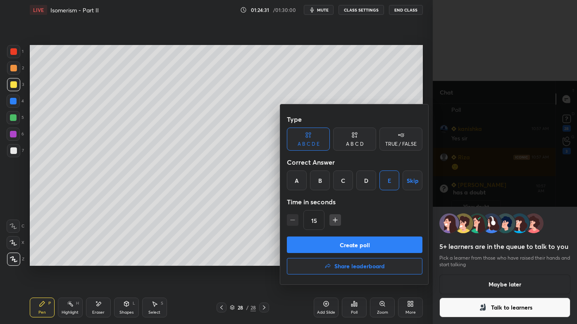
click at [333, 219] on icon "button" at bounding box center [335, 220] width 8 height 8
click at [334, 219] on icon "button" at bounding box center [335, 220] width 8 height 8
type input "45"
click at [328, 241] on button "Create poll" at bounding box center [355, 245] width 136 height 17
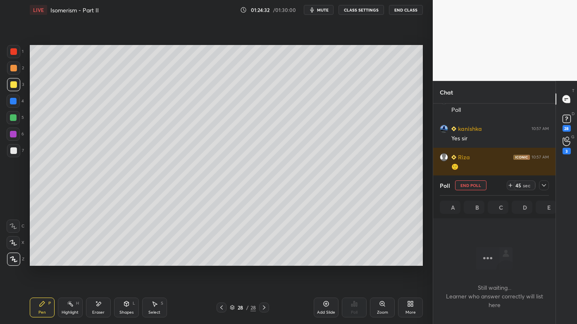
scroll to position [2, 2]
click at [545, 183] on icon at bounding box center [544, 185] width 7 height 7
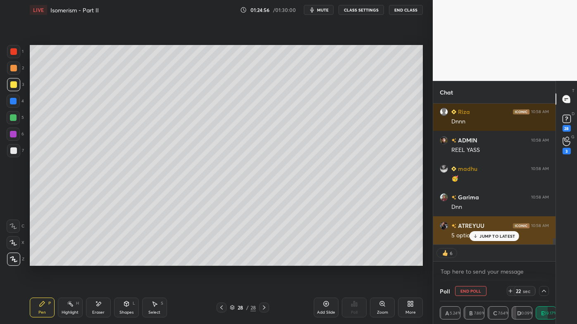
drag, startPoint x: 488, startPoint y: 233, endPoint x: 471, endPoint y: 243, distance: 20.0
click at [487, 234] on div "JUMP TO LATEST" at bounding box center [494, 236] width 50 height 10
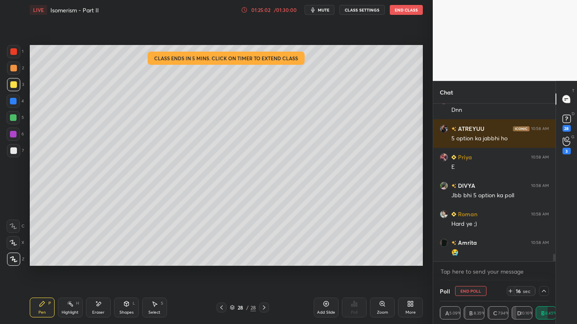
scroll to position [3215, 0]
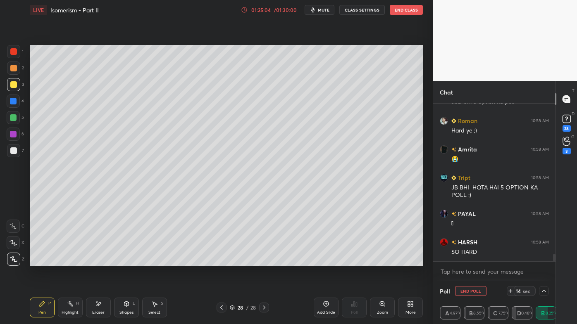
drag, startPoint x: 72, startPoint y: 305, endPoint x: 75, endPoint y: 288, distance: 16.3
click at [71, 305] on icon at bounding box center [70, 304] width 7 height 7
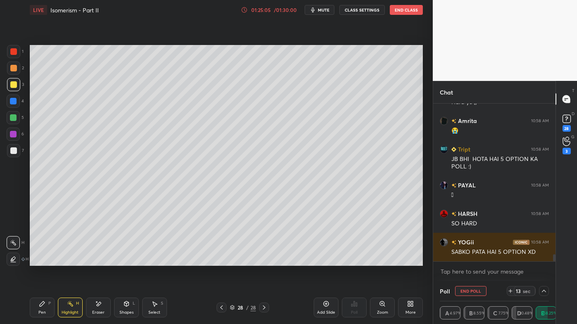
drag, startPoint x: 16, startPoint y: 152, endPoint x: 21, endPoint y: 144, distance: 9.2
click at [15, 150] on div at bounding box center [13, 151] width 7 height 7
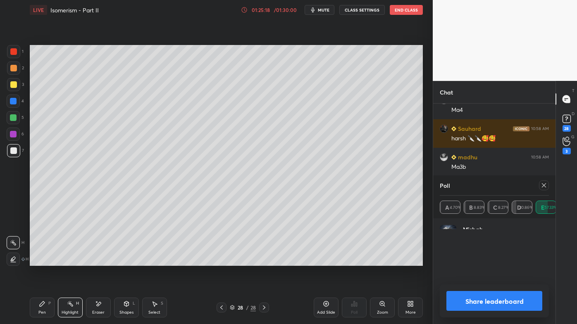
scroll to position [54, 107]
click at [37, 303] on div "Pen P" at bounding box center [42, 308] width 25 height 20
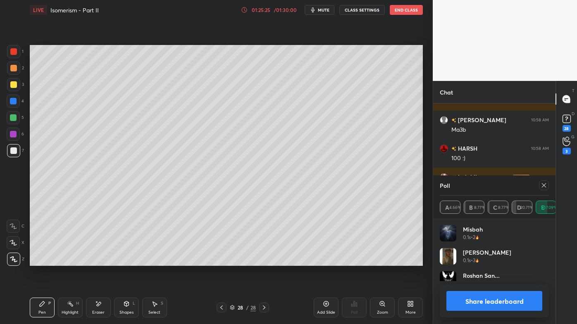
scroll to position [3359, 0]
click at [543, 185] on icon at bounding box center [544, 185] width 7 height 7
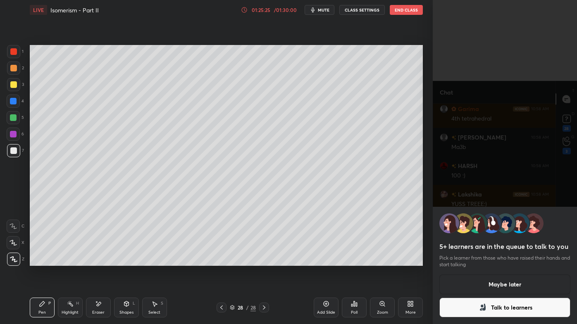
scroll to position [0, 0]
click at [497, 284] on button "Maybe later" at bounding box center [504, 285] width 131 height 20
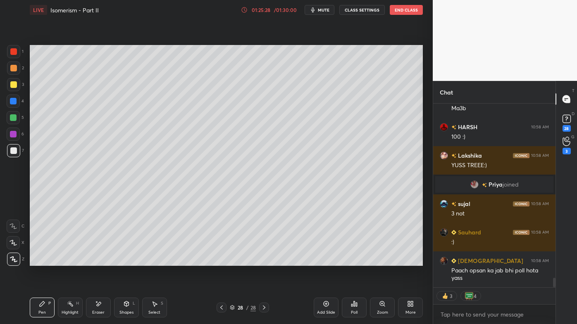
drag, startPoint x: 71, startPoint y: 302, endPoint x: 71, endPoint y: 296, distance: 5.8
click at [70, 300] on div "Highlight H" at bounding box center [70, 308] width 25 height 20
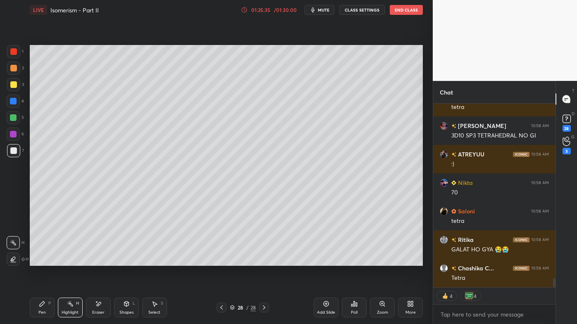
click at [45, 303] on div "Pen P" at bounding box center [42, 308] width 25 height 20
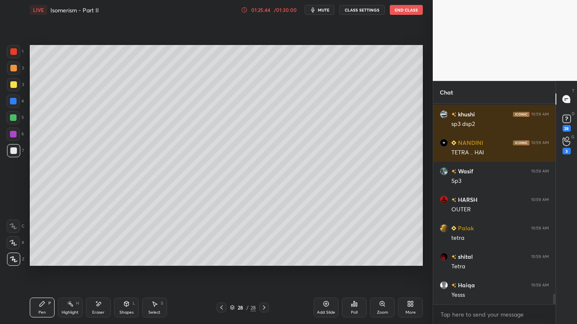
click at [423, 206] on div "Setting up your live class Poll for secs No correct answer Start poll" at bounding box center [226, 156] width 400 height 272
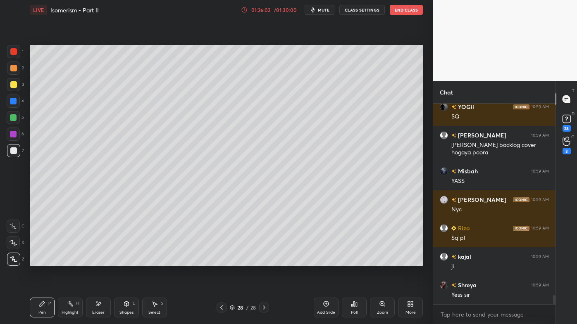
click at [76, 305] on div "Highlight H" at bounding box center [70, 308] width 25 height 20
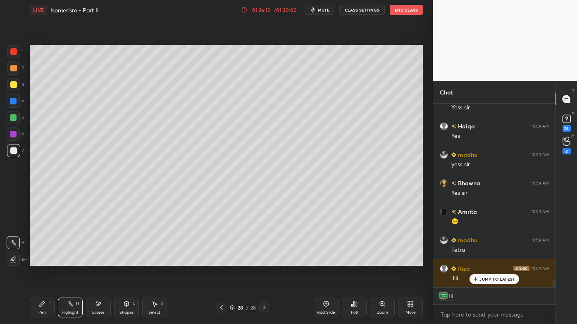
click at [38, 303] on div "Pen P" at bounding box center [42, 308] width 25 height 20
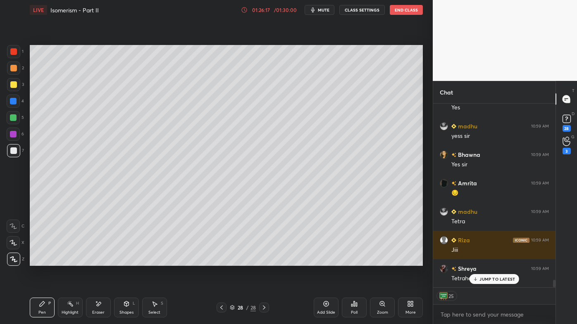
click at [323, 301] on icon at bounding box center [326, 304] width 7 height 7
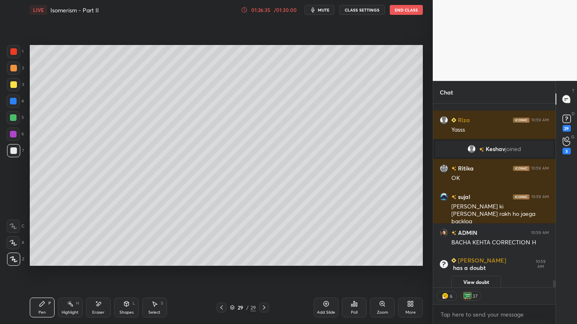
drag, startPoint x: 14, startPoint y: 83, endPoint x: 24, endPoint y: 75, distance: 13.2
click at [14, 82] on div at bounding box center [13, 84] width 7 height 7
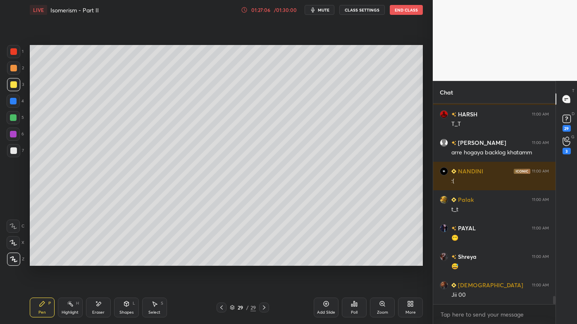
scroll to position [4723, 0]
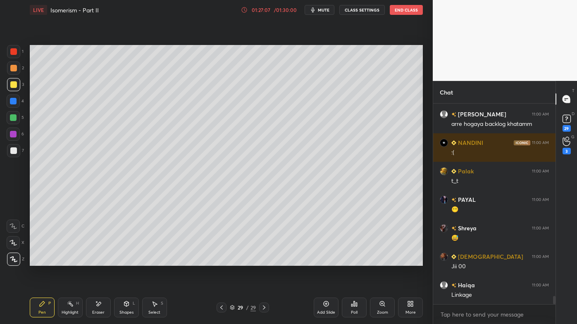
drag, startPoint x: 101, startPoint y: 303, endPoint x: 121, endPoint y: 276, distance: 34.2
click at [100, 302] on icon at bounding box center [98, 304] width 7 height 7
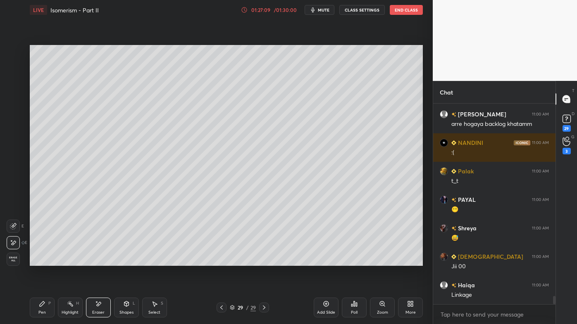
click at [49, 304] on div "P" at bounding box center [49, 304] width 2 height 4
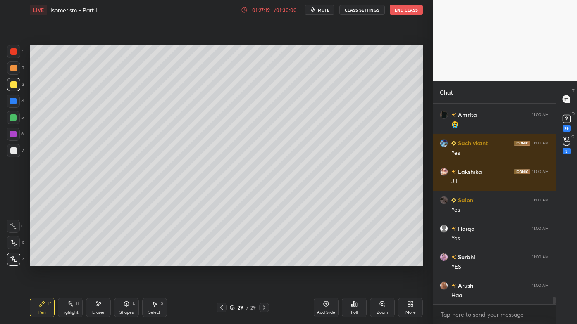
scroll to position [5122, 0]
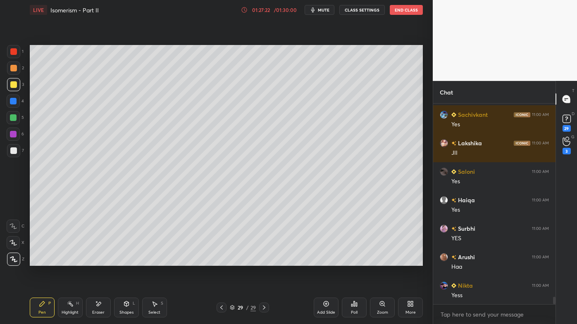
click at [69, 301] on icon at bounding box center [70, 304] width 7 height 7
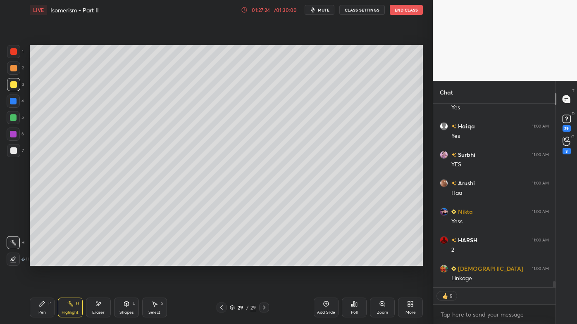
scroll to position [5224, 0]
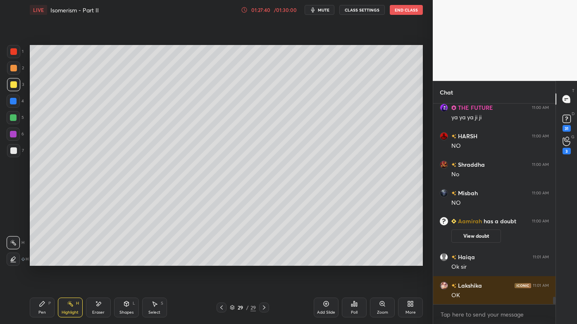
drag, startPoint x: 40, startPoint y: 307, endPoint x: 38, endPoint y: 296, distance: 11.1
click at [38, 305] on div "Pen P" at bounding box center [42, 308] width 25 height 20
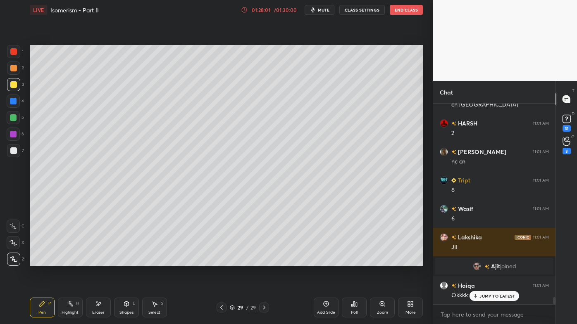
drag, startPoint x: 75, startPoint y: 304, endPoint x: 79, endPoint y: 273, distance: 31.3
click at [73, 302] on div "Highlight H" at bounding box center [70, 308] width 25 height 20
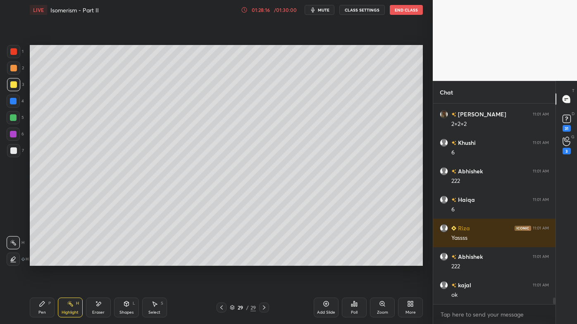
drag, startPoint x: 36, startPoint y: 306, endPoint x: 47, endPoint y: 283, distance: 25.3
click at [37, 306] on div "Pen P" at bounding box center [42, 308] width 25 height 20
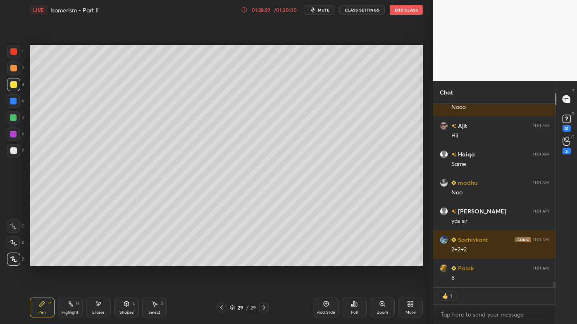
drag, startPoint x: 66, startPoint y: 302, endPoint x: 68, endPoint y: 290, distance: 12.2
click at [66, 300] on div "Highlight H" at bounding box center [70, 308] width 25 height 20
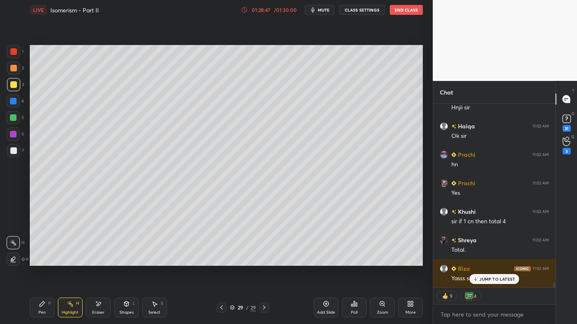
drag, startPoint x: 330, startPoint y: 300, endPoint x: 329, endPoint y: 293, distance: 7.2
click at [330, 299] on div "Add Slide" at bounding box center [326, 308] width 25 height 20
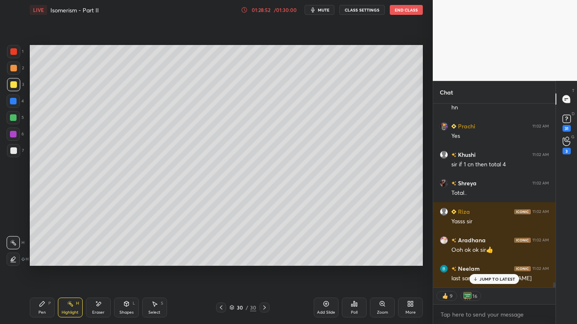
click at [44, 304] on icon at bounding box center [42, 304] width 5 height 5
drag, startPoint x: 13, startPoint y: 68, endPoint x: 25, endPoint y: 63, distance: 13.4
click at [13, 67] on div at bounding box center [13, 68] width 7 height 7
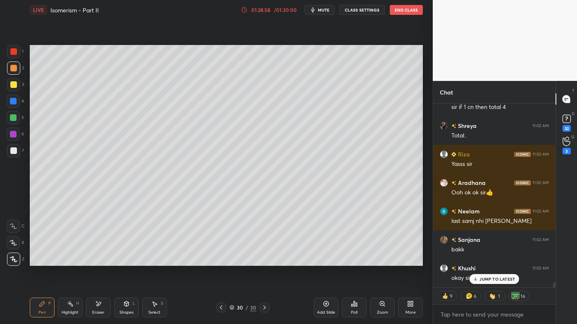
scroll to position [6928, 0]
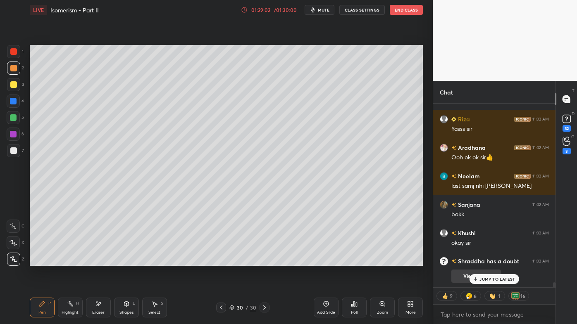
click at [481, 277] on p "JUMP TO LATEST" at bounding box center [497, 279] width 36 height 5
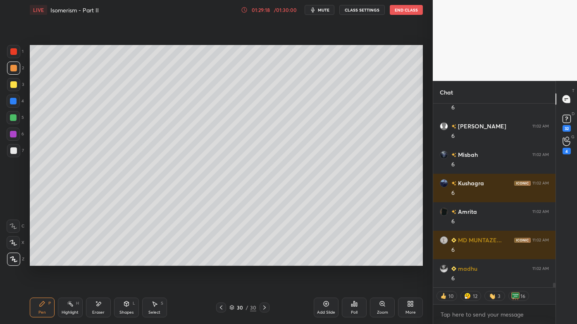
scroll to position [7566, 0]
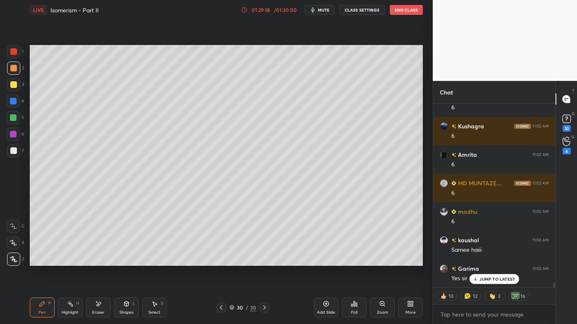
click at [67, 307] on div "Highlight H" at bounding box center [70, 308] width 25 height 20
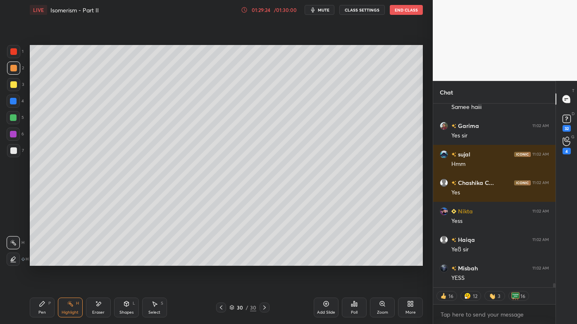
scroll to position [7737, 0]
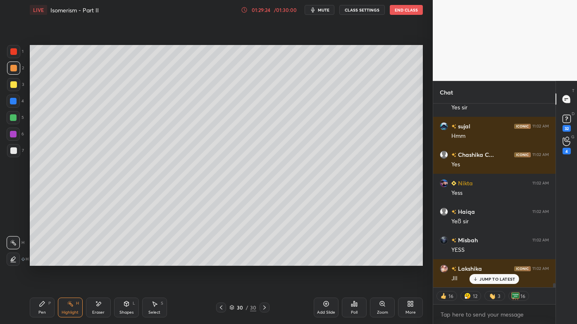
drag, startPoint x: 40, startPoint y: 304, endPoint x: 40, endPoint y: 297, distance: 7.0
click at [40, 303] on icon at bounding box center [42, 304] width 7 height 7
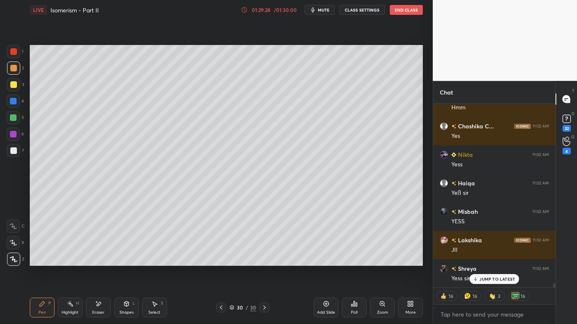
scroll to position [7794, 0]
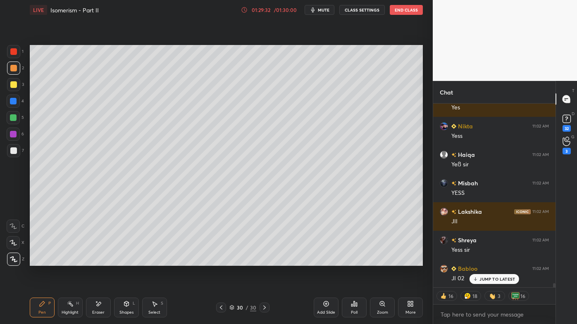
click at [40, 304] on icon at bounding box center [42, 304] width 5 height 5
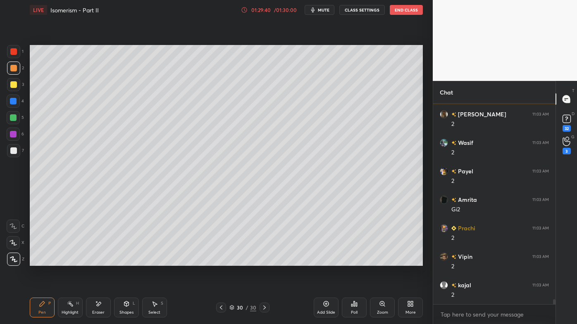
scroll to position [7684, 0]
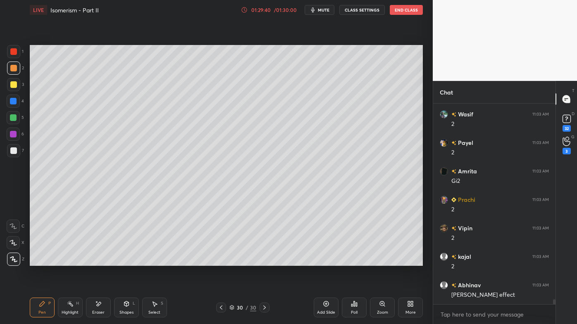
drag, startPoint x: 67, startPoint y: 301, endPoint x: 67, endPoint y: 295, distance: 5.4
click at [67, 299] on div "Highlight H" at bounding box center [70, 308] width 25 height 20
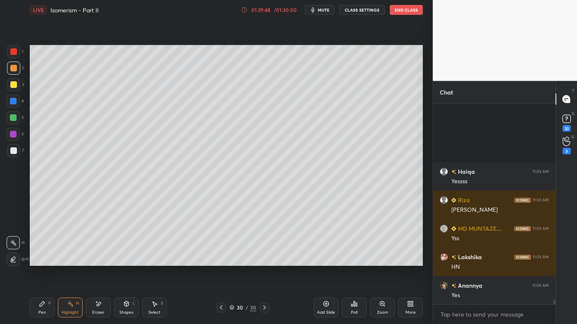
scroll to position [8110, 0]
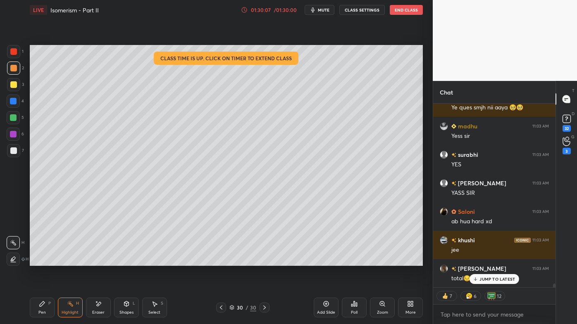
click at [220, 309] on icon at bounding box center [221, 308] width 7 height 7
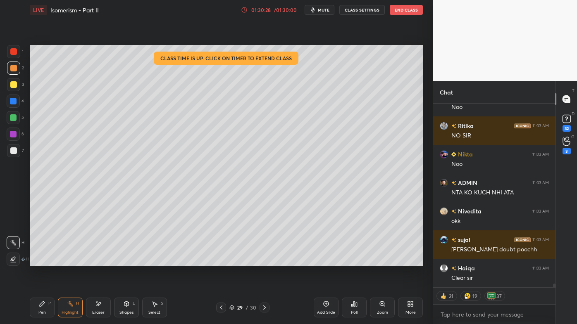
click at [263, 305] on icon at bounding box center [264, 308] width 7 height 7
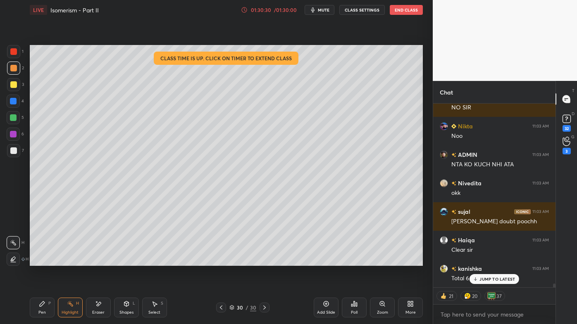
click at [326, 302] on icon at bounding box center [326, 304] width 7 height 7
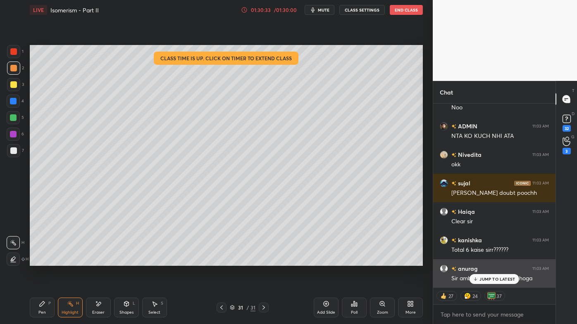
click at [483, 279] on p "JUMP TO LATEST" at bounding box center [497, 279] width 36 height 5
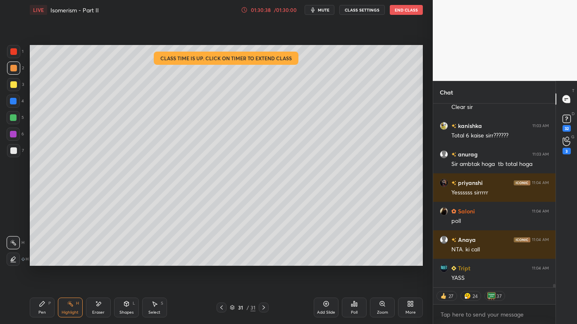
click at [36, 303] on div "Pen P" at bounding box center [42, 308] width 25 height 20
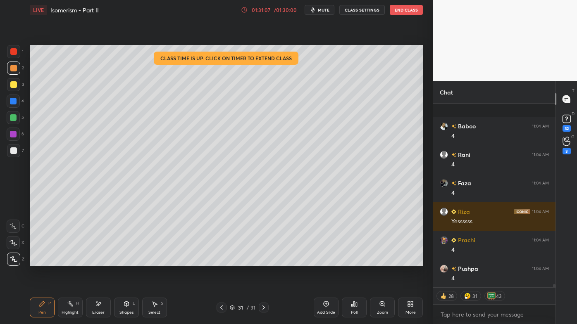
scroll to position [10146, 0]
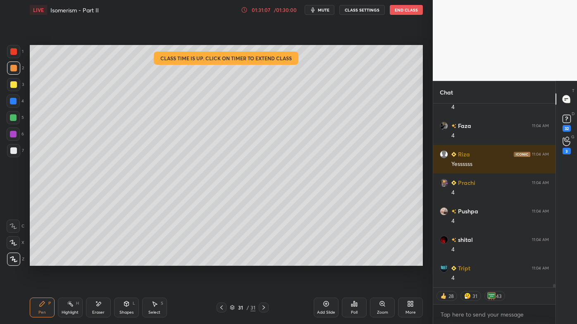
drag, startPoint x: 65, startPoint y: 302, endPoint x: 79, endPoint y: 269, distance: 35.5
click at [65, 300] on div "Highlight H" at bounding box center [70, 308] width 25 height 20
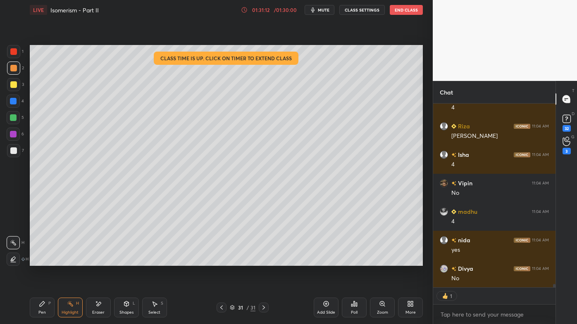
click at [43, 302] on icon at bounding box center [42, 304] width 5 height 5
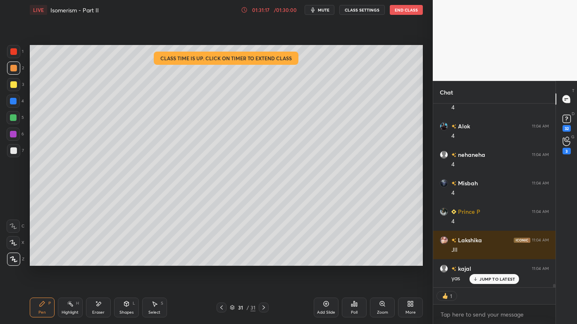
drag, startPoint x: 70, startPoint y: 304, endPoint x: 78, endPoint y: 285, distance: 20.6
click at [69, 302] on icon at bounding box center [70, 304] width 7 height 7
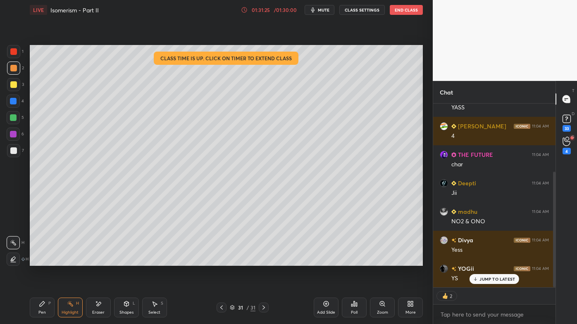
click at [222, 307] on icon at bounding box center [221, 308] width 7 height 7
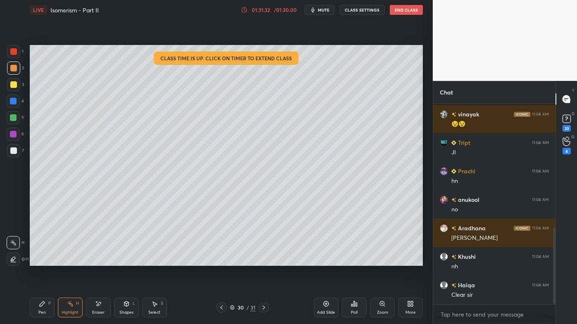
click at [219, 306] on icon at bounding box center [221, 308] width 7 height 7
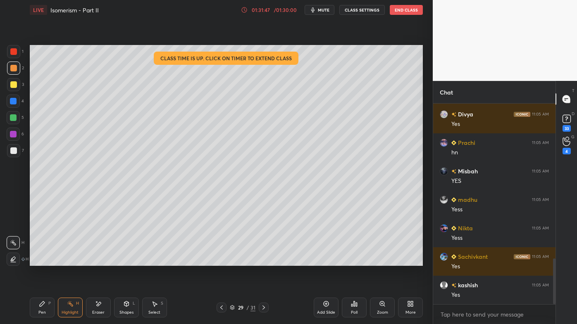
click at [262, 307] on icon at bounding box center [263, 308] width 7 height 7
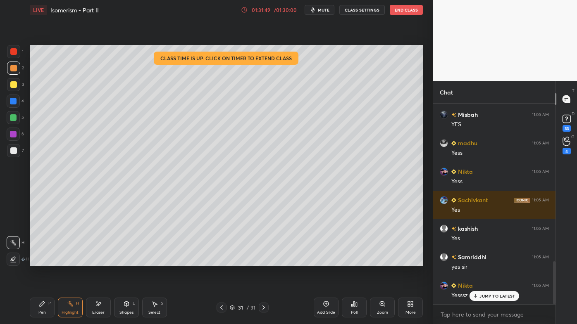
click at [328, 304] on icon at bounding box center [326, 304] width 5 height 5
drag, startPoint x: 43, startPoint y: 307, endPoint x: 43, endPoint y: 298, distance: 8.7
click at [43, 306] on div "Pen P" at bounding box center [42, 308] width 25 height 20
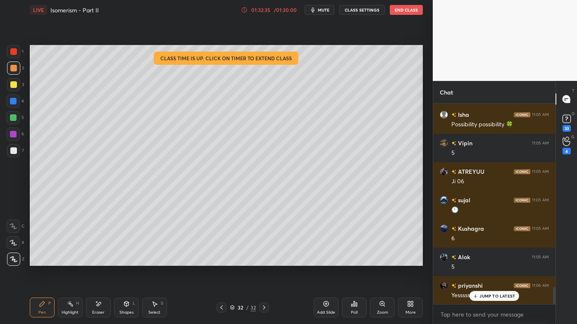
click at [66, 301] on div "Highlight H" at bounding box center [70, 308] width 25 height 20
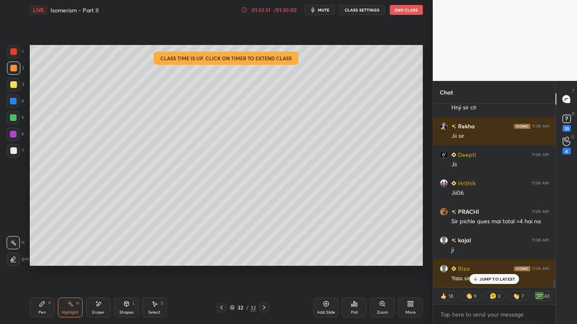
drag, startPoint x: 221, startPoint y: 307, endPoint x: 223, endPoint y: 302, distance: 5.9
click at [220, 307] on icon at bounding box center [221, 308] width 7 height 7
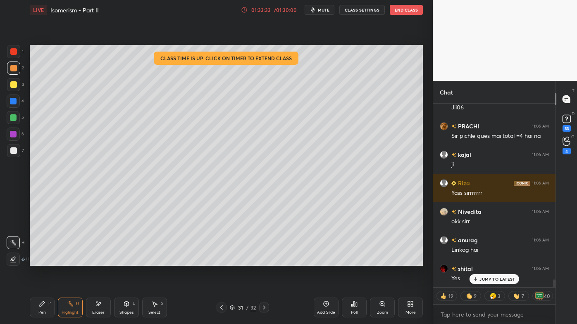
click at [67, 301] on icon at bounding box center [70, 304] width 7 height 7
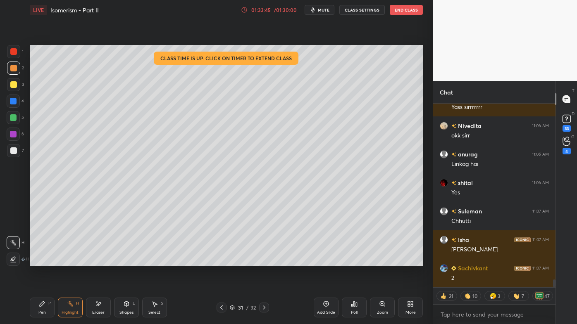
scroll to position [4159, 0]
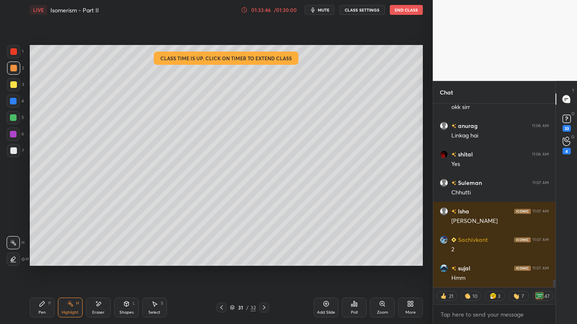
click at [220, 307] on icon at bounding box center [221, 308] width 7 height 7
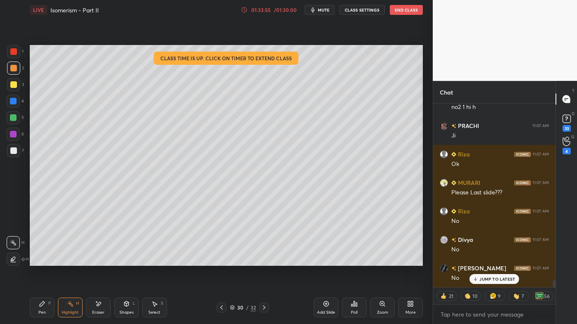
scroll to position [4443, 0]
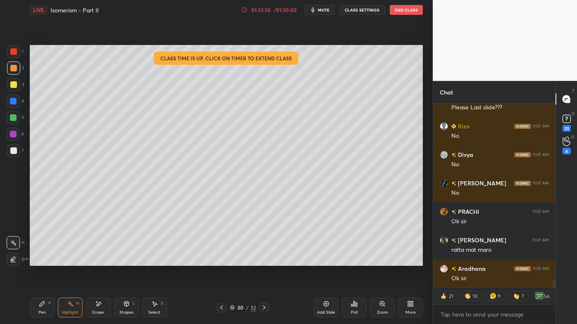
click at [220, 307] on icon at bounding box center [221, 308] width 7 height 7
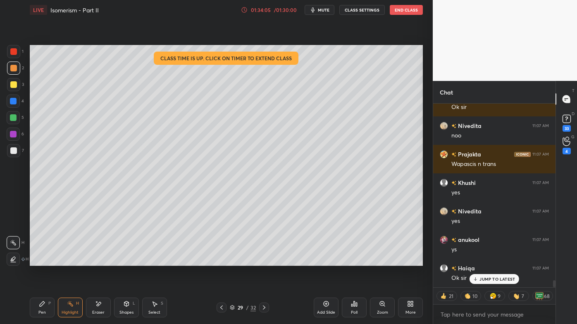
scroll to position [4650, 0]
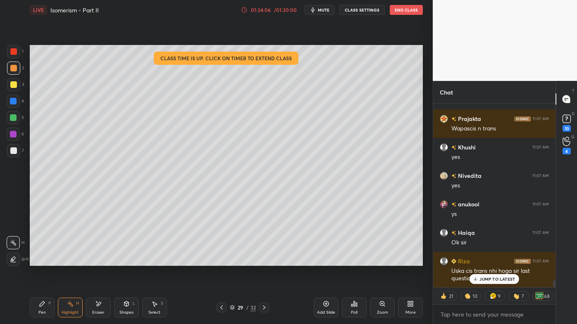
click at [264, 307] on icon at bounding box center [264, 308] width 7 height 7
click at [263, 306] on icon at bounding box center [264, 308] width 7 height 7
click at [261, 307] on icon at bounding box center [264, 308] width 7 height 7
click at [260, 307] on div at bounding box center [264, 308] width 10 height 10
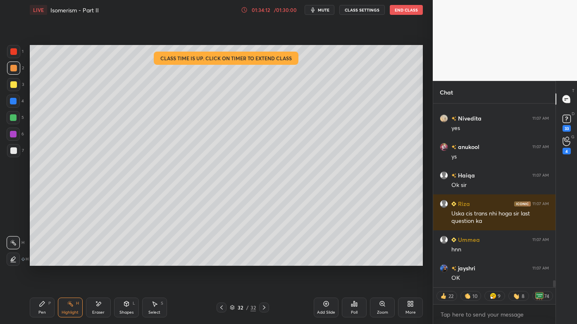
scroll to position [4765, 0]
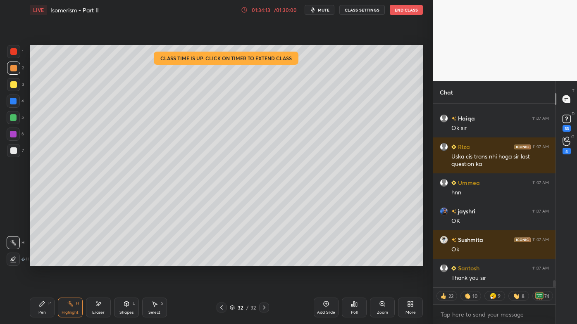
click at [263, 306] on icon at bounding box center [264, 308] width 7 height 7
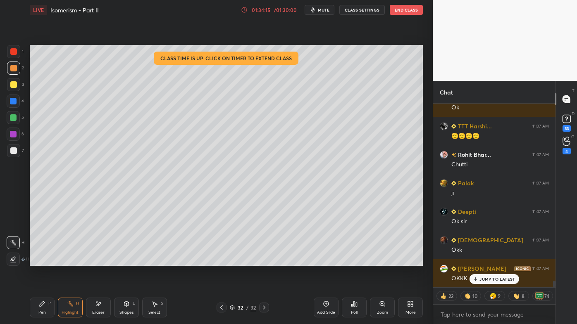
click at [71, 302] on icon at bounding box center [70, 304] width 7 height 7
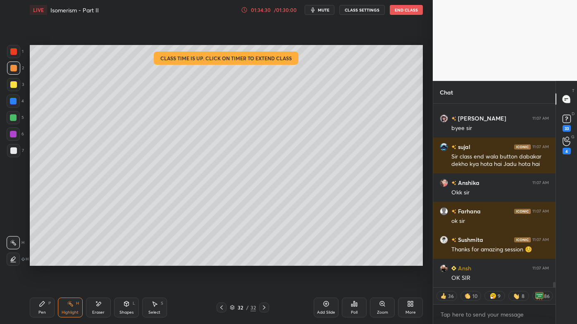
scroll to position [6396, 0]
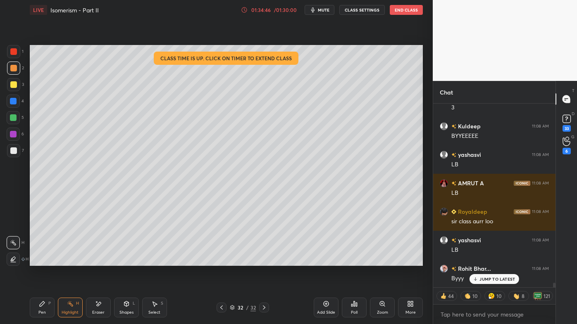
click at [356, 306] on icon at bounding box center [356, 305] width 1 height 4
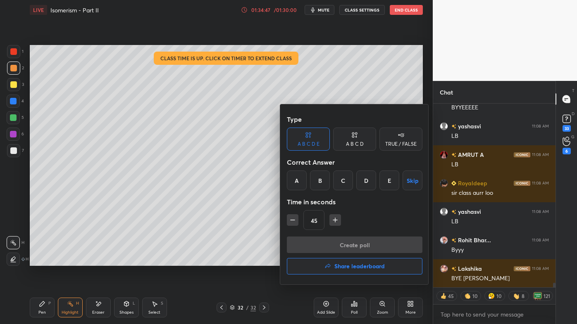
click at [342, 267] on h4 "Share leaderboard" at bounding box center [359, 267] width 50 height 6
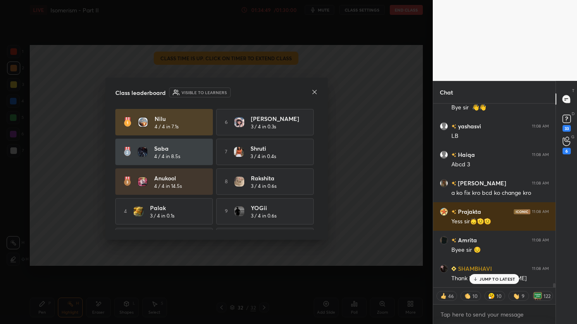
click at [314, 91] on icon at bounding box center [314, 92] width 4 height 4
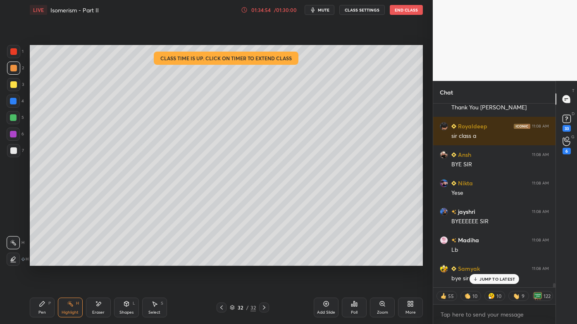
click at [403, 10] on button "End Class" at bounding box center [406, 10] width 33 height 10
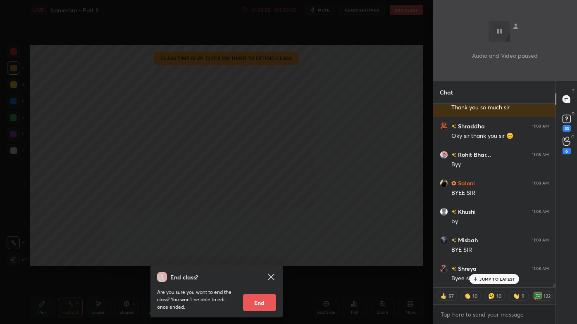
click at [250, 305] on button "End" at bounding box center [259, 303] width 33 height 17
